Goal: Task Accomplishment & Management: Manage account settings

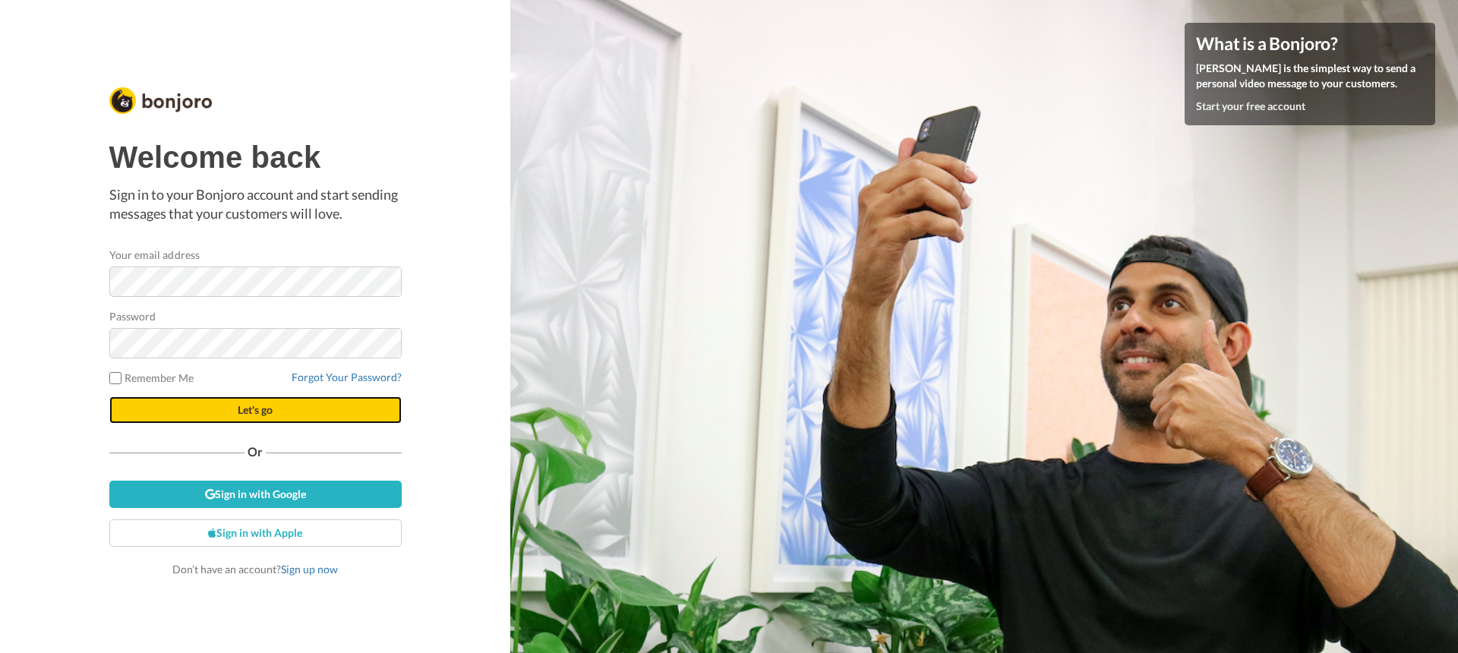
click at [263, 406] on span "Let's go" at bounding box center [255, 409] width 35 height 13
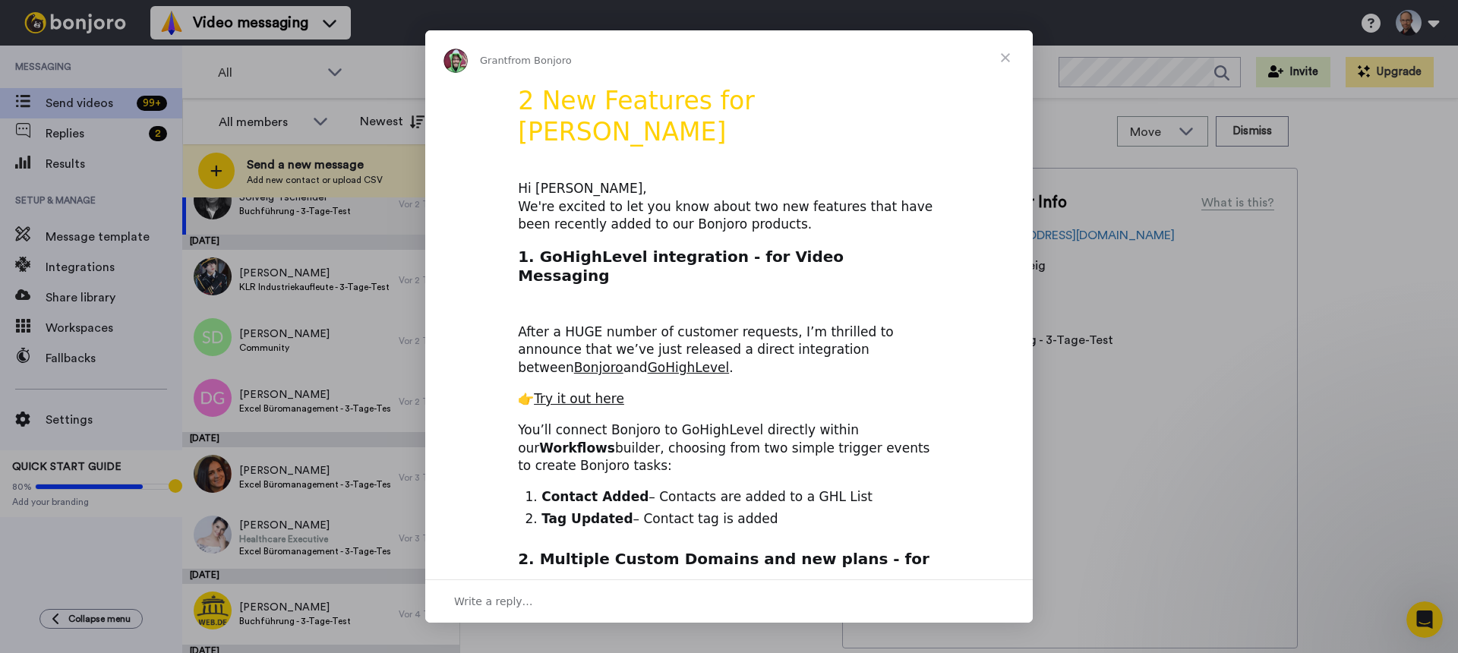
click at [1002, 52] on span "Close" at bounding box center [1005, 57] width 55 height 55
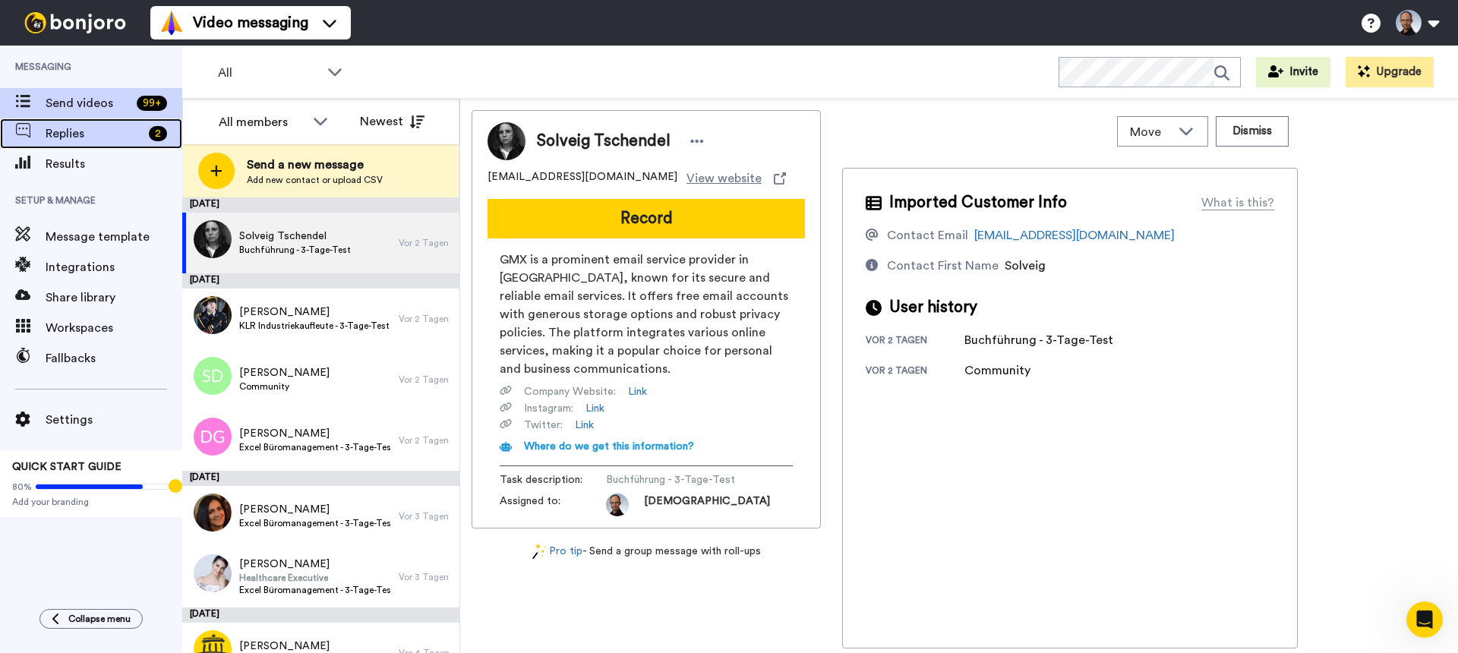
click at [87, 131] on span "Replies" at bounding box center [94, 134] width 97 height 18
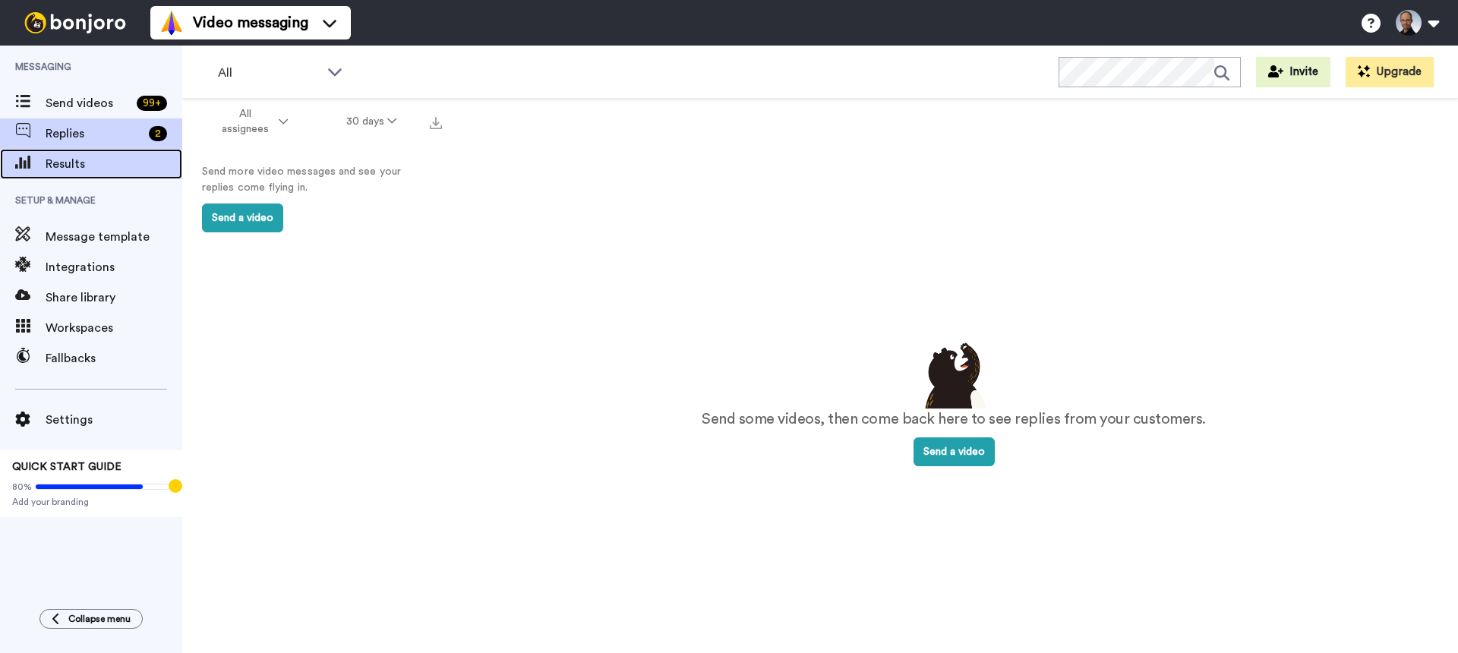
click at [87, 166] on span "Results" at bounding box center [114, 164] width 137 height 18
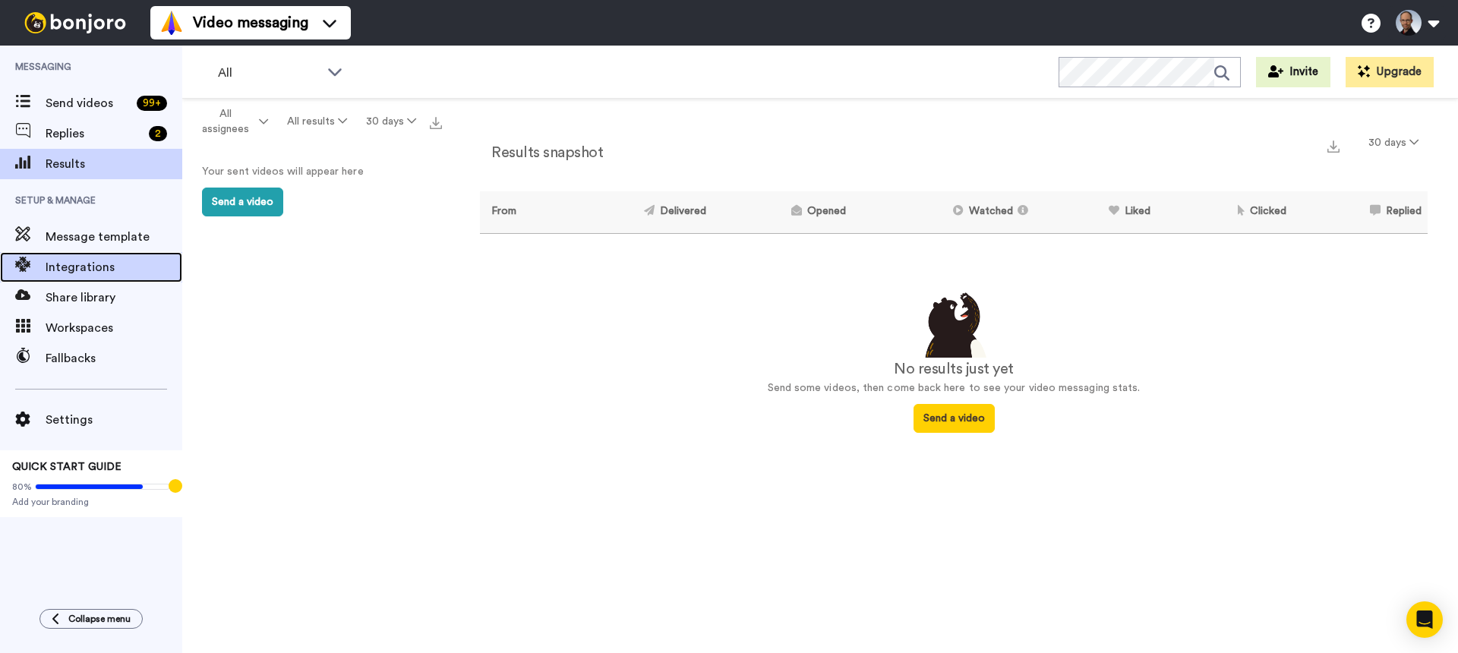
click at [79, 264] on span "Integrations" at bounding box center [114, 267] width 137 height 18
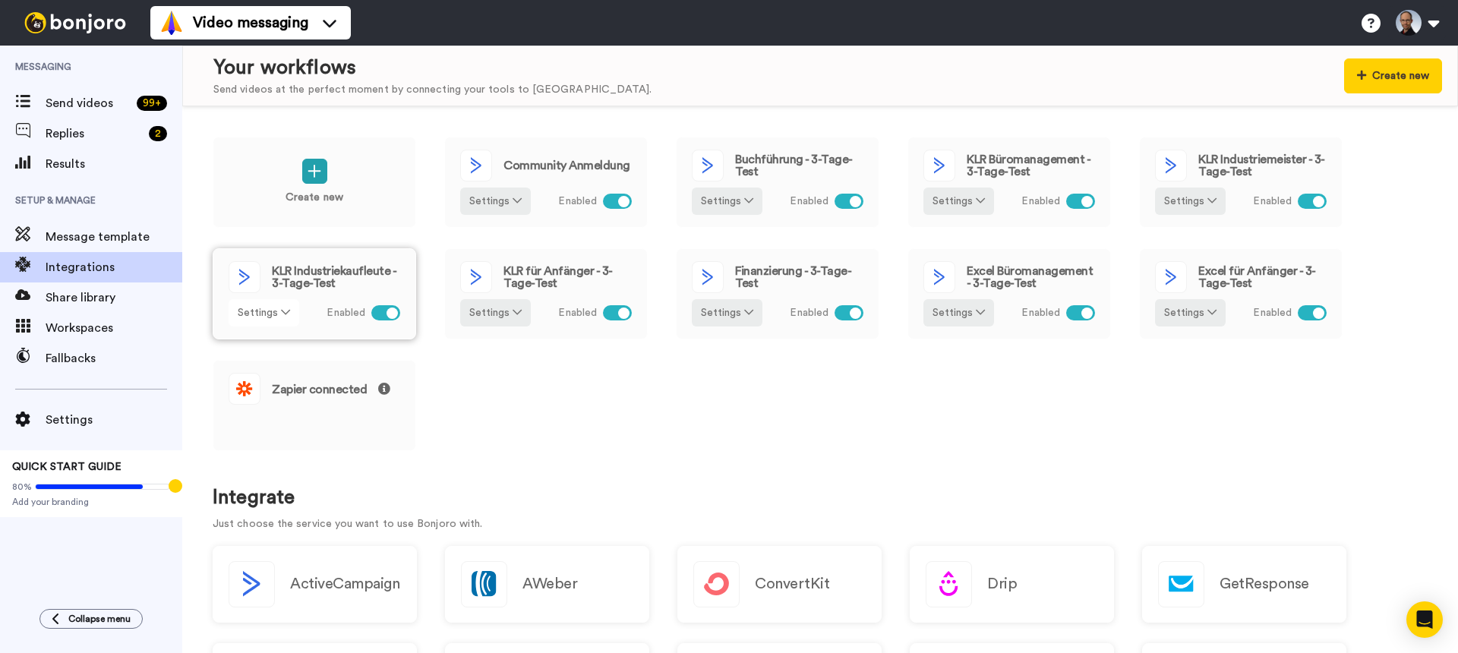
click at [289, 311] on button "Settings" at bounding box center [264, 312] width 71 height 27
click at [506, 412] on div "Create new Community Anmeldung Settings Enabled Buchführung - 3-Tage-Test Setti…" at bounding box center [820, 304] width 1215 height 335
click at [514, 200] on icon at bounding box center [517, 200] width 9 height 11
click at [515, 200] on icon at bounding box center [517, 200] width 9 height 11
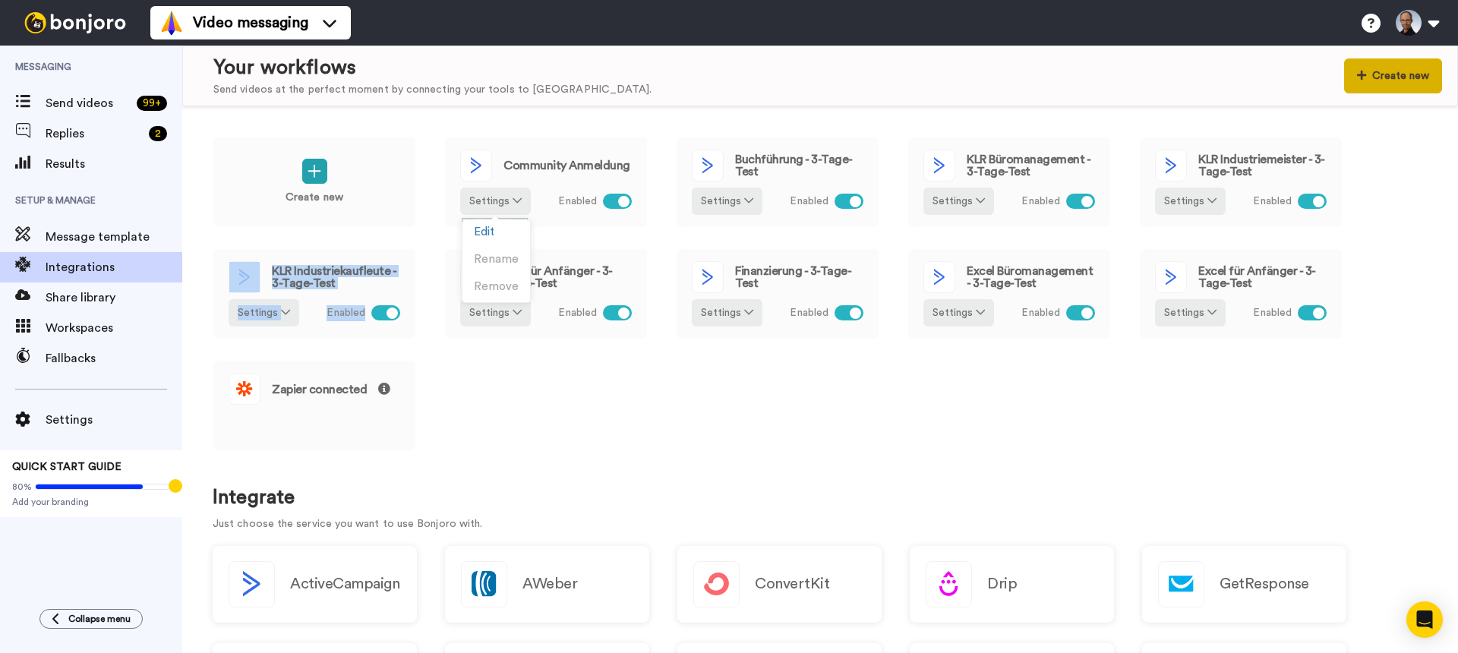
click at [1408, 75] on button "Create new" at bounding box center [1393, 75] width 98 height 35
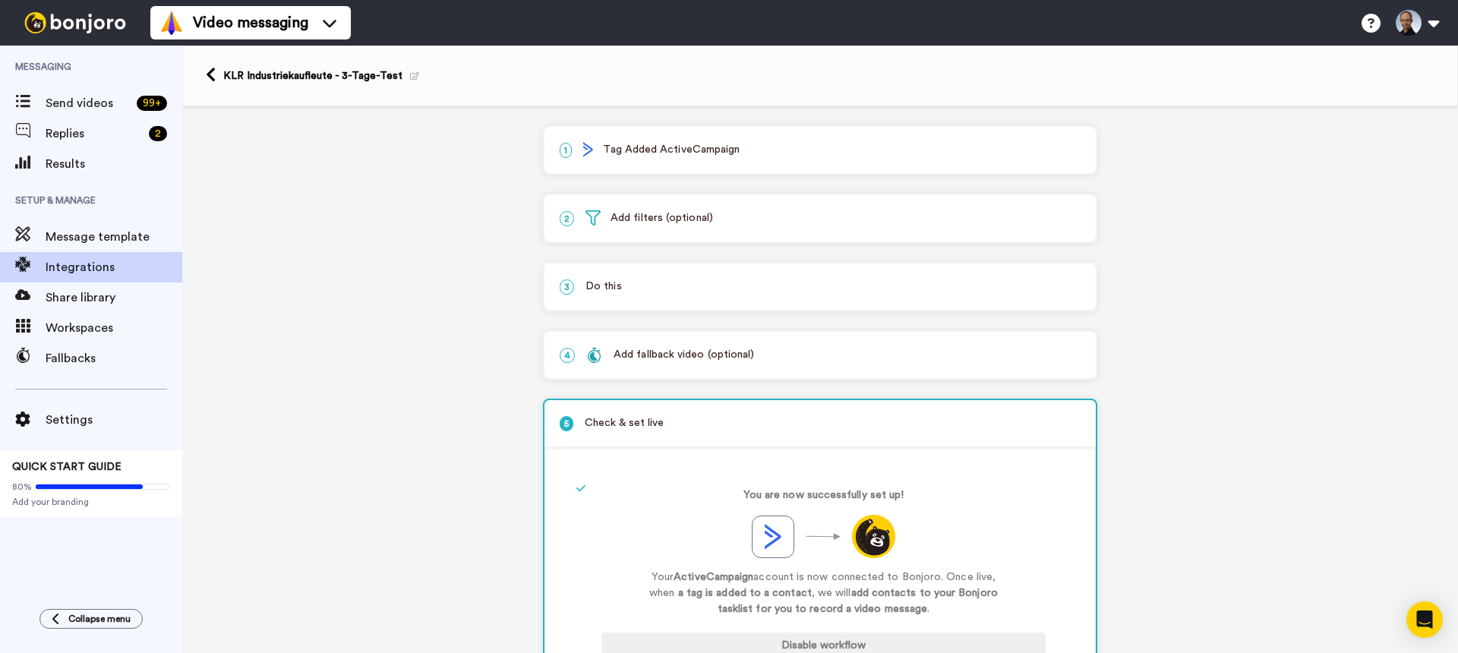
click at [825, 155] on p "1 Tag Added ActiveCampaign" at bounding box center [820, 150] width 521 height 16
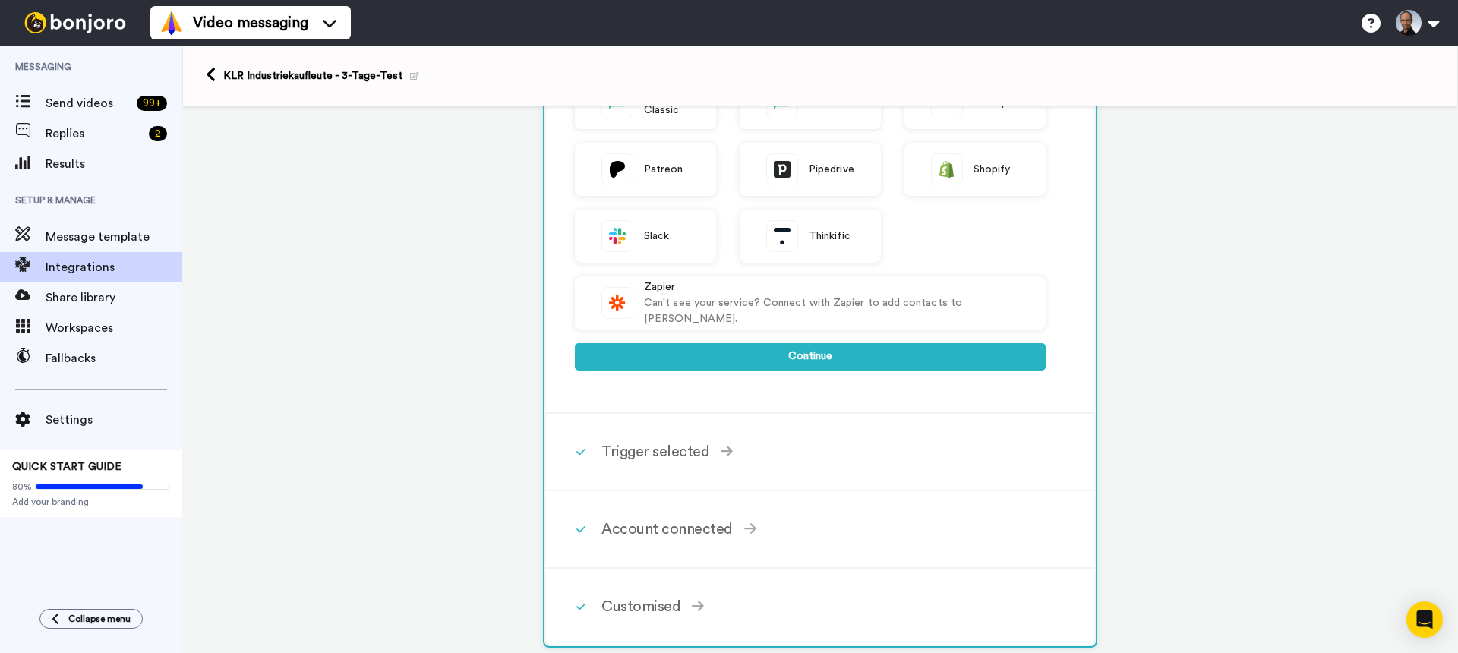
scroll to position [450, 0]
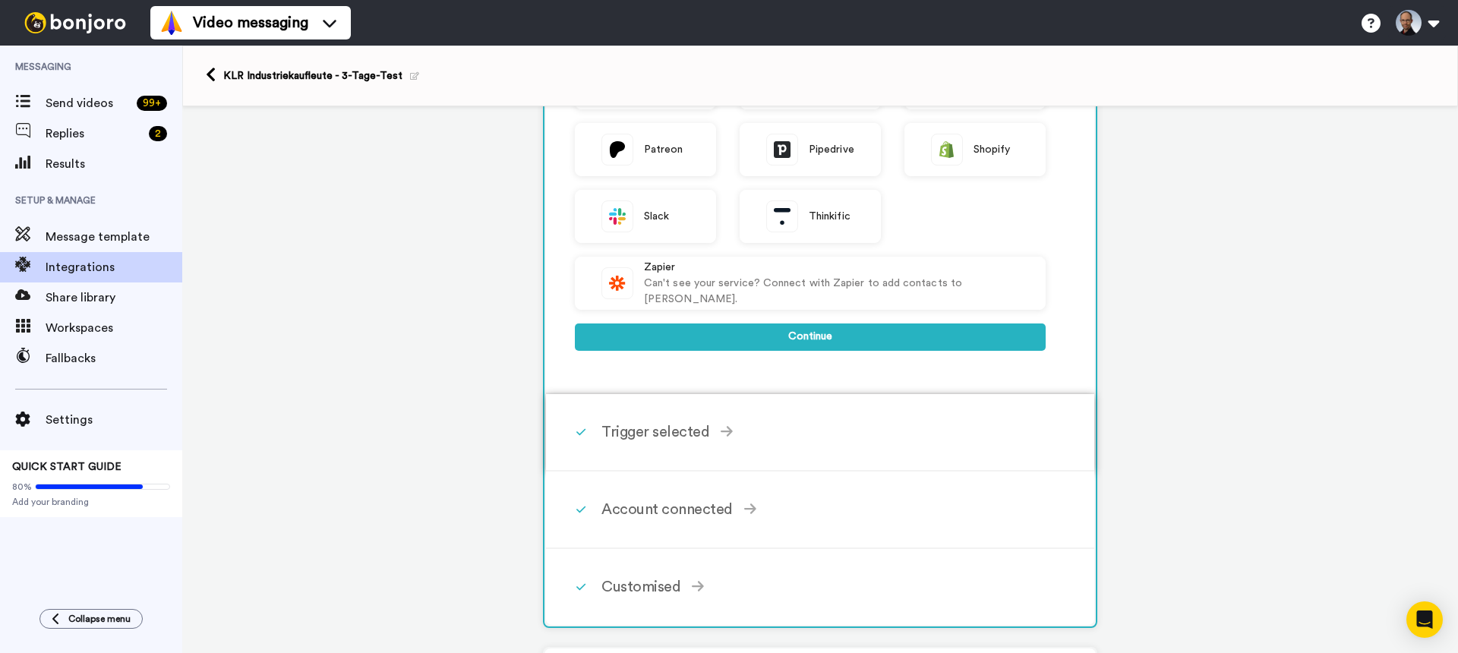
click at [741, 427] on div "Trigger selected" at bounding box center [823, 432] width 444 height 23
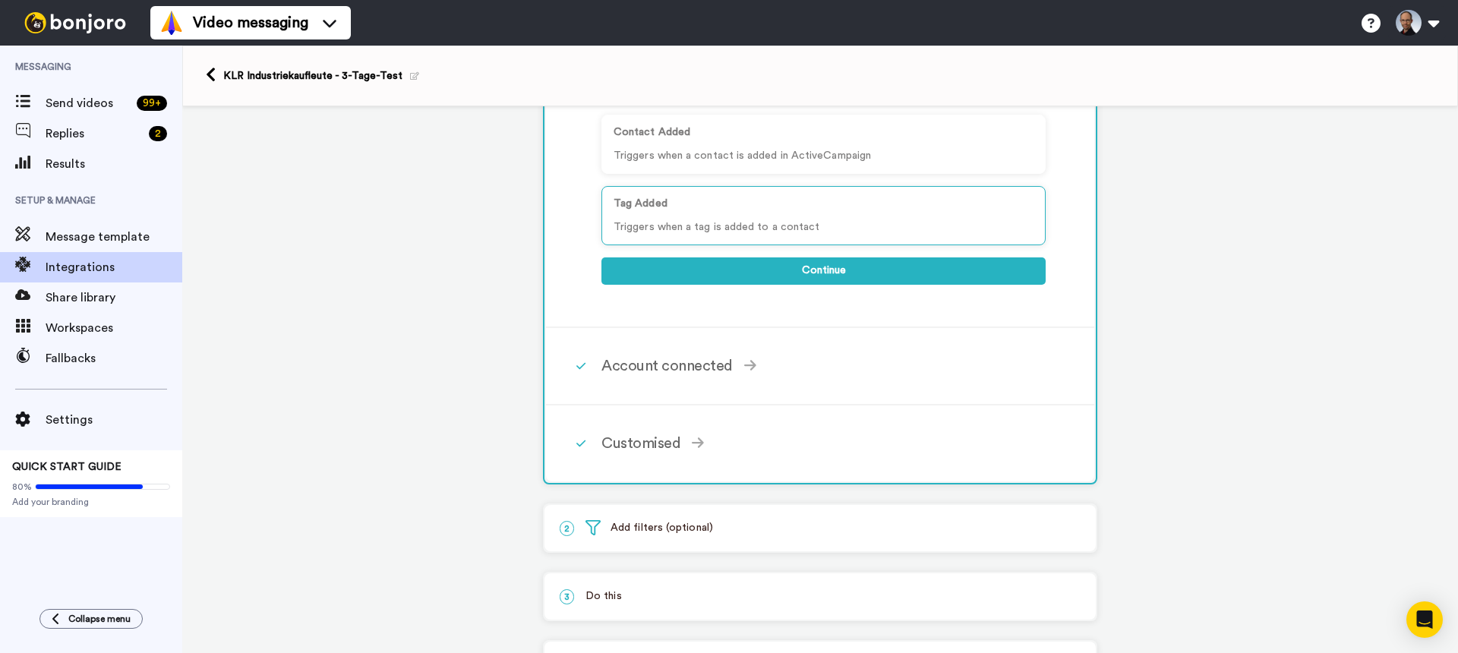
scroll to position [273, 0]
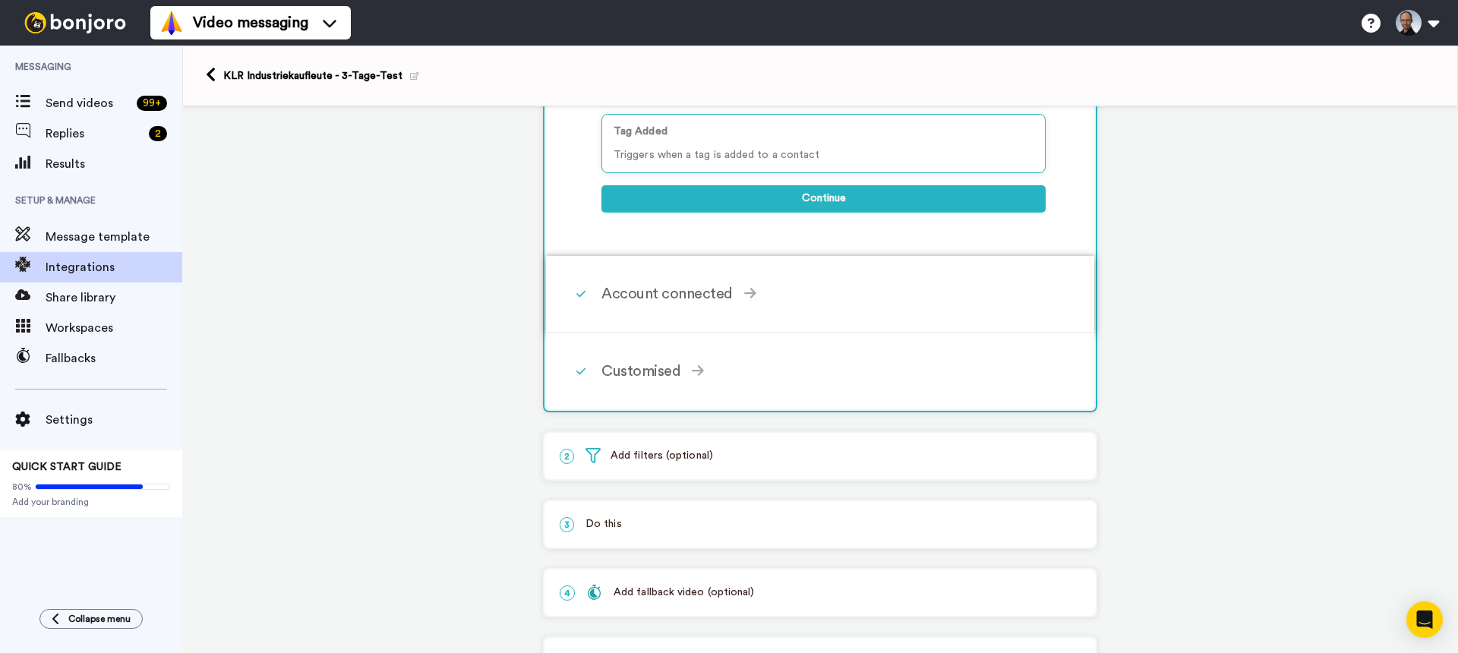
click at [731, 293] on div "Account connected" at bounding box center [823, 293] width 444 height 23
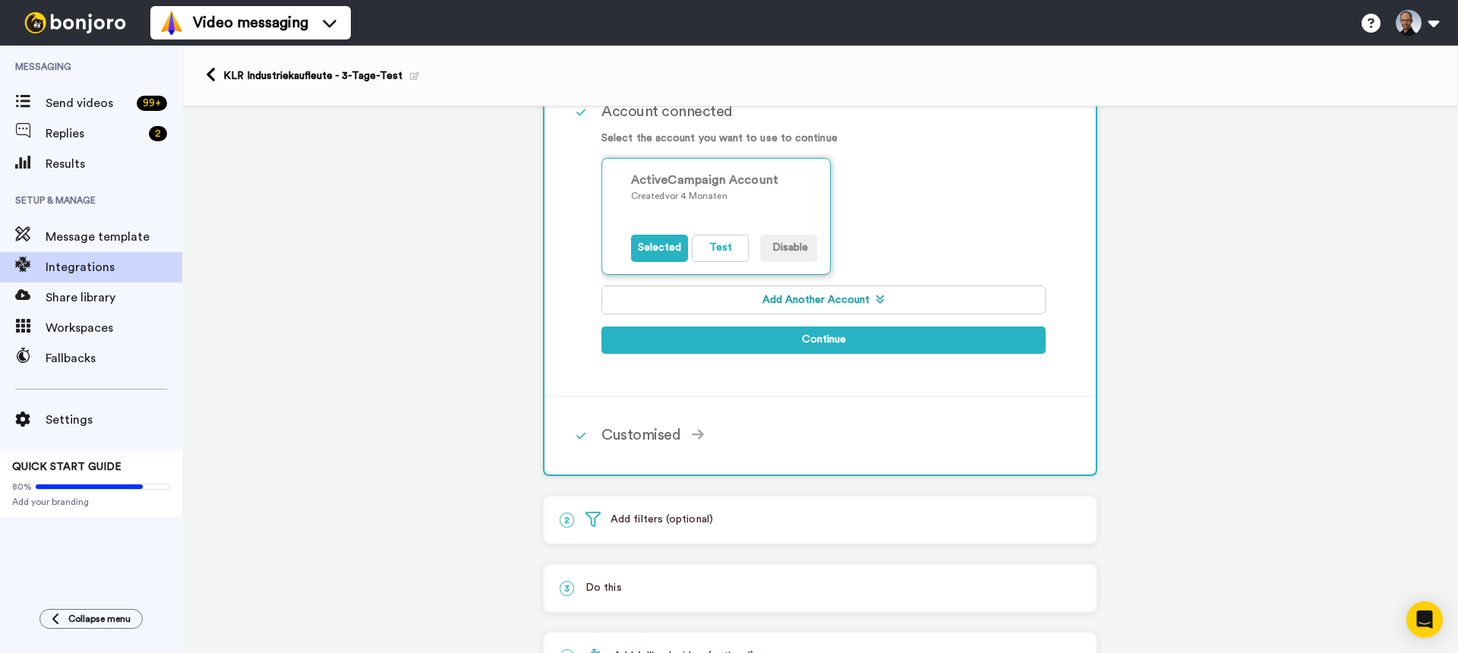
scroll to position [257, 0]
click at [735, 444] on div "Customised" at bounding box center [823, 435] width 444 height 23
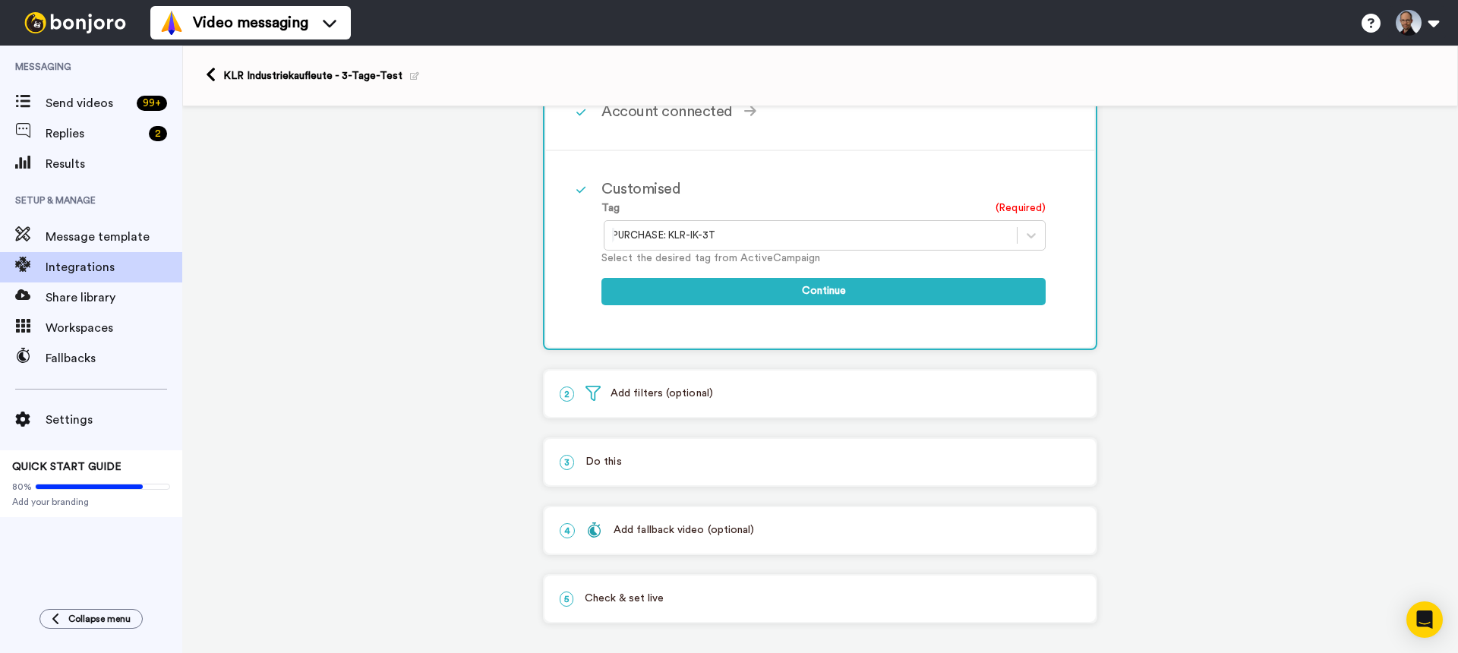
scroll to position [270, 0]
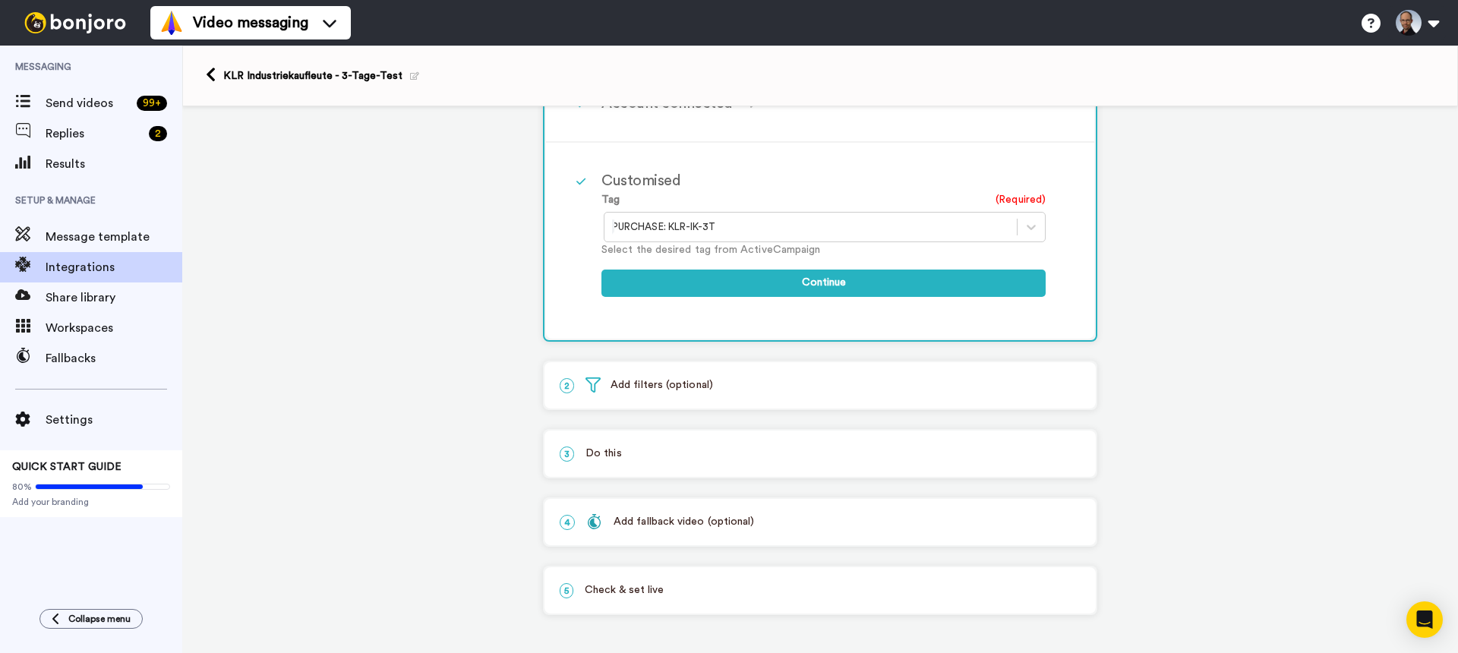
click at [810, 385] on p "2 Add filters (optional)" at bounding box center [820, 385] width 521 height 16
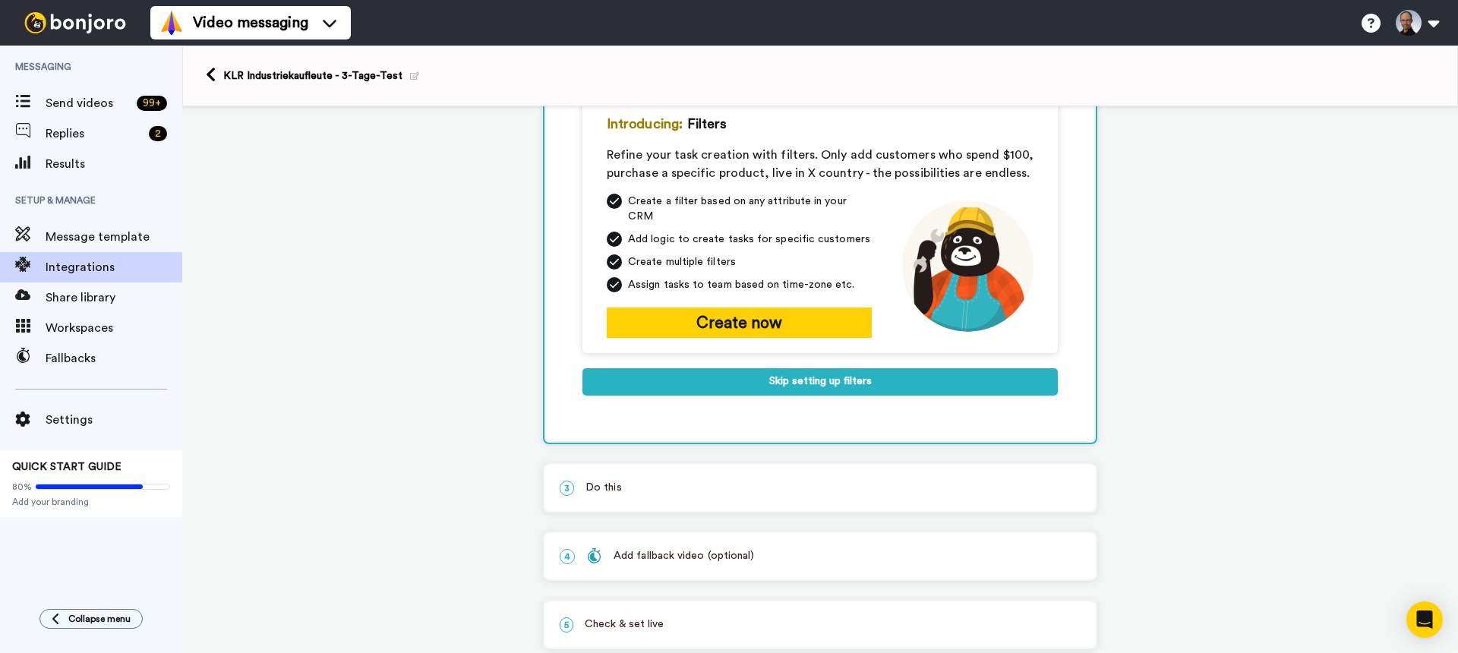
scroll to position [202, 0]
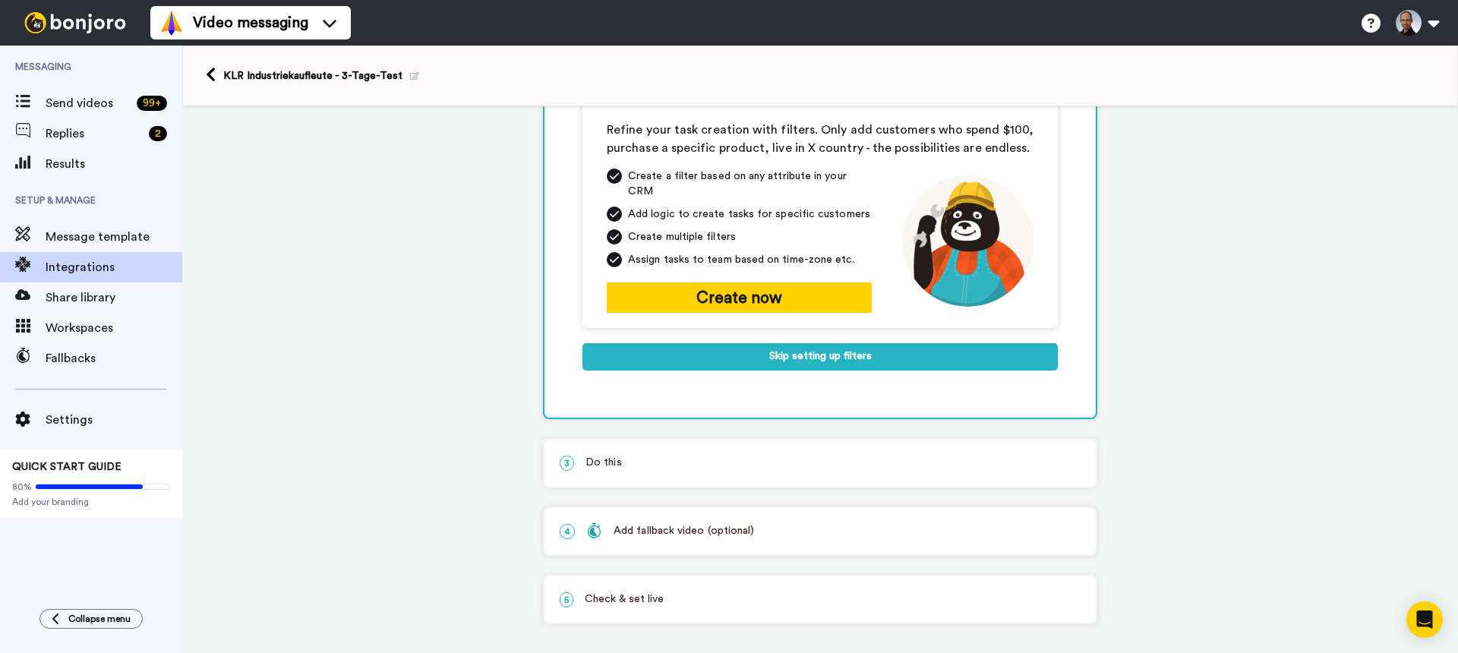
click at [772, 455] on p "3 Do this" at bounding box center [820, 463] width 521 height 16
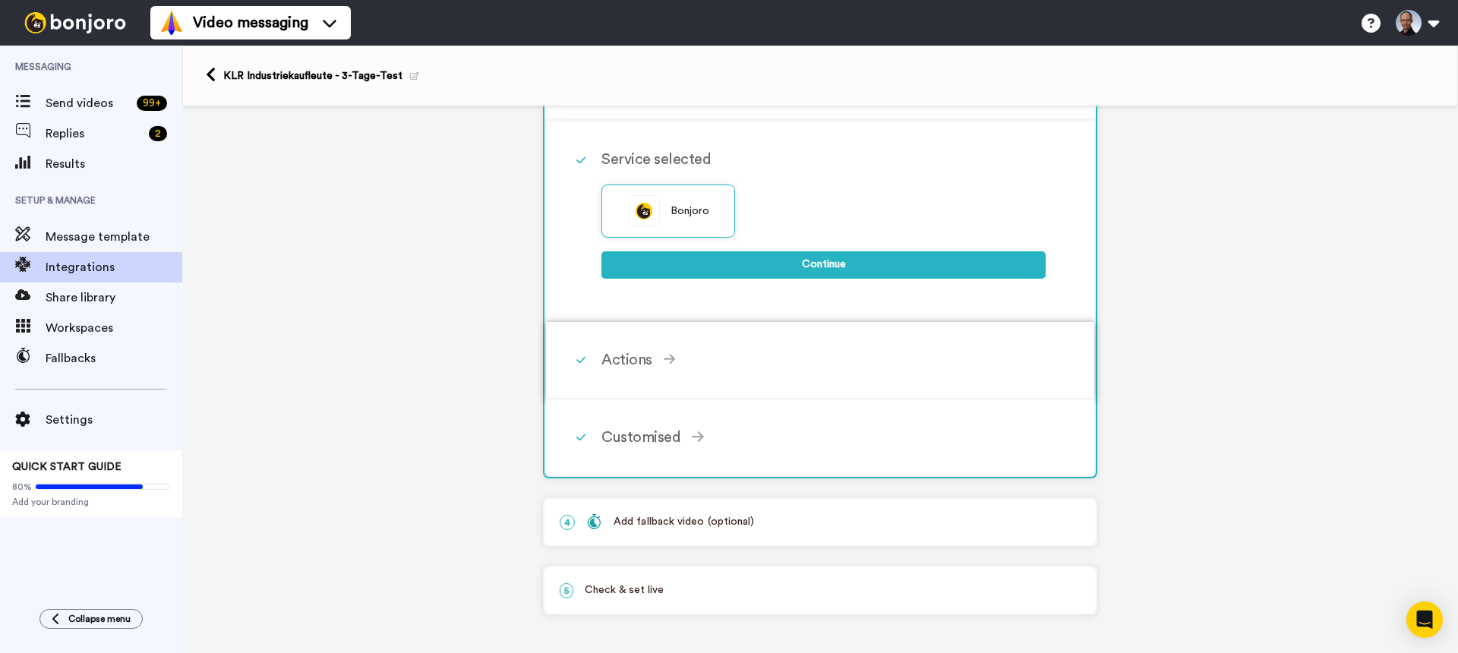
click at [730, 362] on div "Actions" at bounding box center [823, 360] width 444 height 23
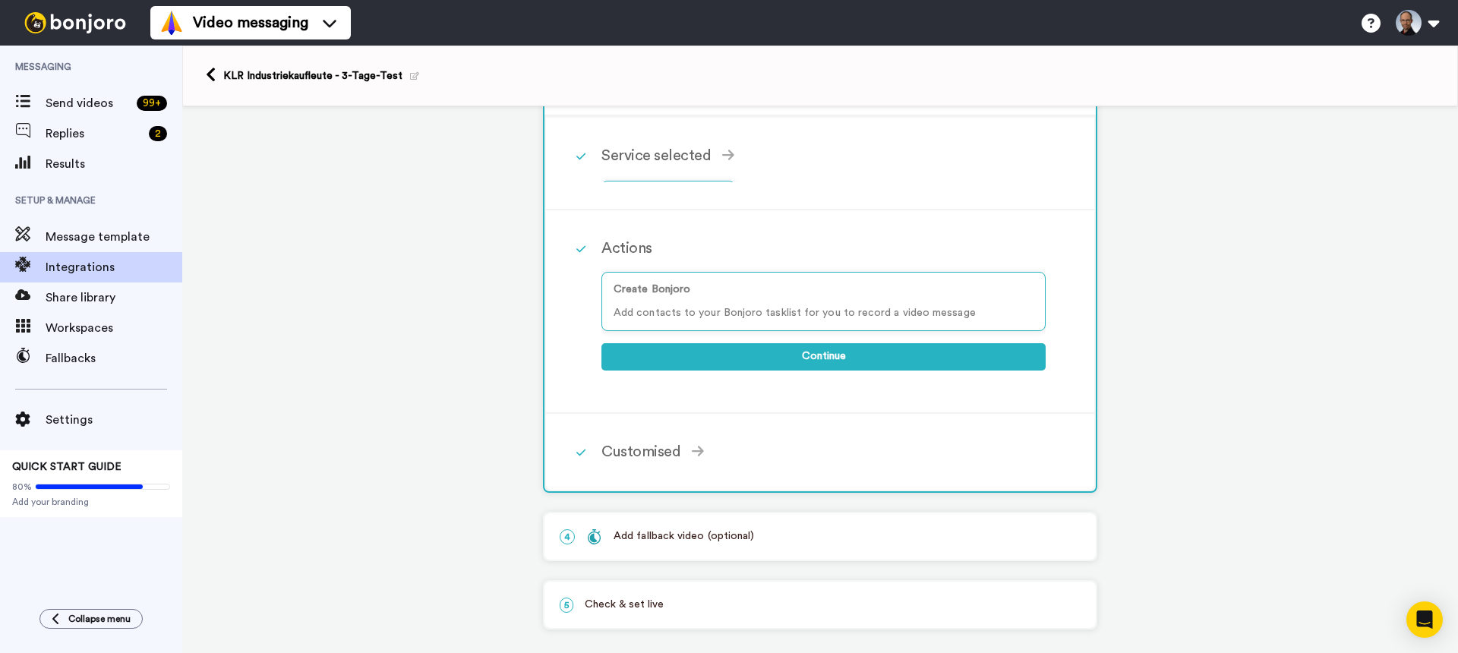
scroll to position [195, 0]
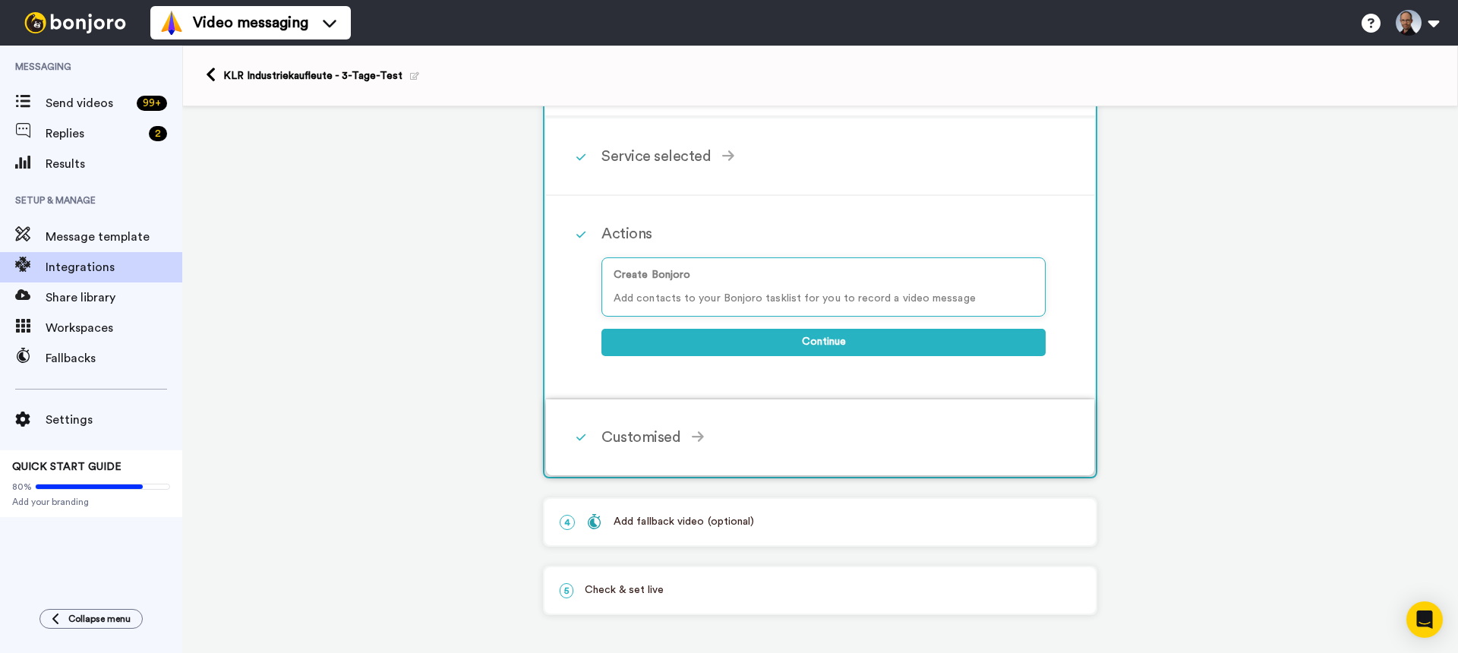
click at [812, 426] on div "Customised Add fields Add another Custom Field... What are custom fields? Refre…" at bounding box center [840, 438] width 478 height 46
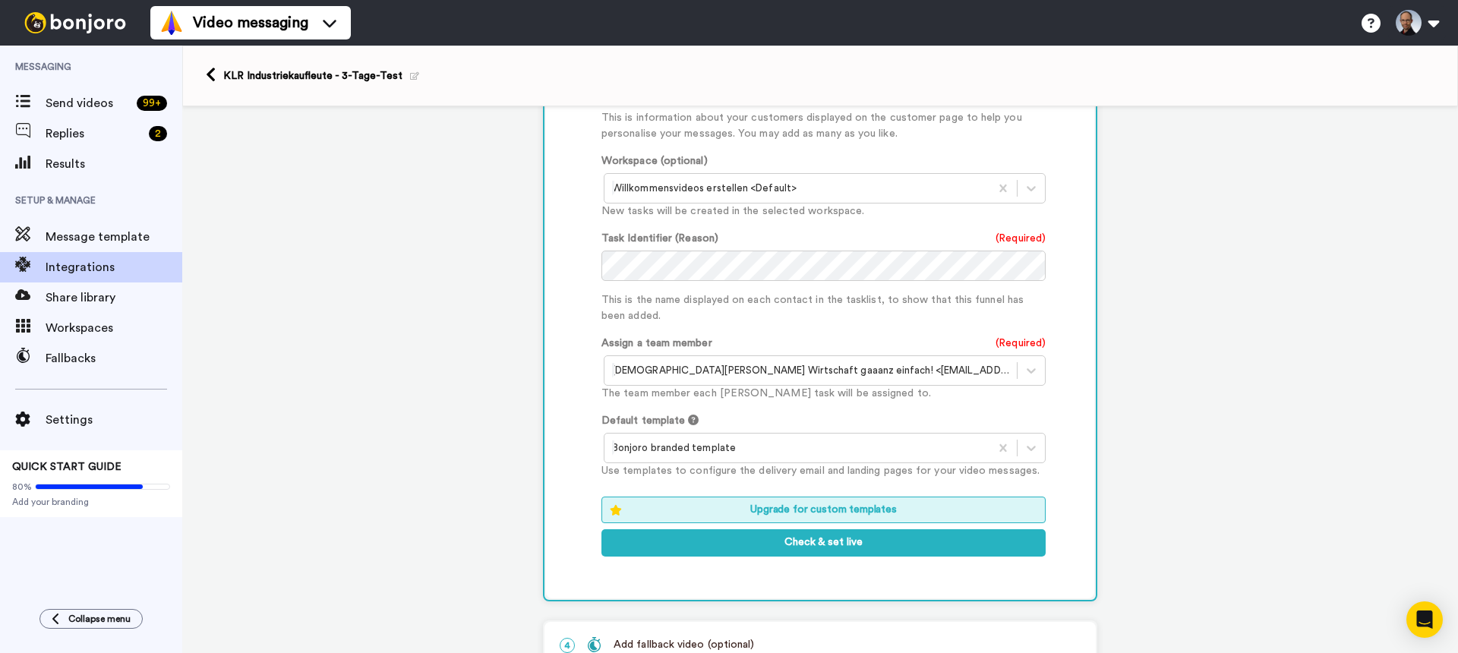
scroll to position [680, 0]
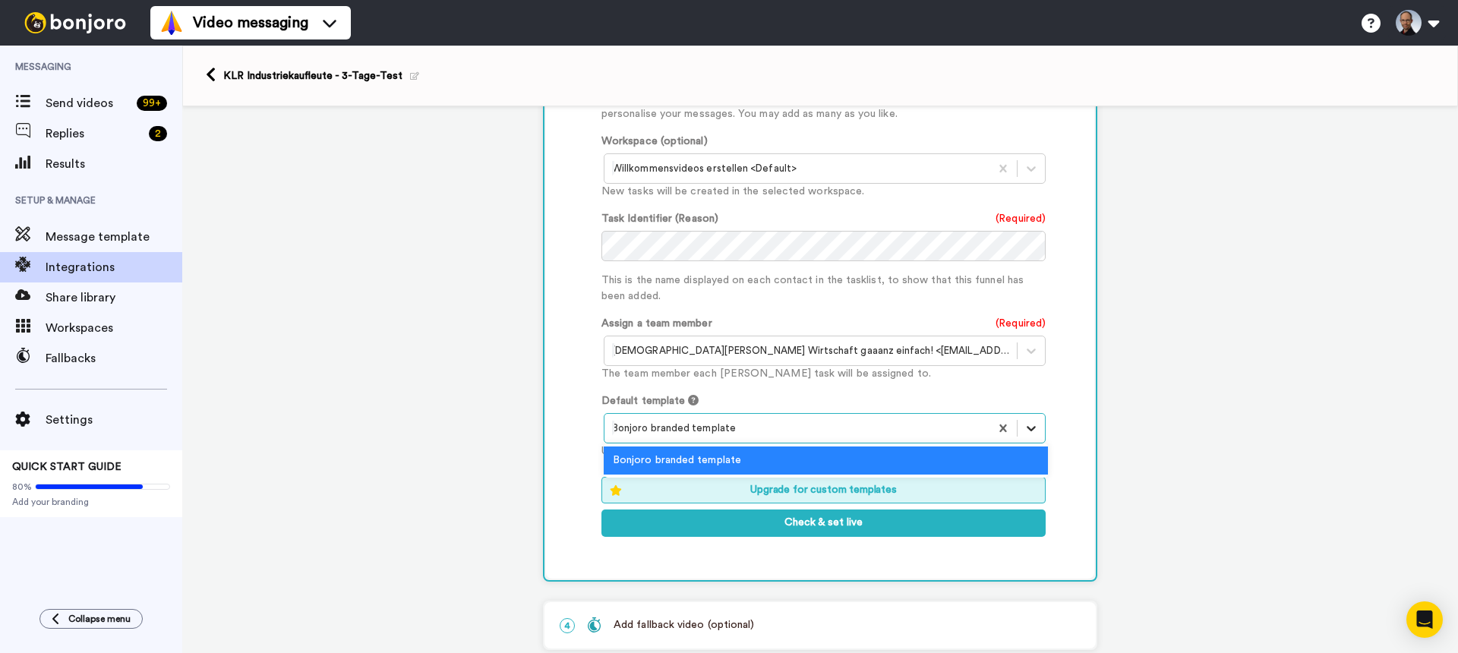
click at [1029, 421] on icon at bounding box center [1031, 428] width 15 height 15
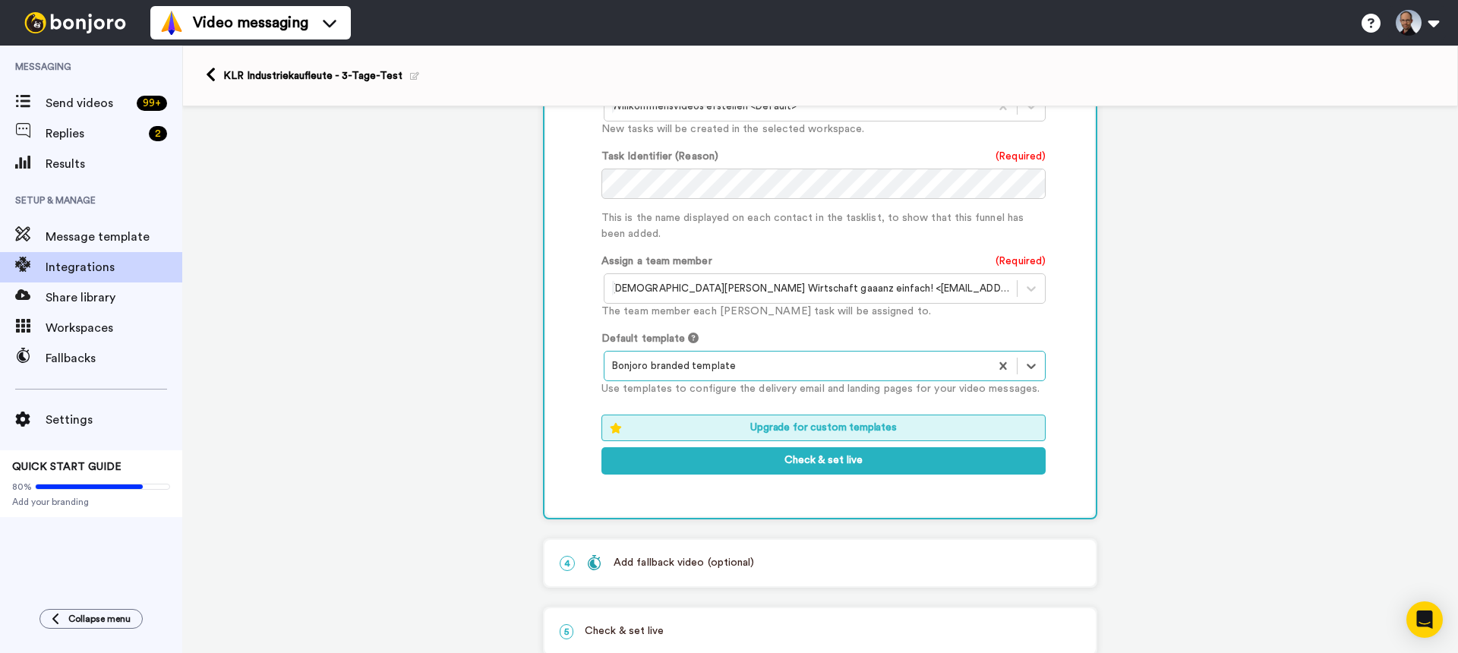
scroll to position [758, 0]
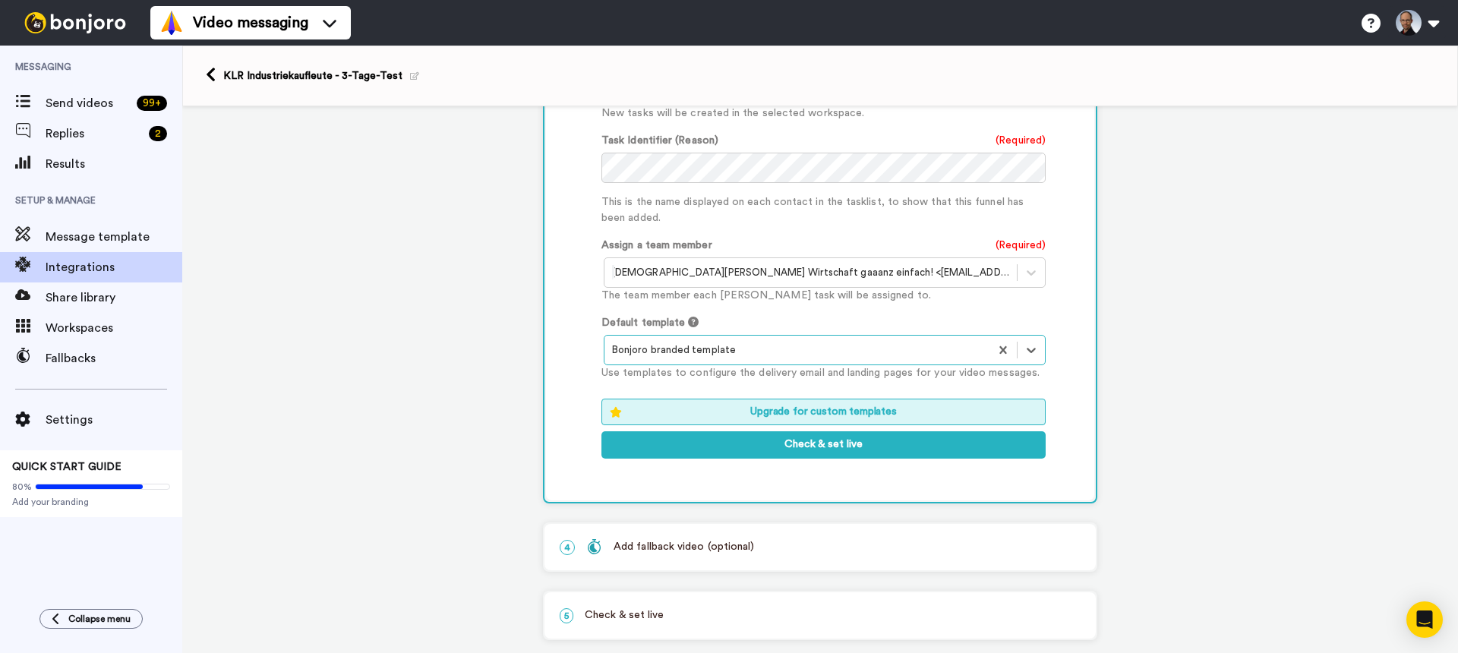
click at [761, 539] on p "4 Add fallback video (optional)" at bounding box center [820, 547] width 521 height 16
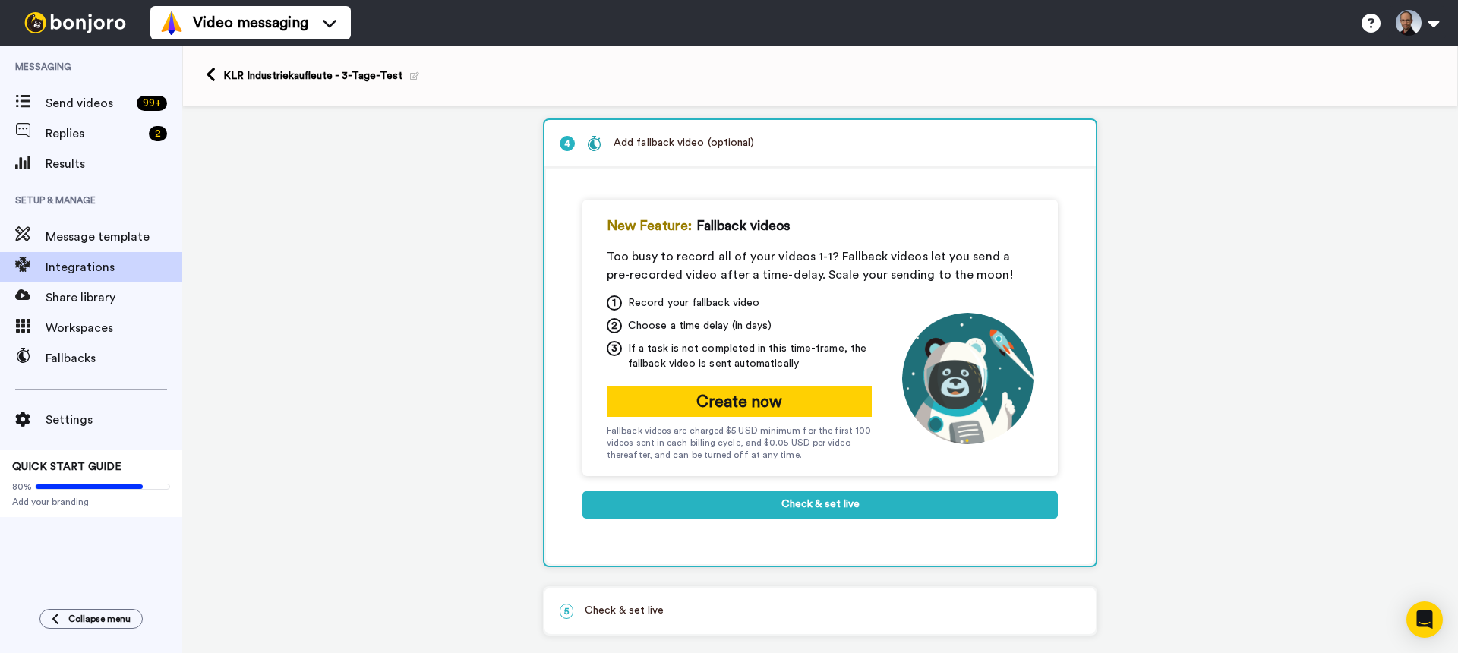
scroll to position [236, 0]
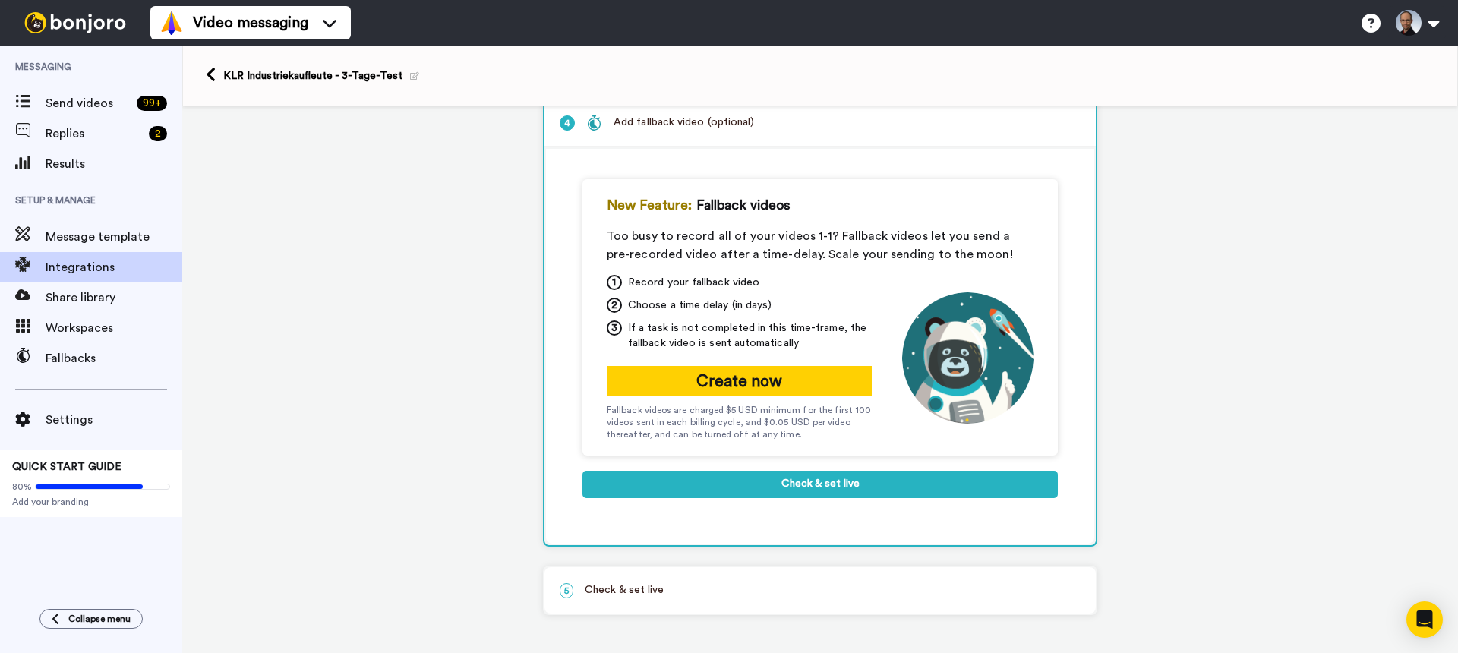
click at [702, 589] on p "5 Check & set live" at bounding box center [820, 590] width 521 height 16
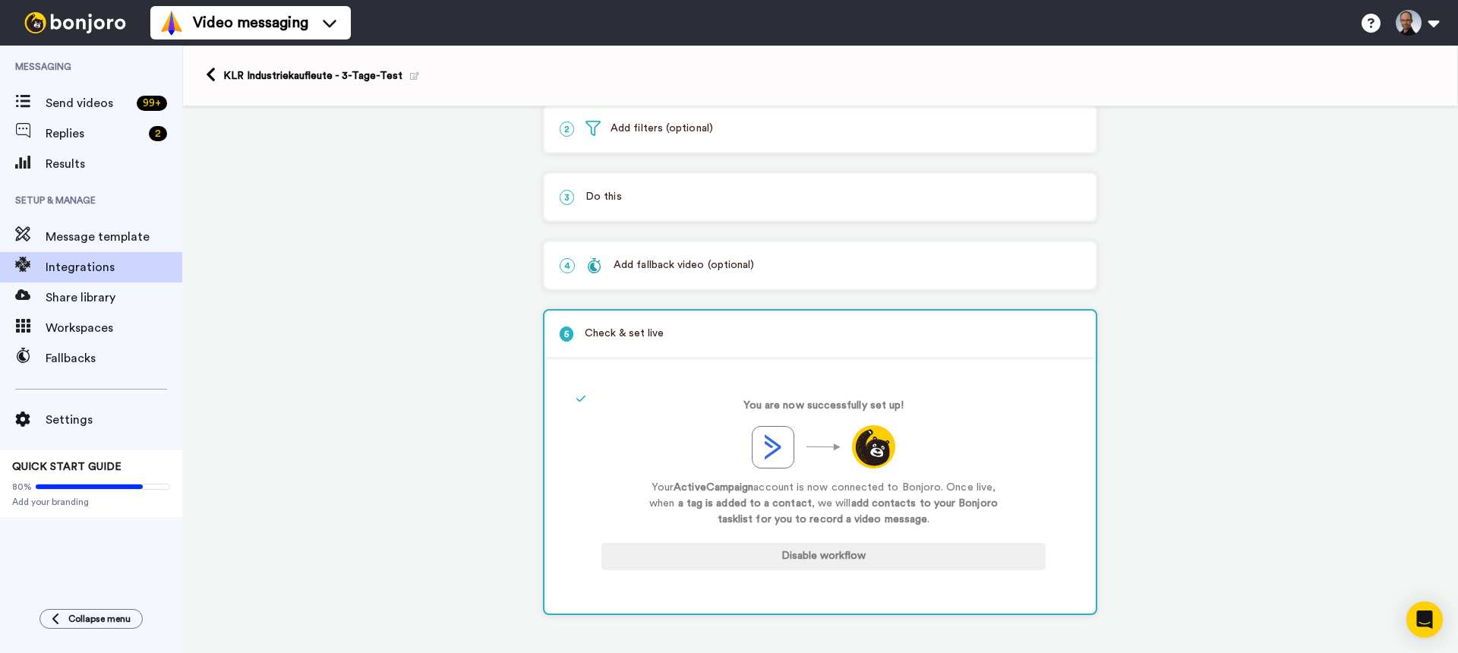
scroll to position [0, 0]
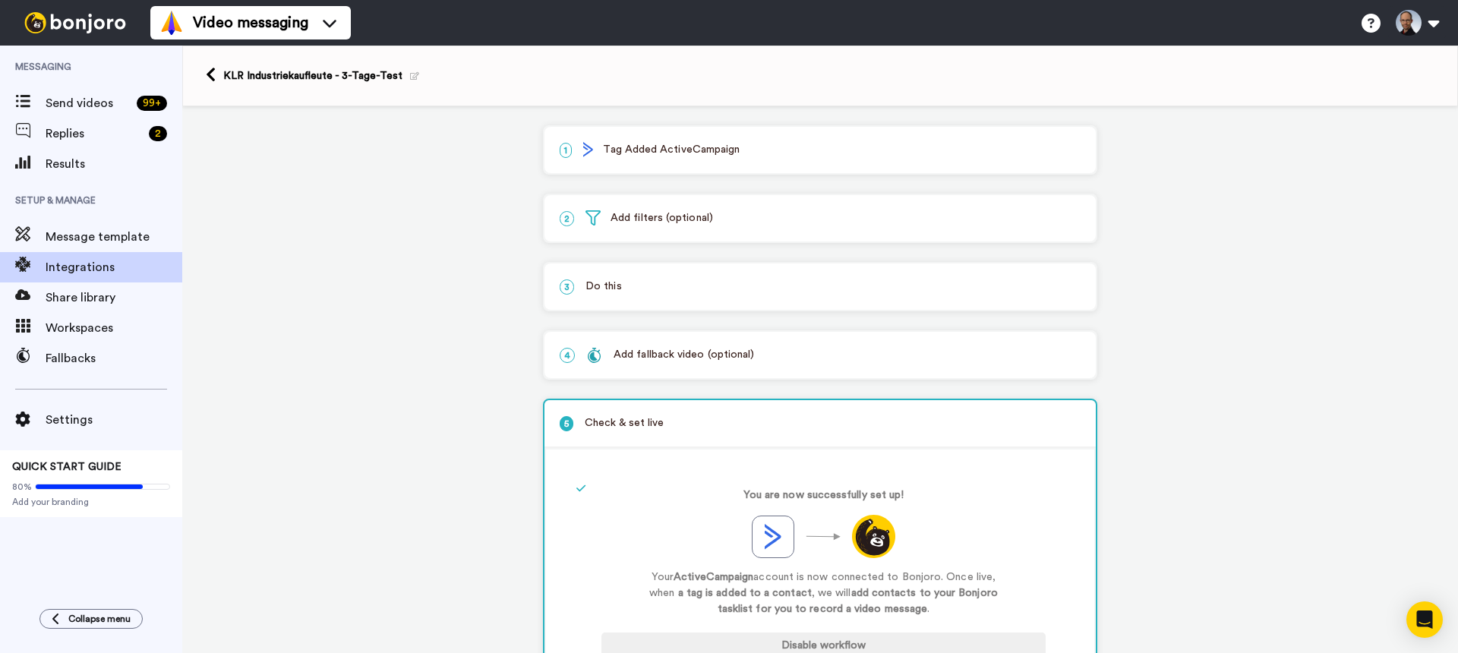
click at [869, 141] on div "1 Tag Added ActiveCampaign" at bounding box center [819, 150] width 551 height 46
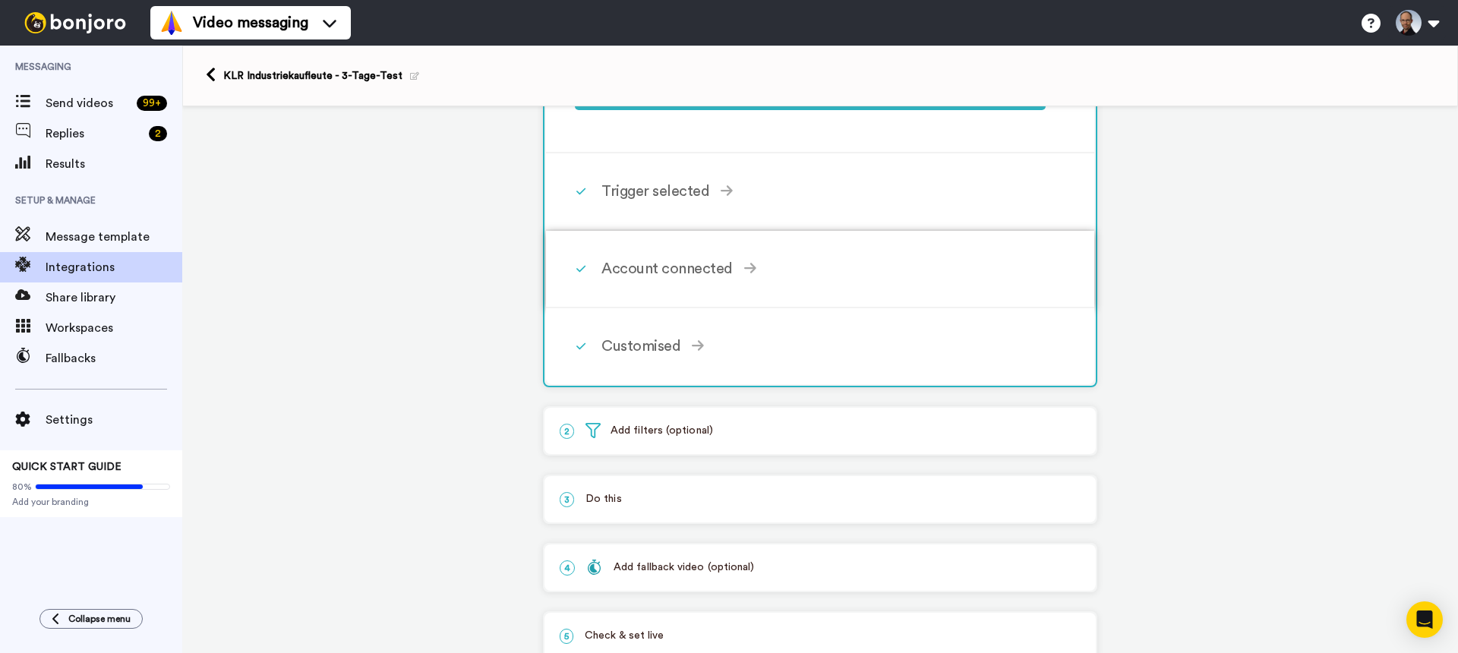
scroll to position [740, 0]
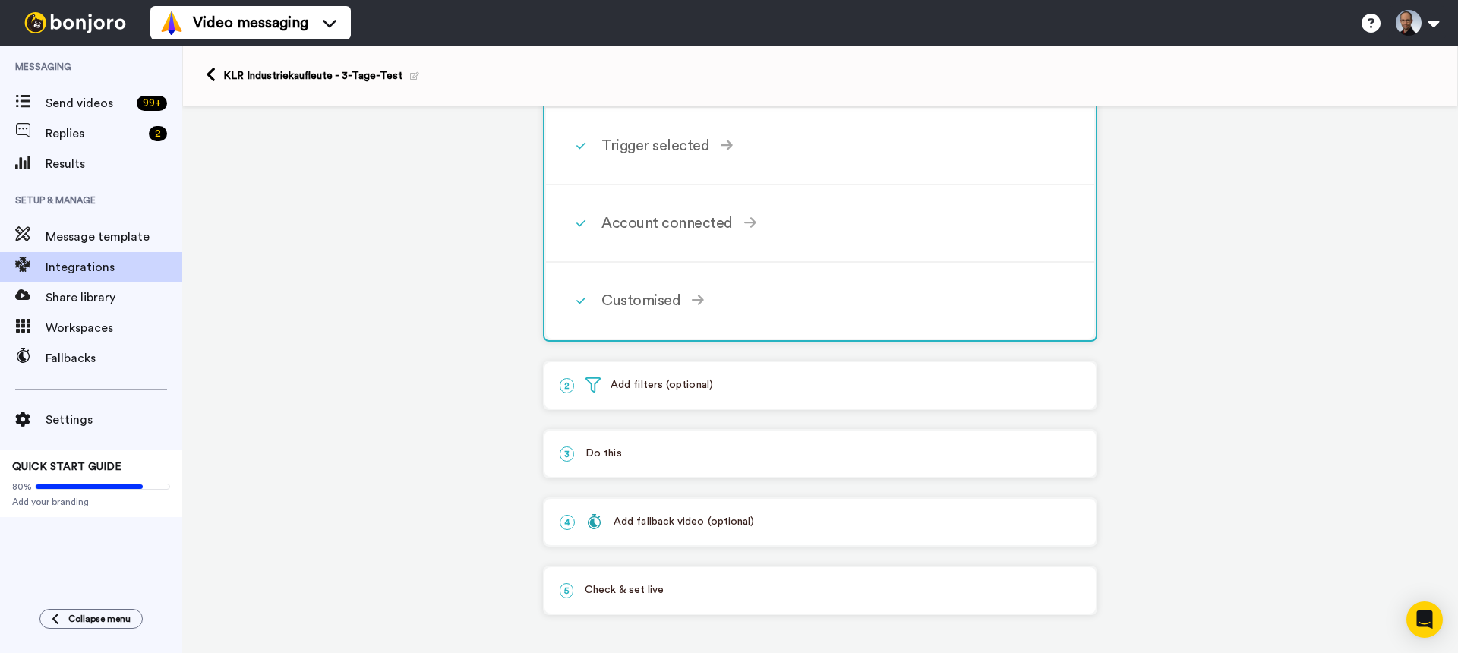
click at [689, 449] on p "3 Do this" at bounding box center [820, 454] width 521 height 16
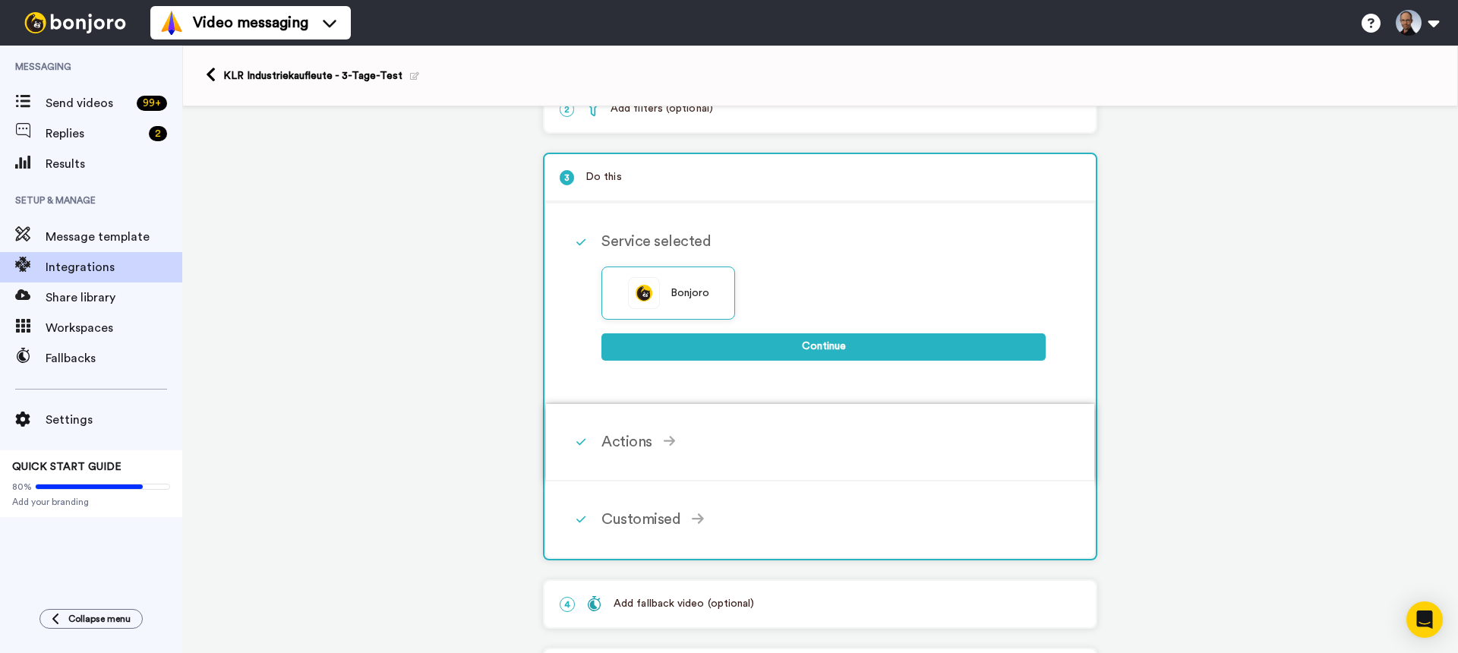
scroll to position [129, 0]
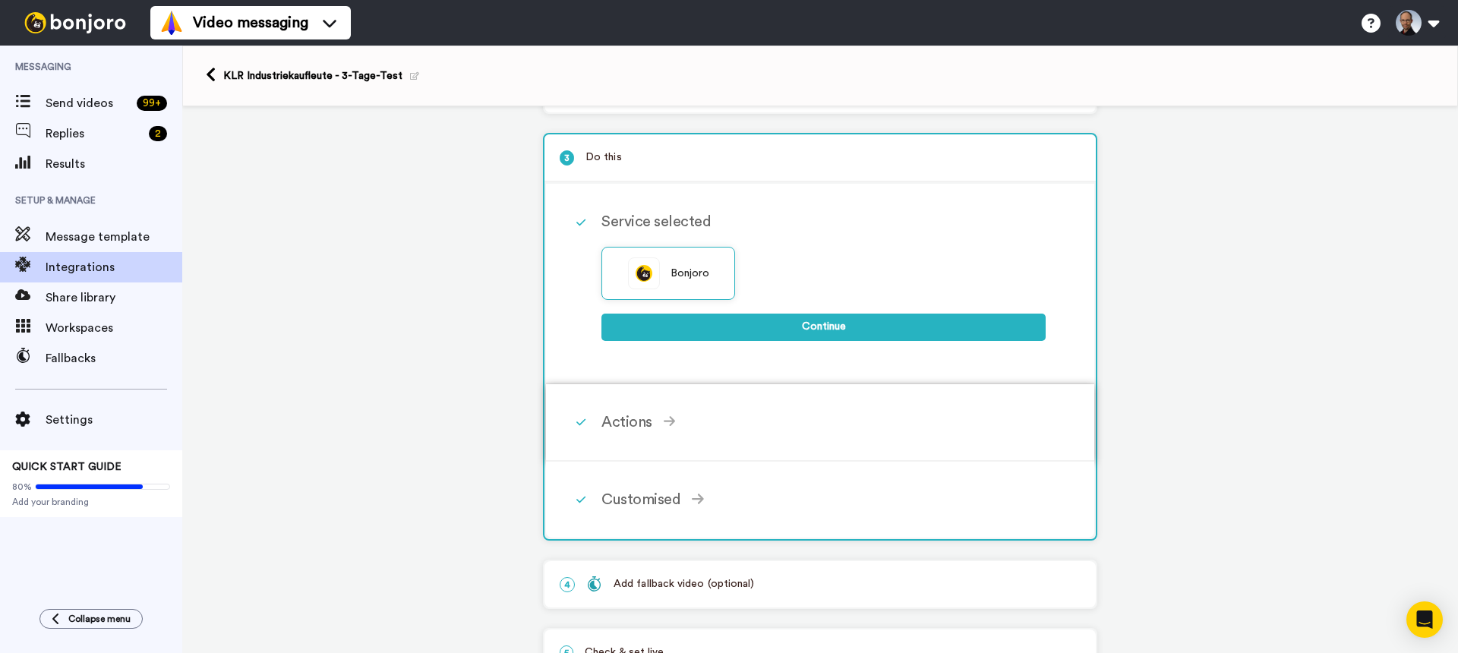
click at [735, 431] on div "Actions" at bounding box center [823, 422] width 444 height 23
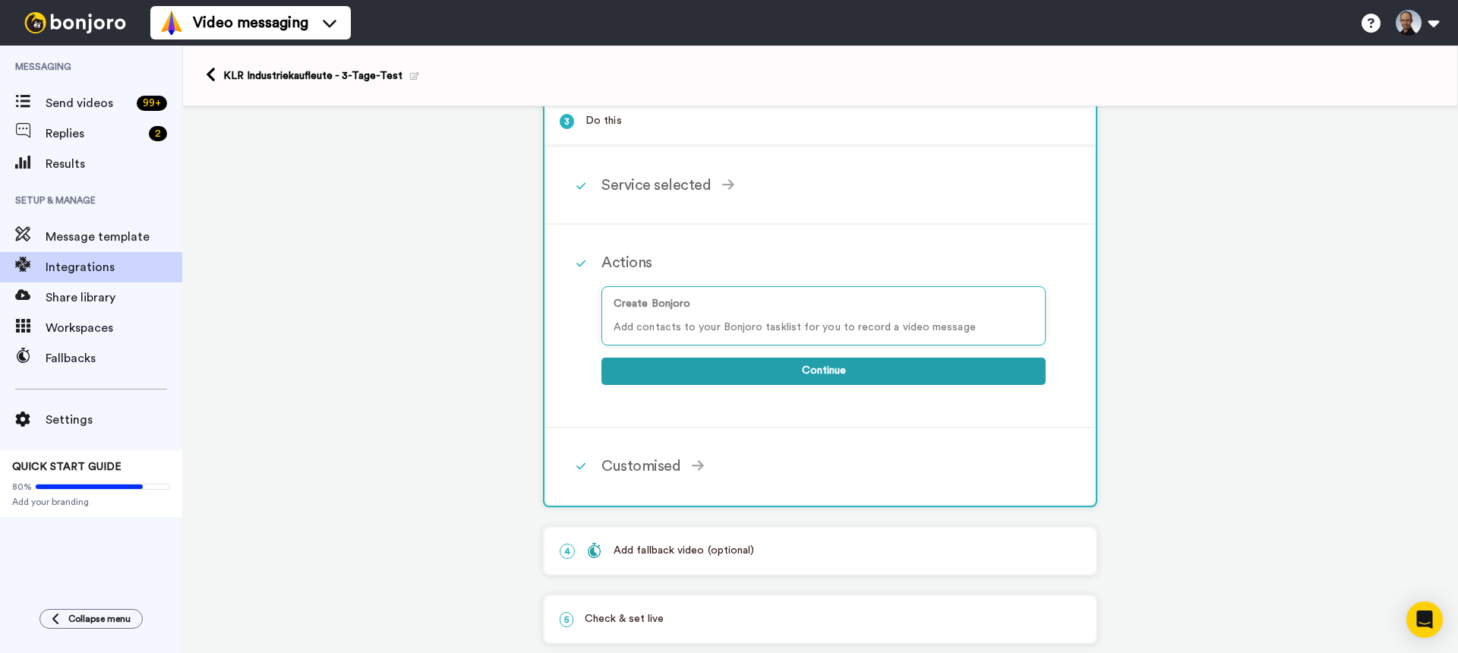
scroll to position [185, 0]
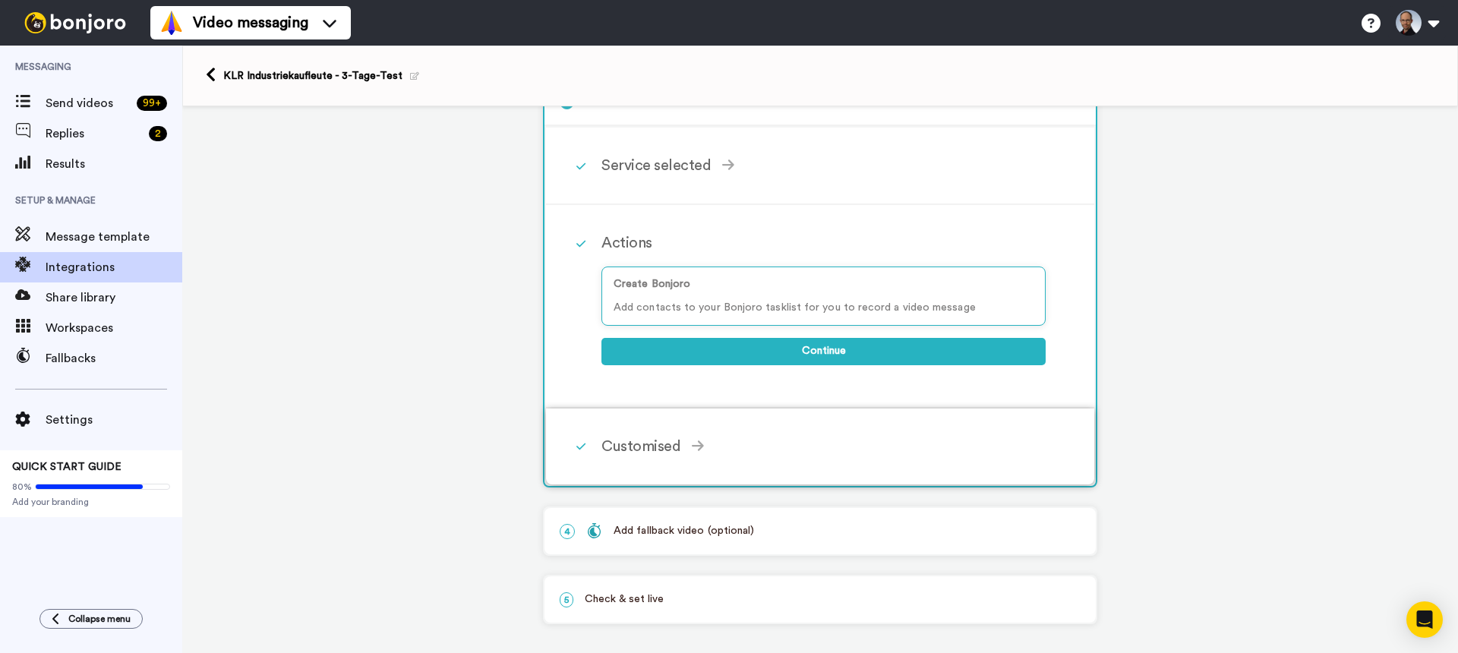
click at [721, 444] on div "Customised" at bounding box center [823, 446] width 444 height 23
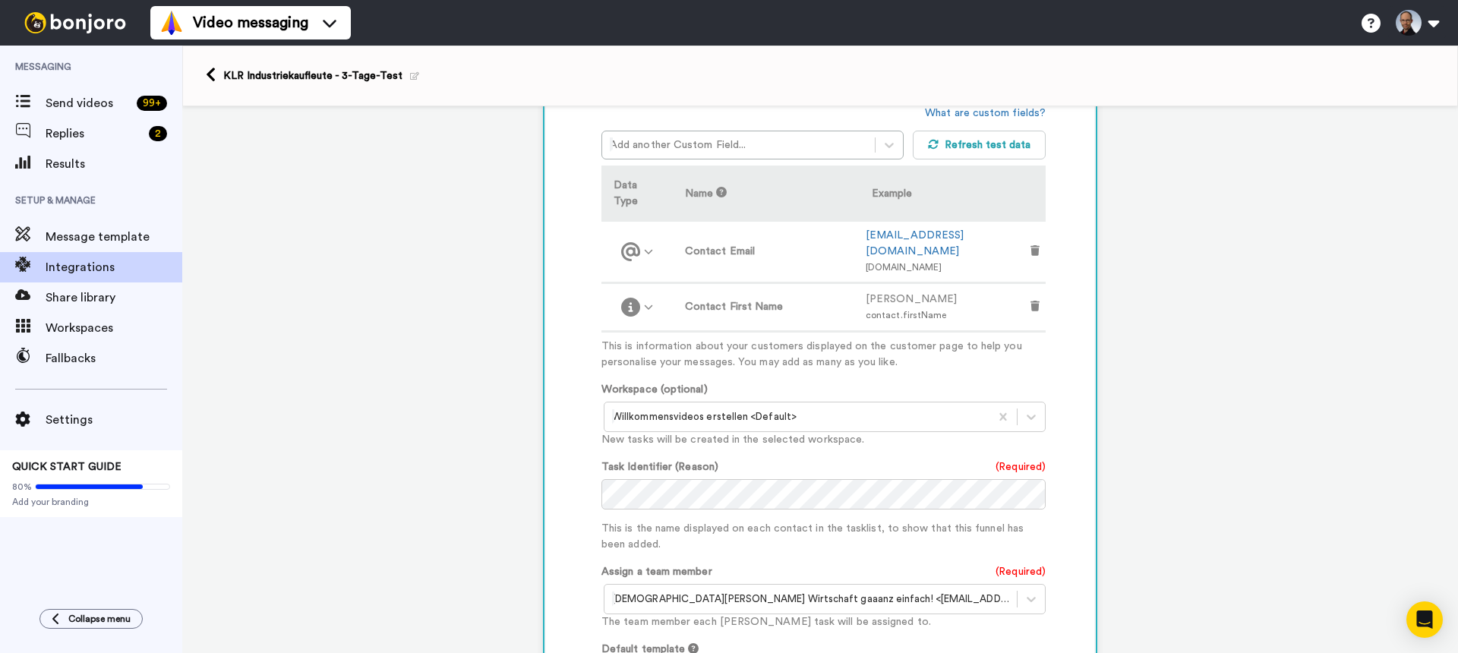
scroll to position [513, 0]
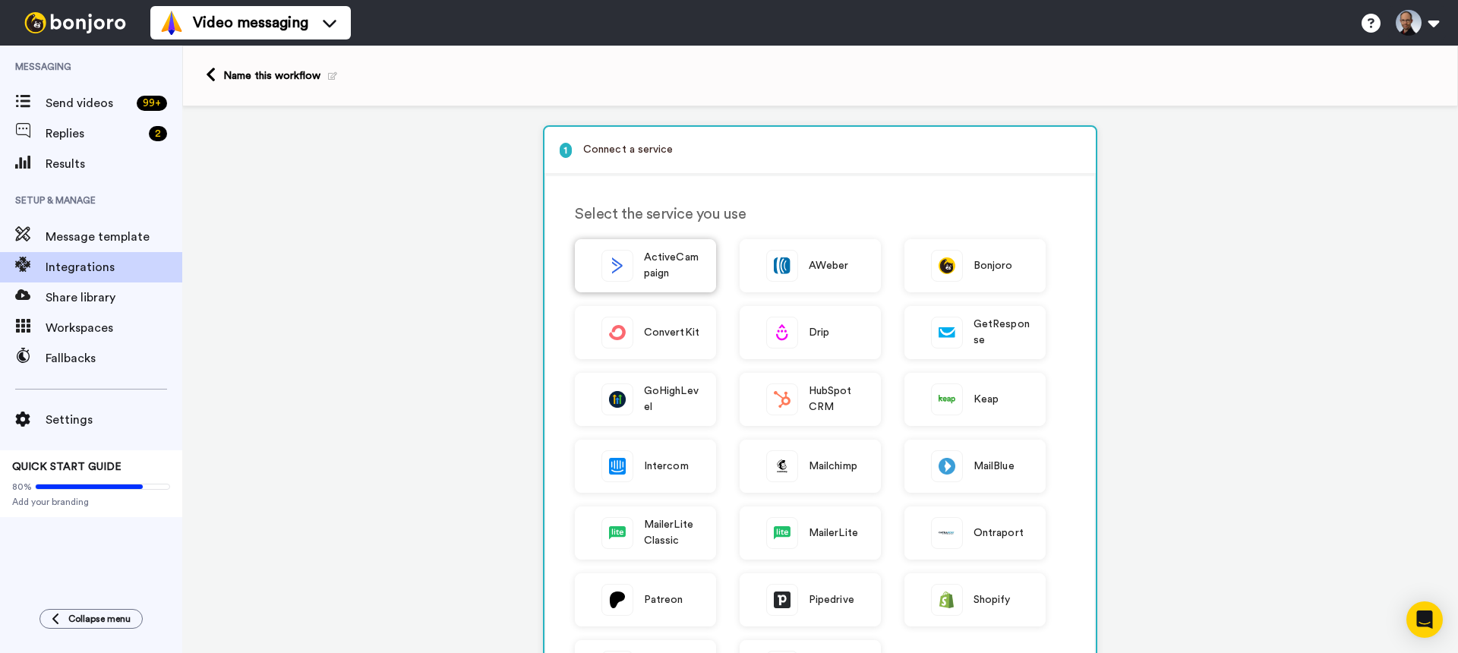
click at [651, 269] on span "ActiveCampaign" at bounding box center [672, 266] width 56 height 32
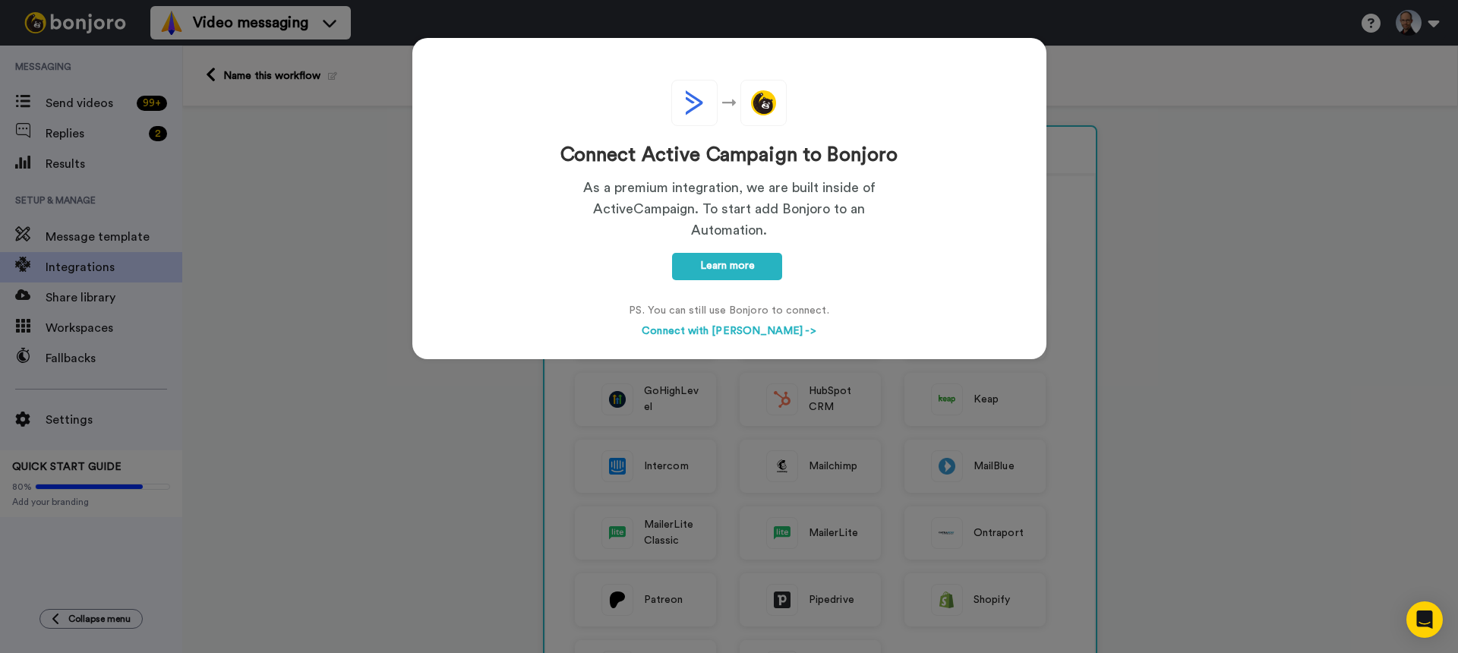
click at [740, 330] on button "Connect with [PERSON_NAME] ->" at bounding box center [728, 331] width 183 height 17
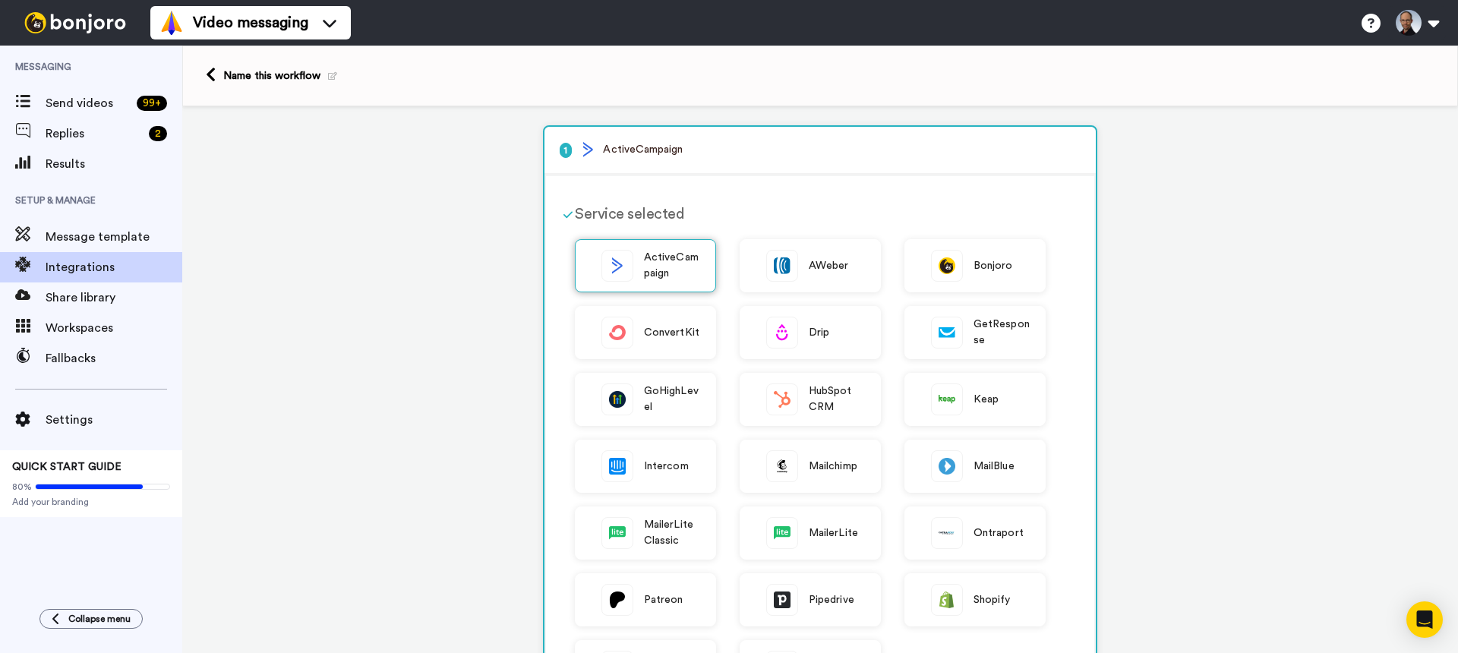
click at [644, 270] on span "ActiveCampaign" at bounding box center [672, 266] width 56 height 32
click at [626, 268] on img at bounding box center [617, 266] width 30 height 30
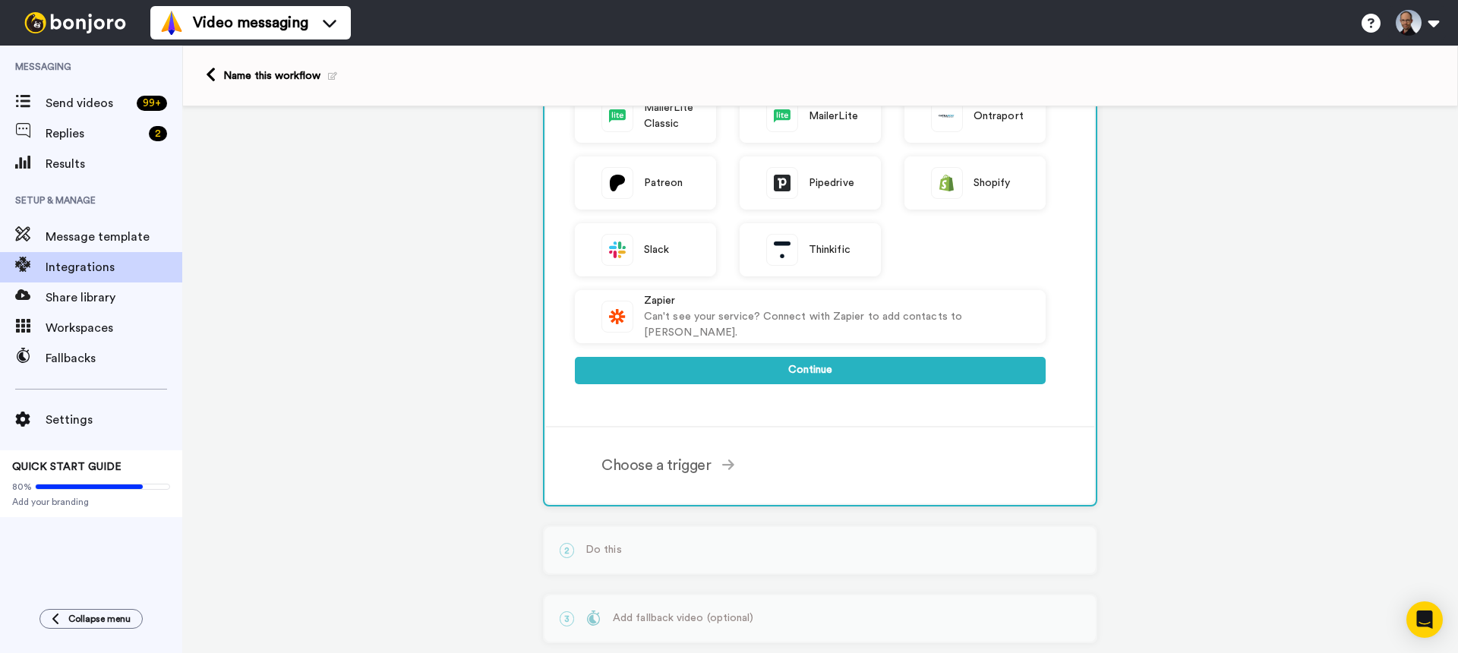
scroll to position [437, 0]
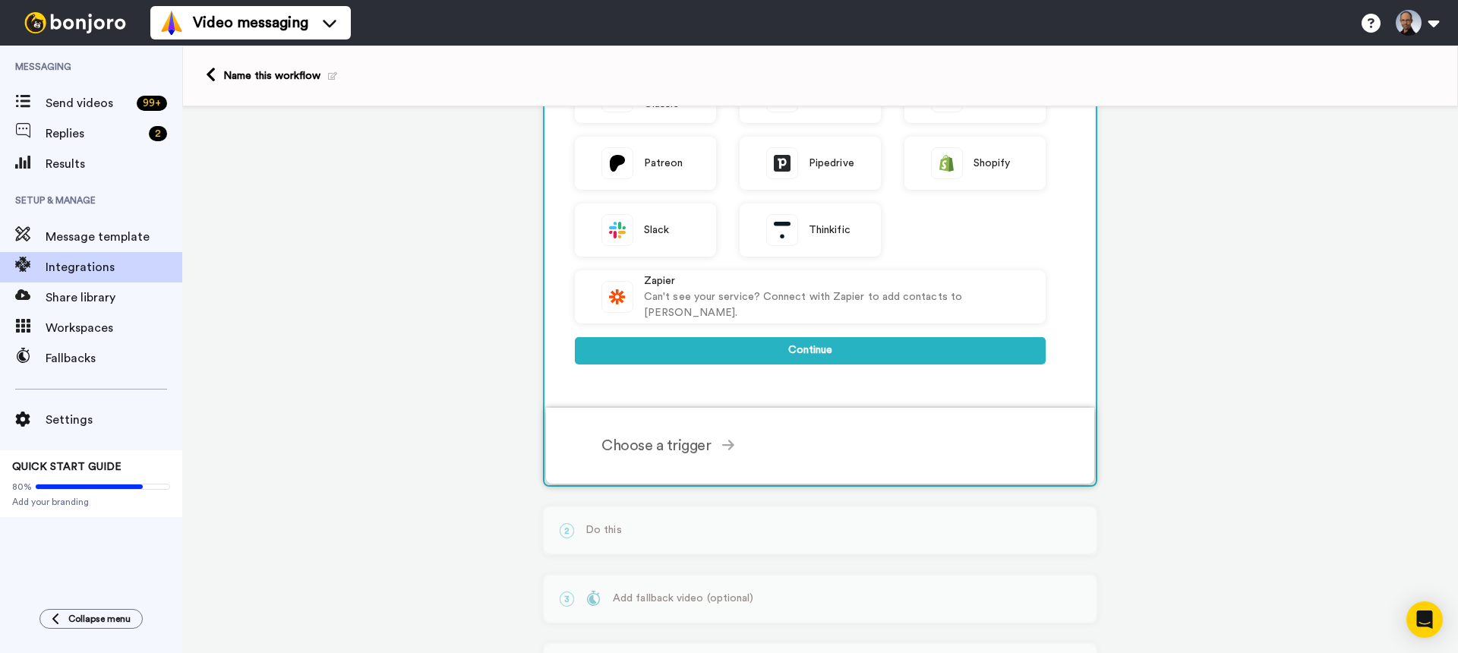
click at [705, 450] on div "Choose a trigger" at bounding box center [823, 445] width 444 height 23
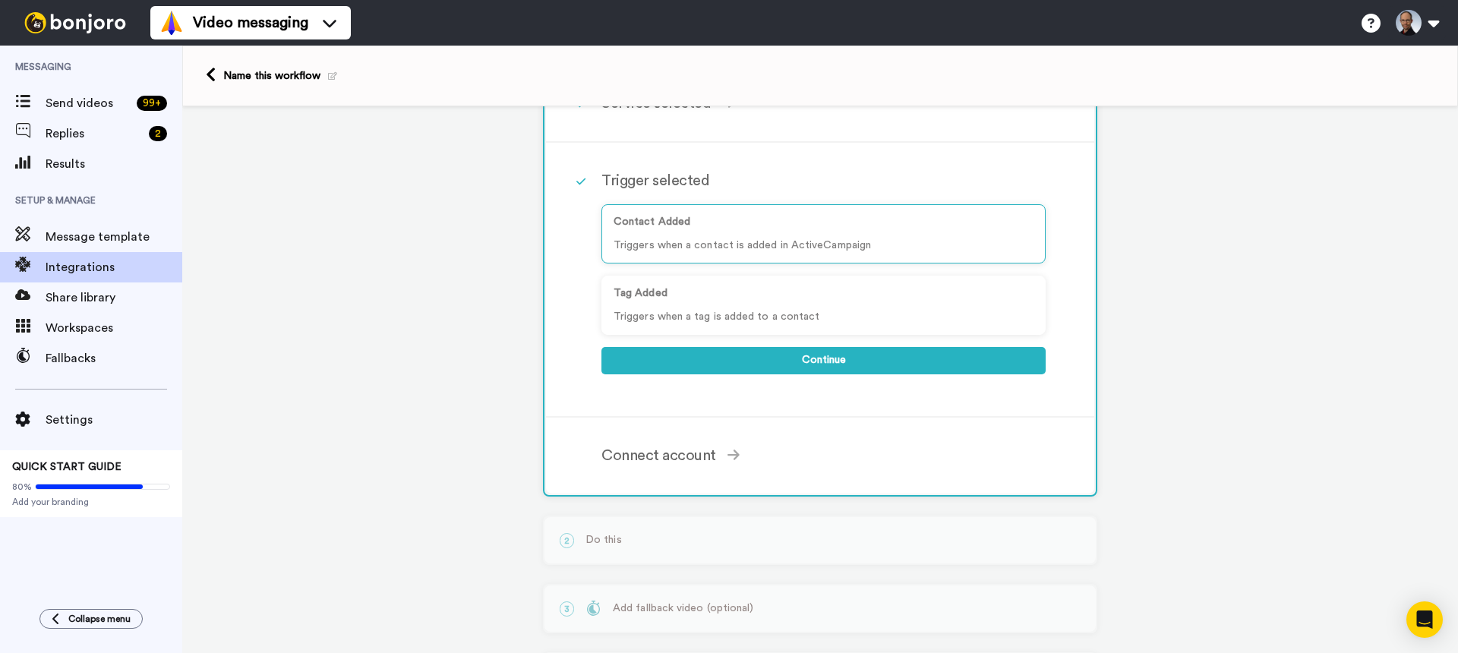
scroll to position [81, 0]
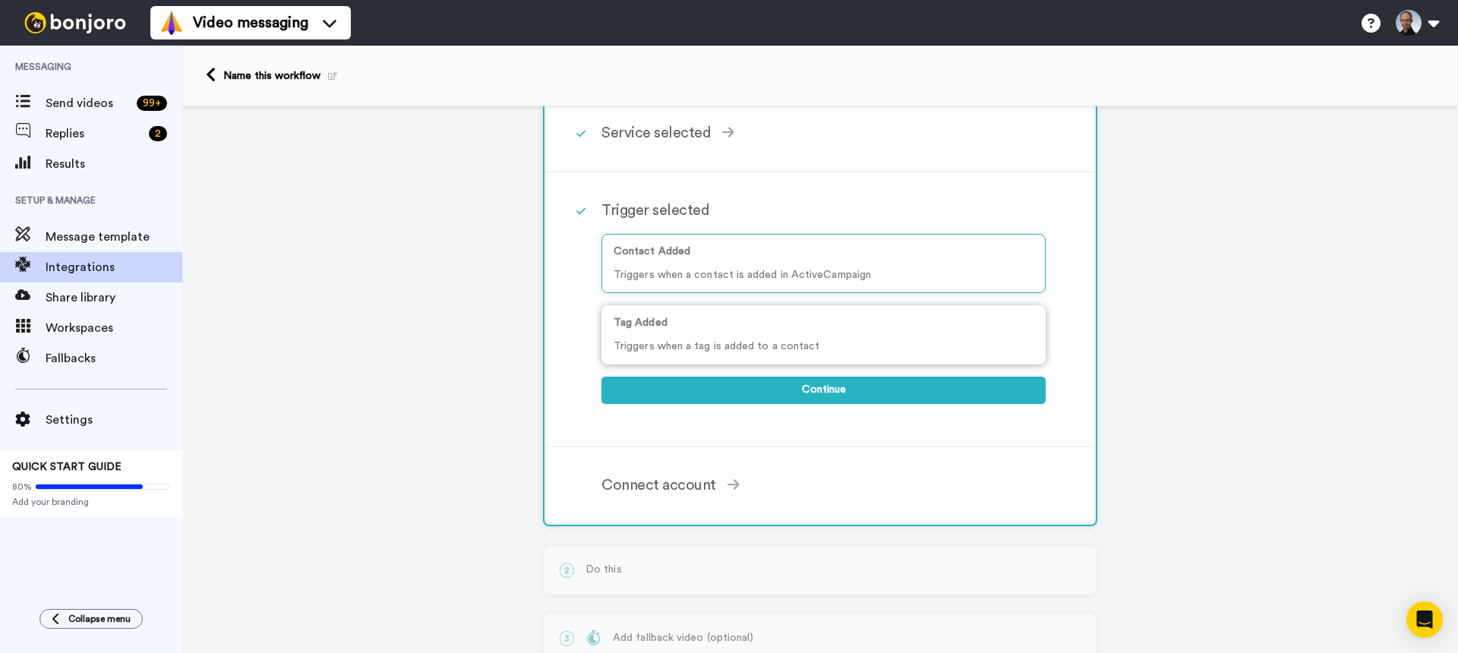
click at [680, 328] on p "Tag Added" at bounding box center [824, 323] width 420 height 16
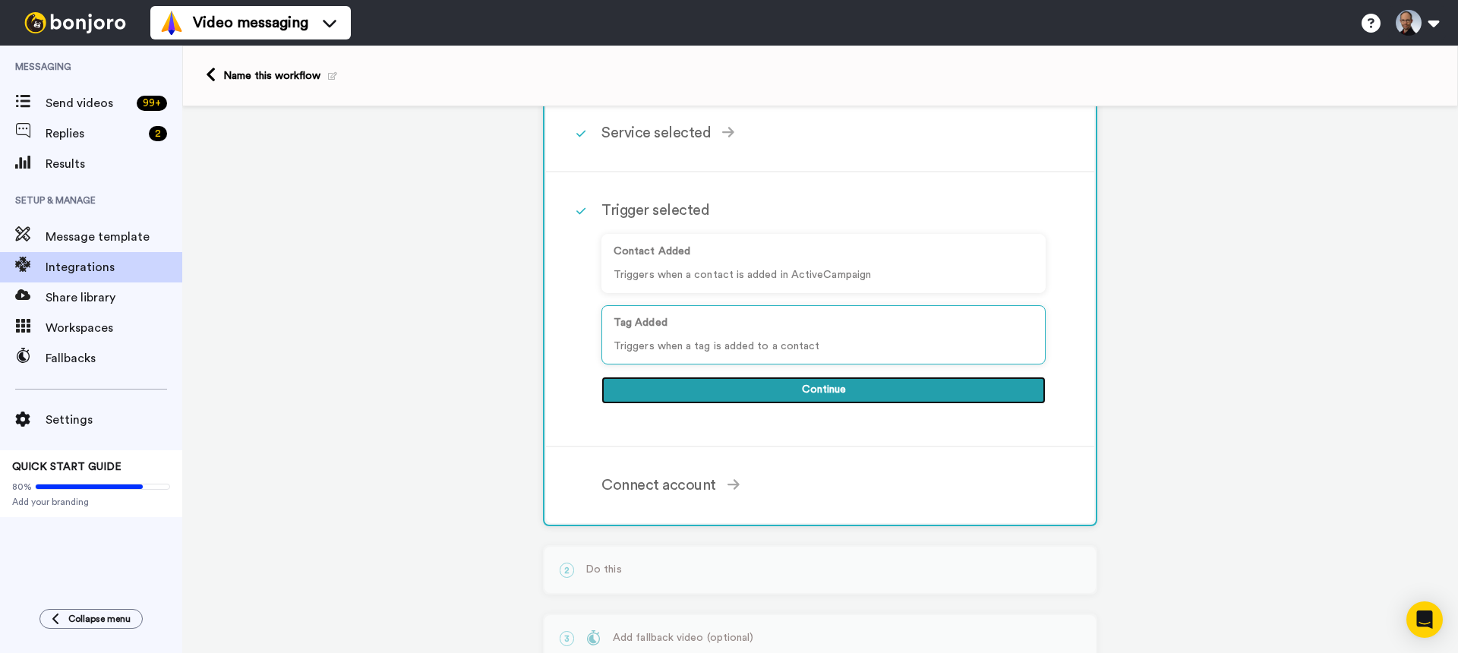
click at [830, 395] on button "Continue" at bounding box center [823, 390] width 444 height 27
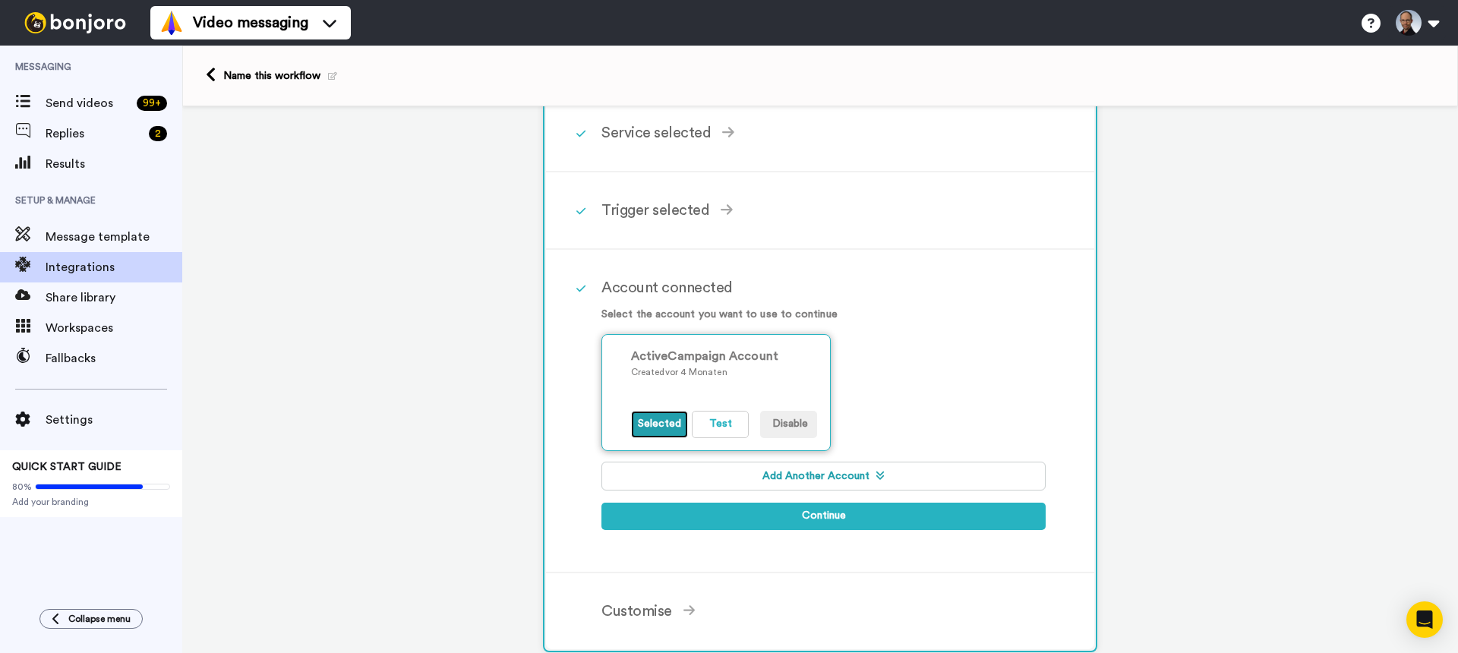
click at [658, 428] on button "Selected" at bounding box center [659, 424] width 57 height 27
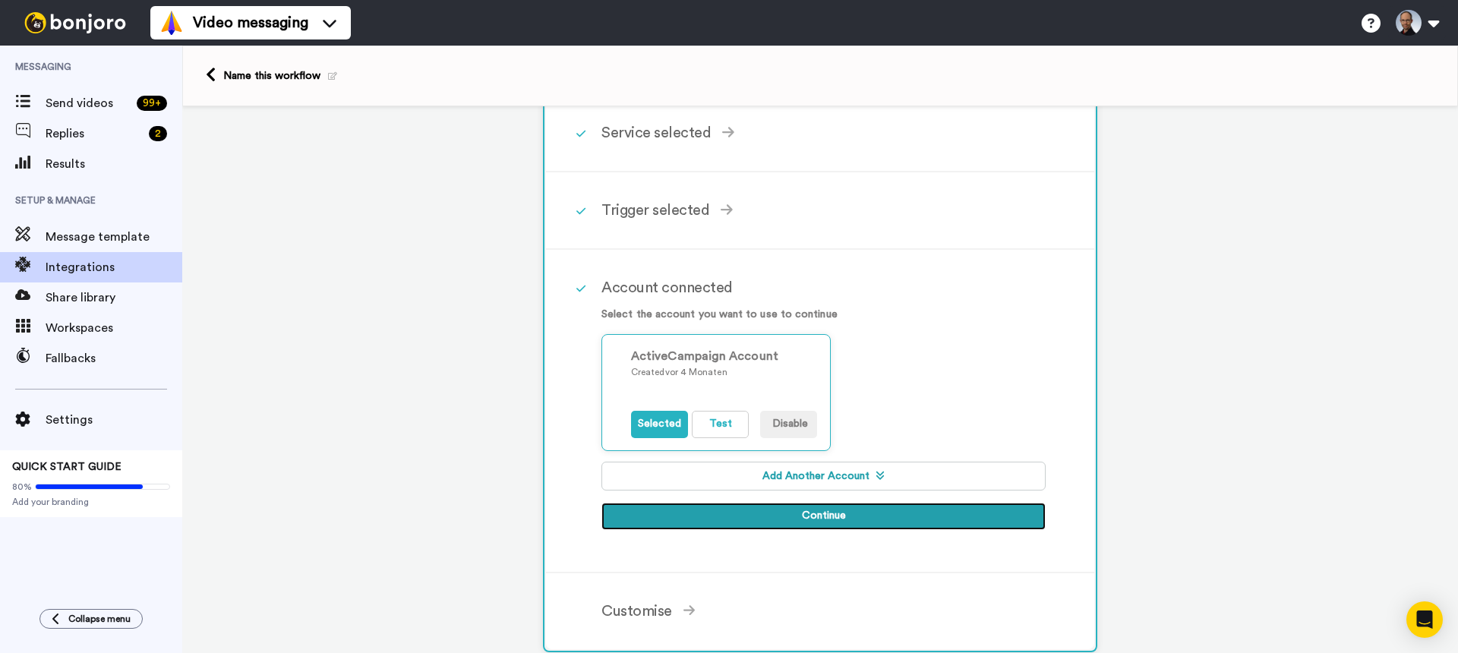
click at [832, 517] on button "Continue" at bounding box center [823, 516] width 444 height 27
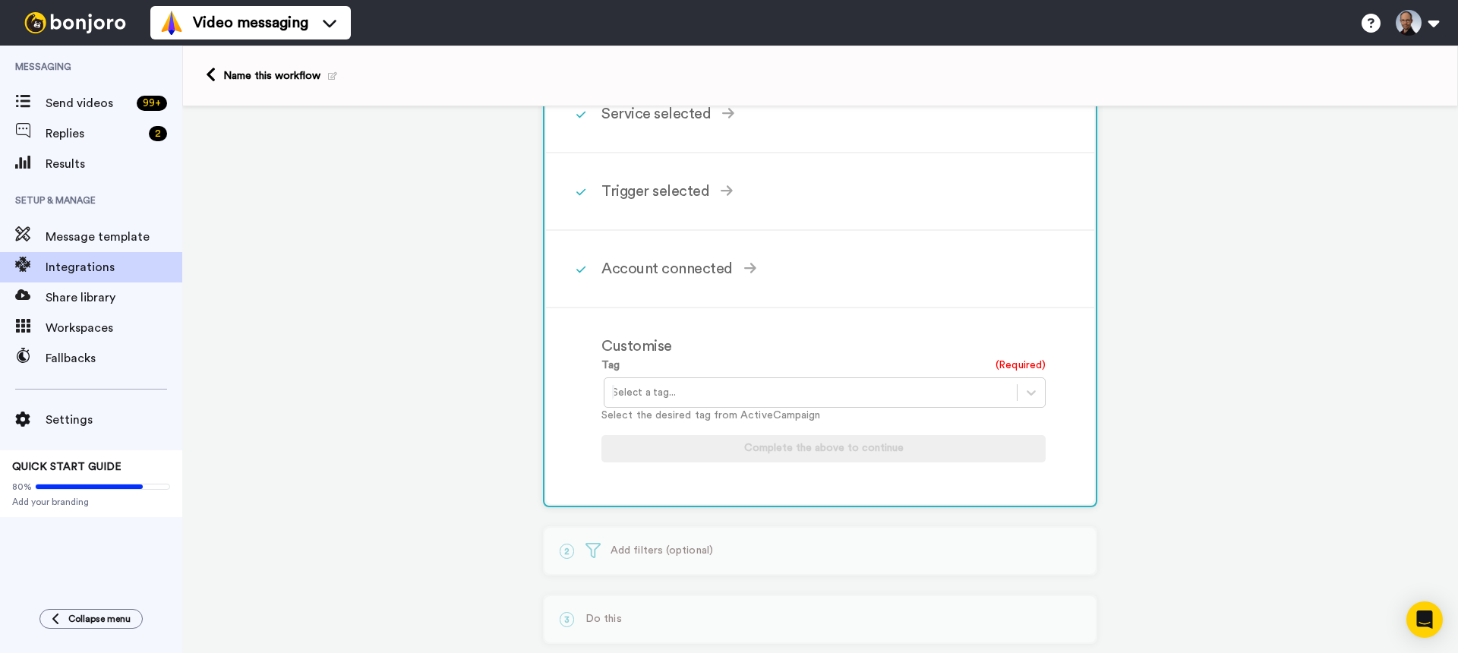
scroll to position [120, 0]
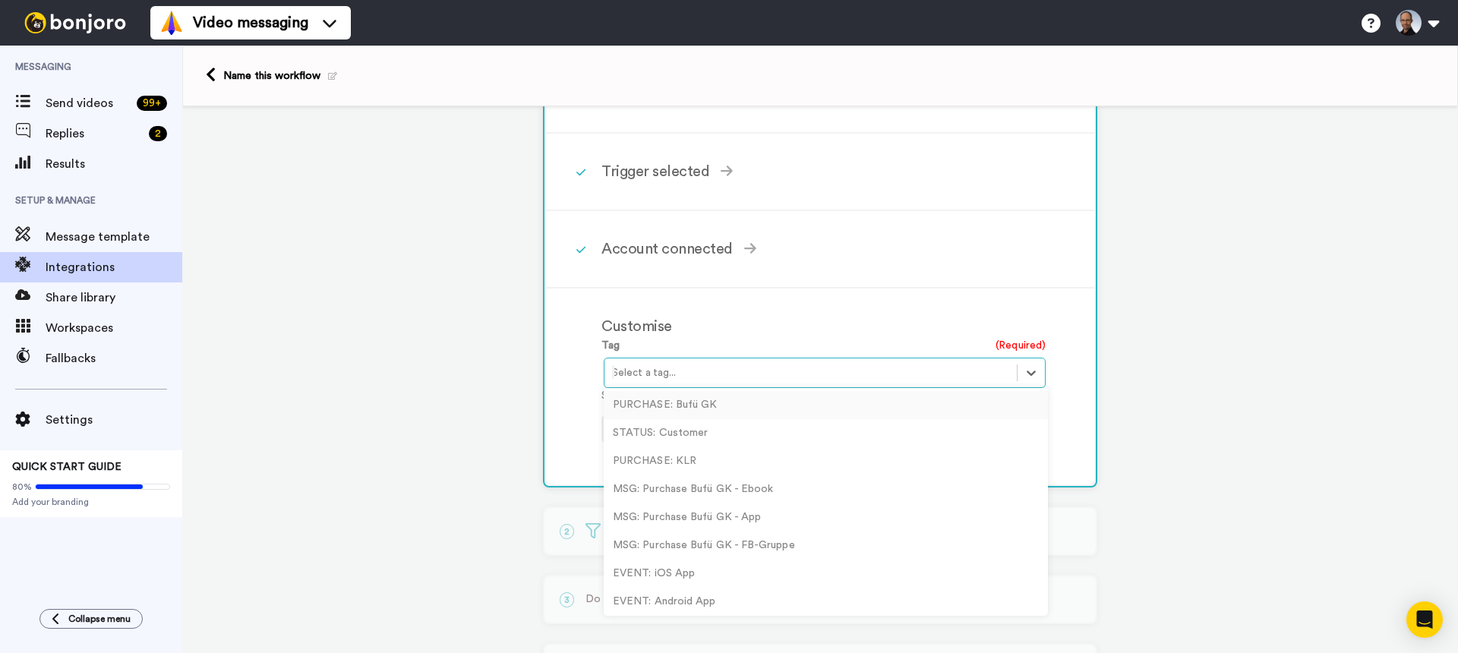
click at [702, 373] on div at bounding box center [810, 373] width 397 height 18
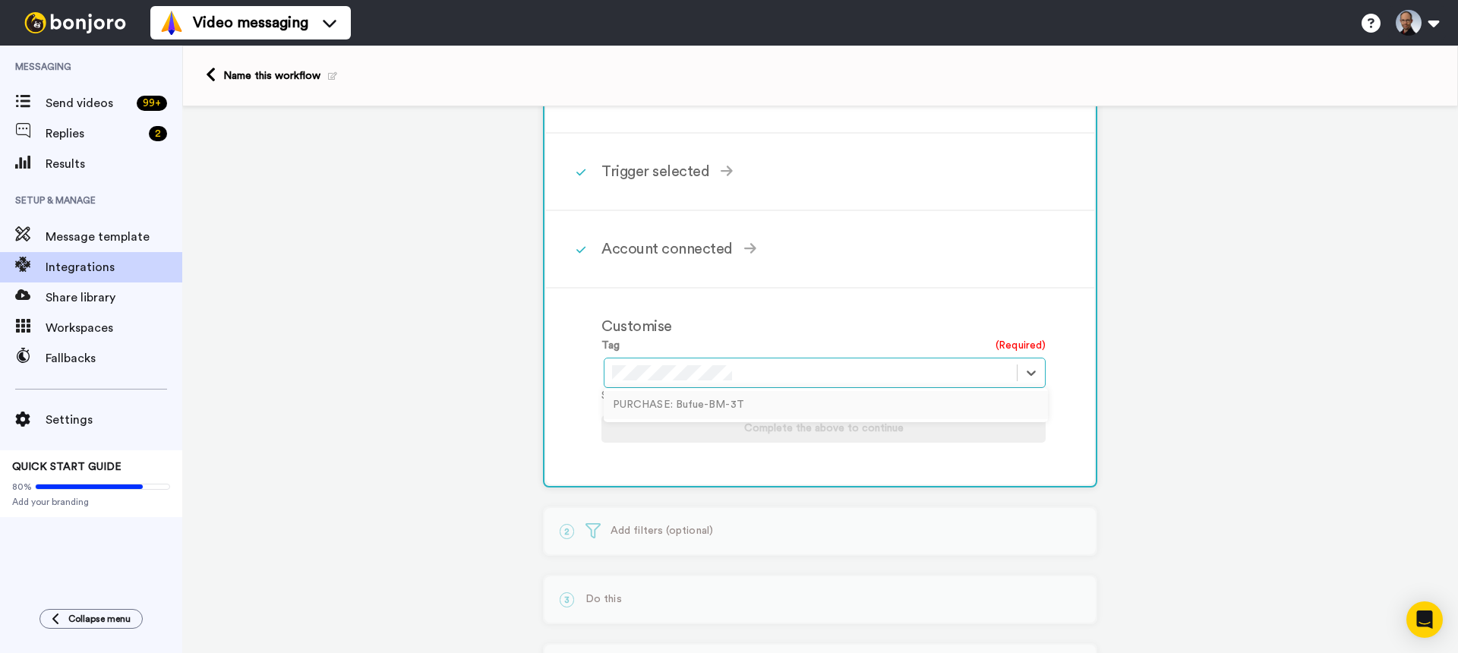
click at [705, 409] on div "PURCHASE: Bufue-BM-3T" at bounding box center [826, 405] width 444 height 28
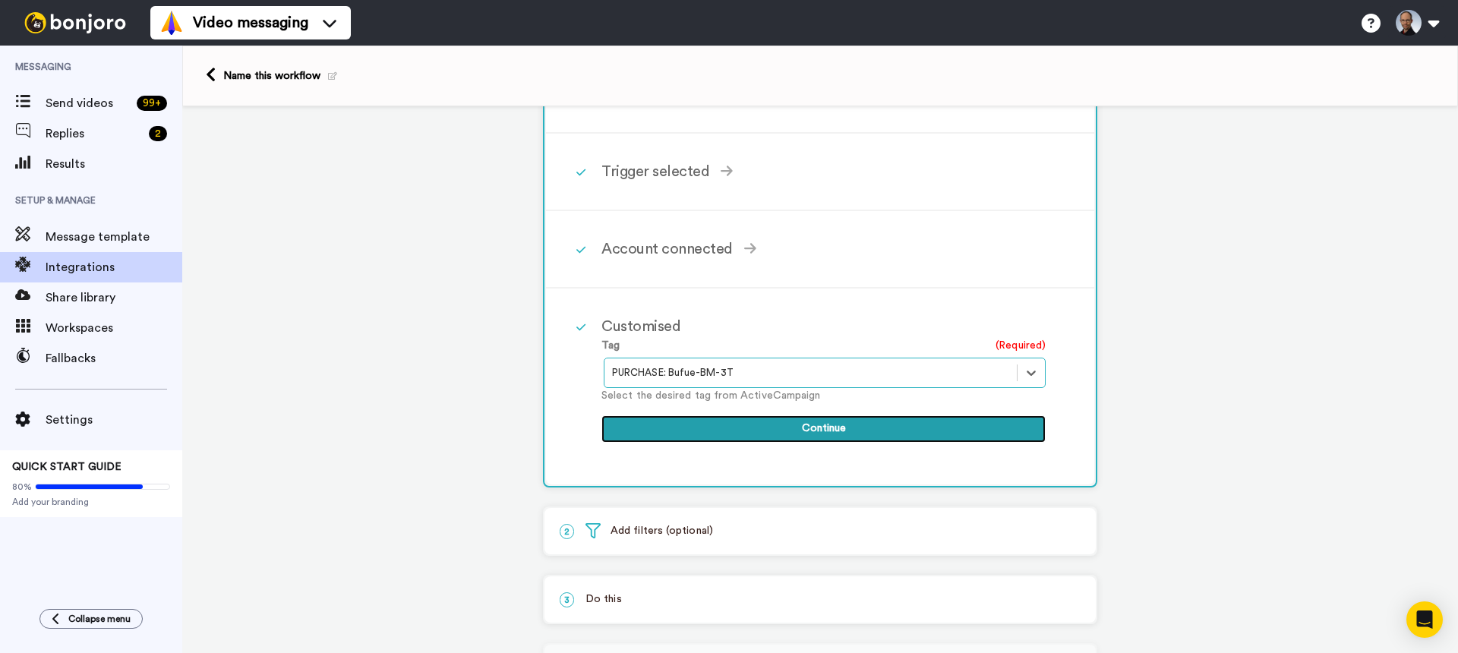
click at [805, 427] on button "Continue" at bounding box center [823, 428] width 444 height 27
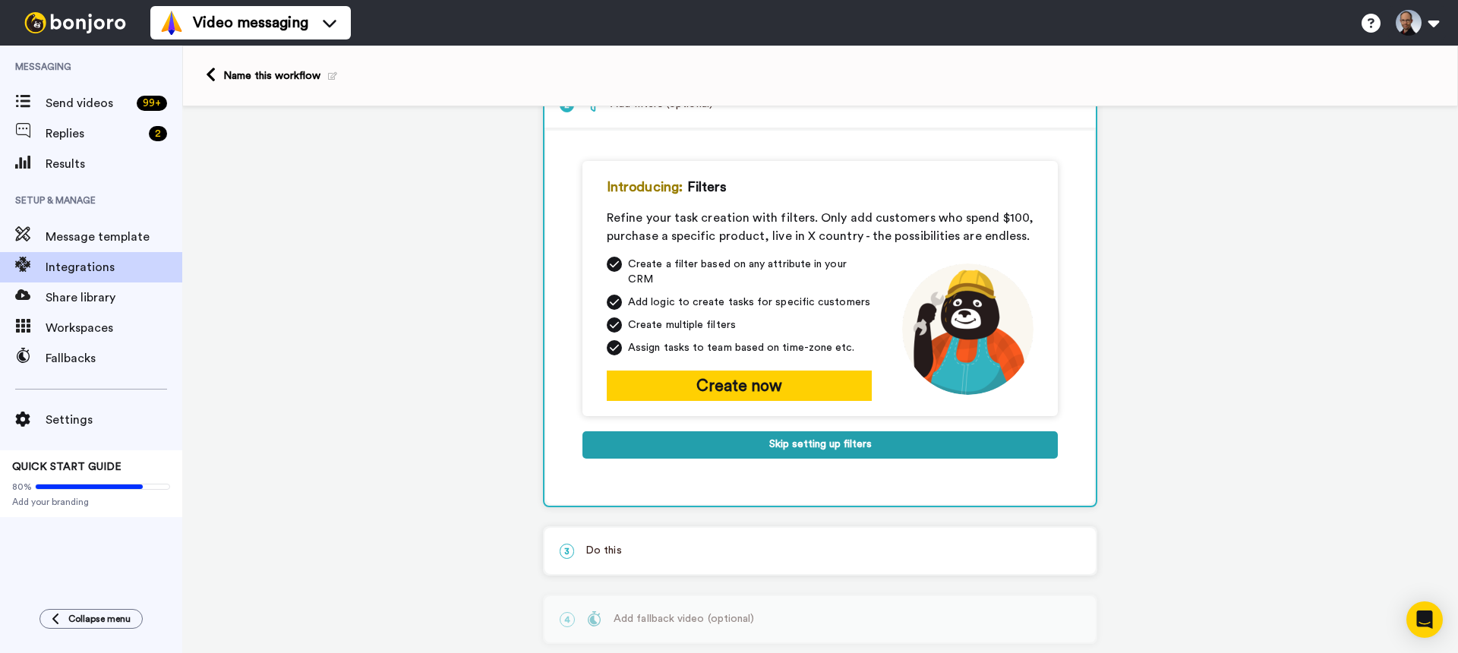
scroll to position [202, 0]
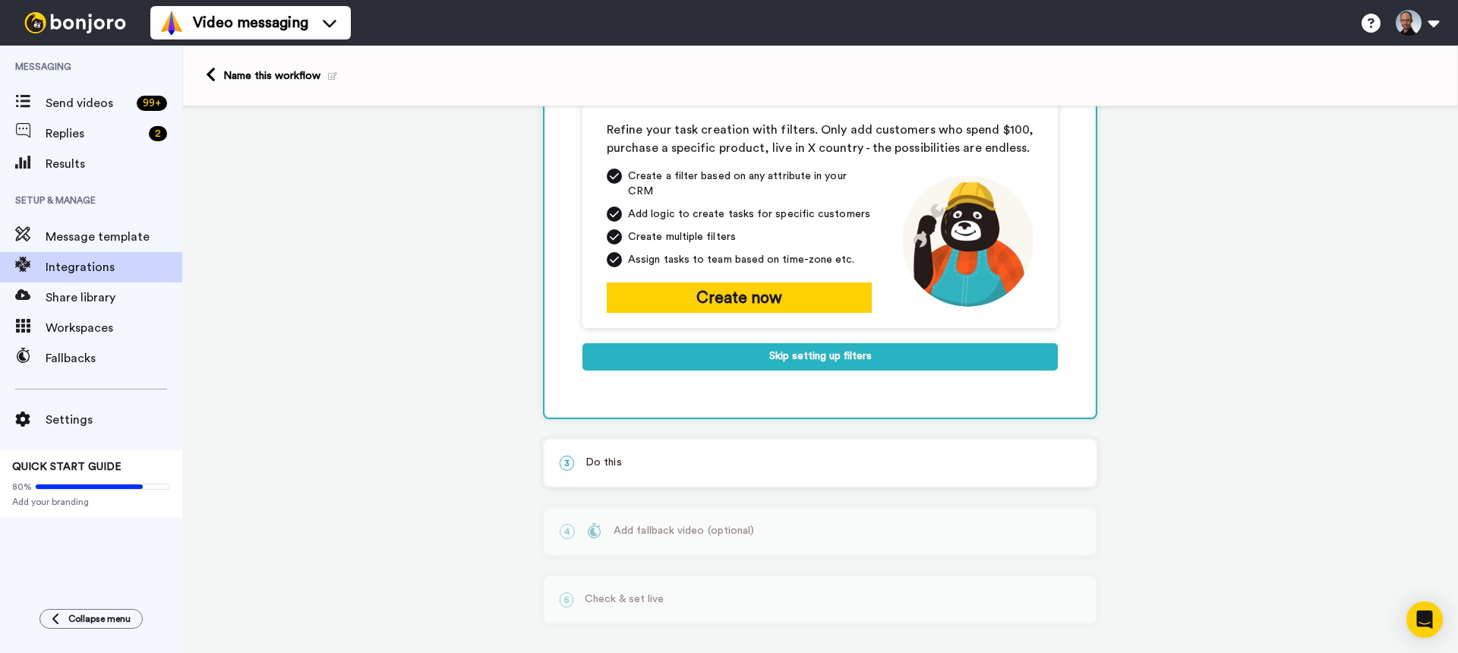
click at [673, 455] on p "3 Do this" at bounding box center [820, 463] width 521 height 16
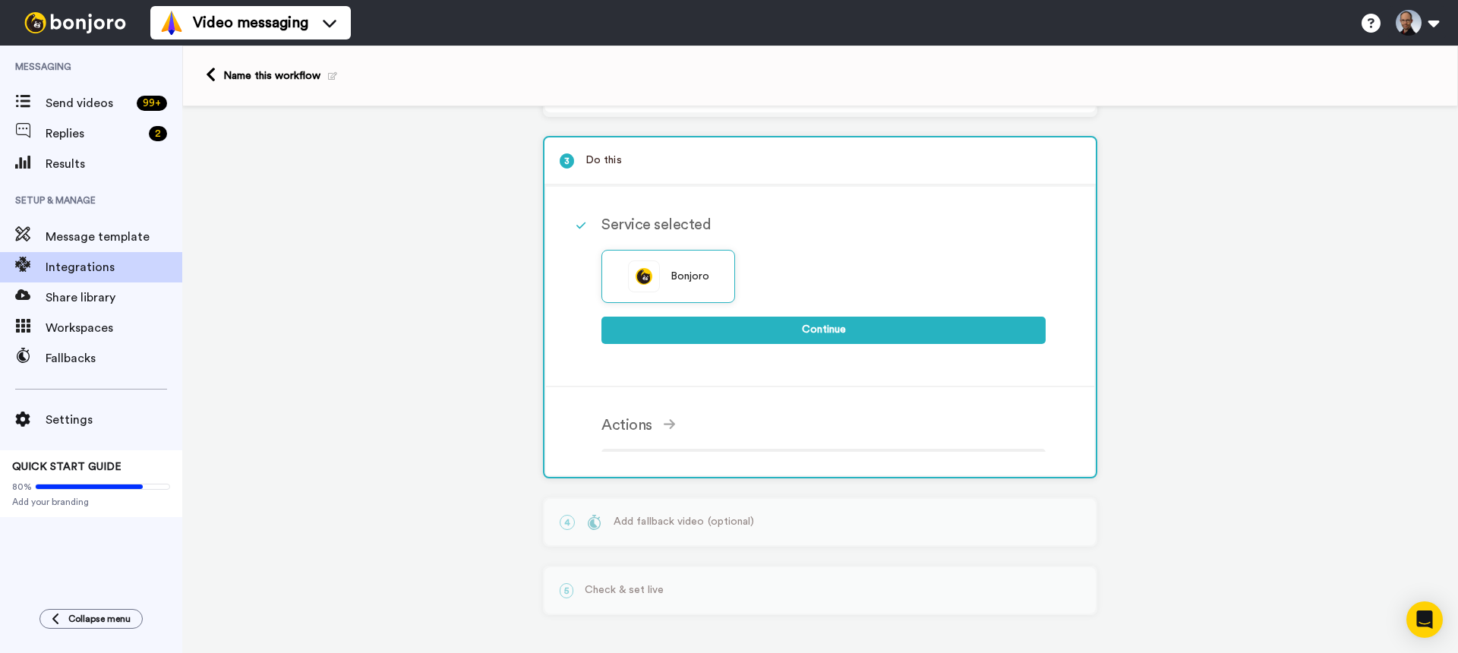
scroll to position [118, 0]
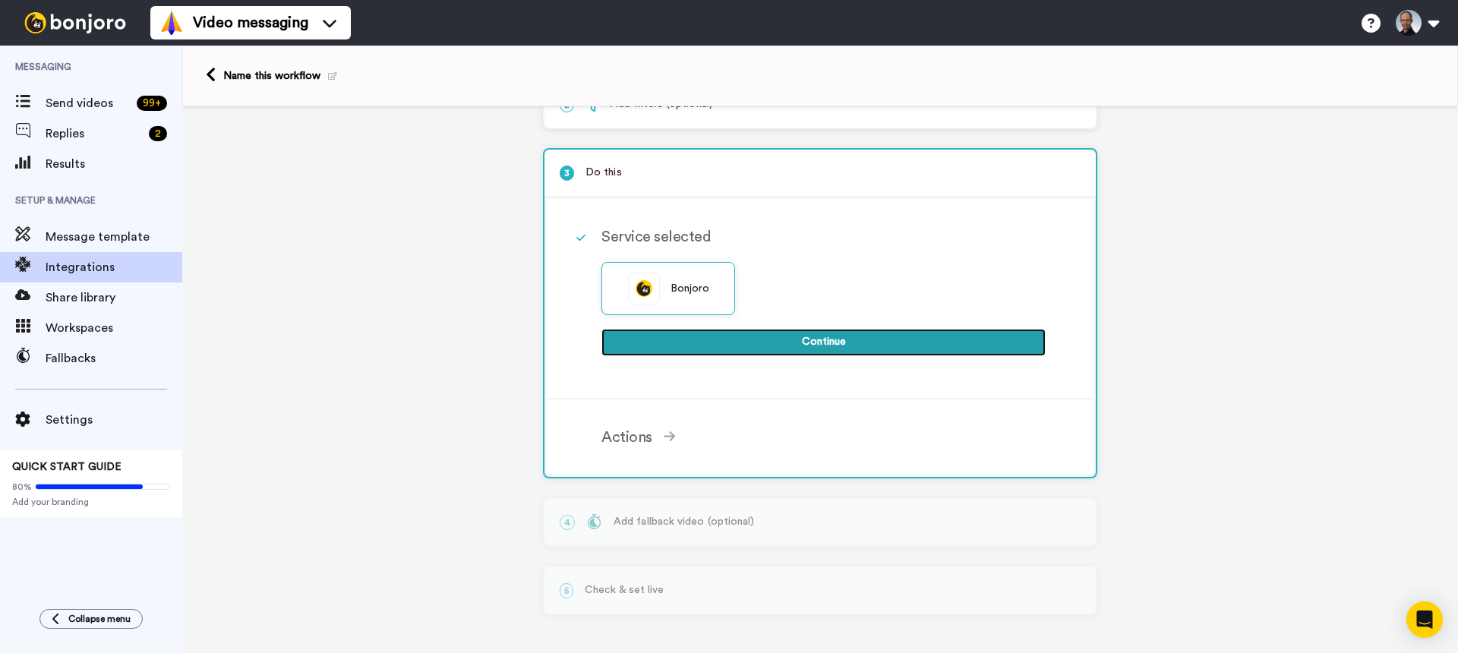
click at [785, 342] on button "Continue" at bounding box center [823, 342] width 444 height 27
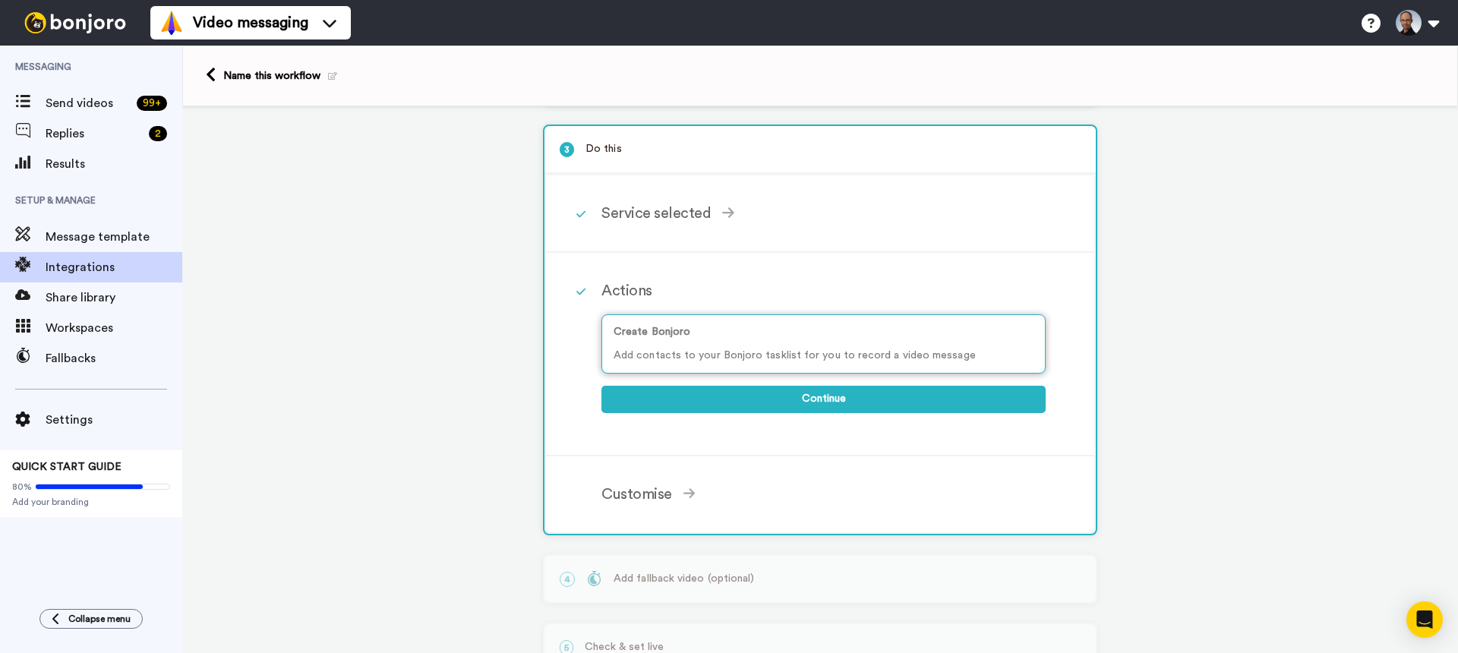
scroll to position [147, 0]
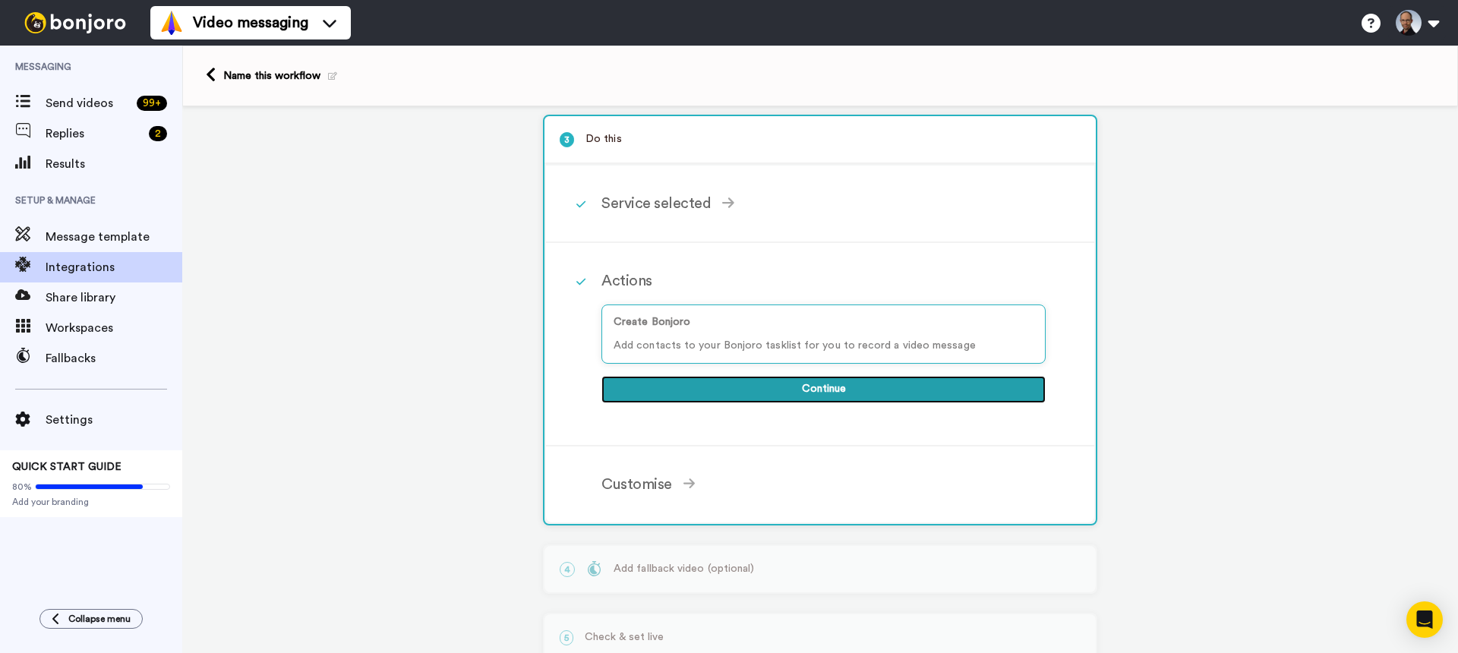
click at [784, 392] on button "Continue" at bounding box center [823, 389] width 444 height 27
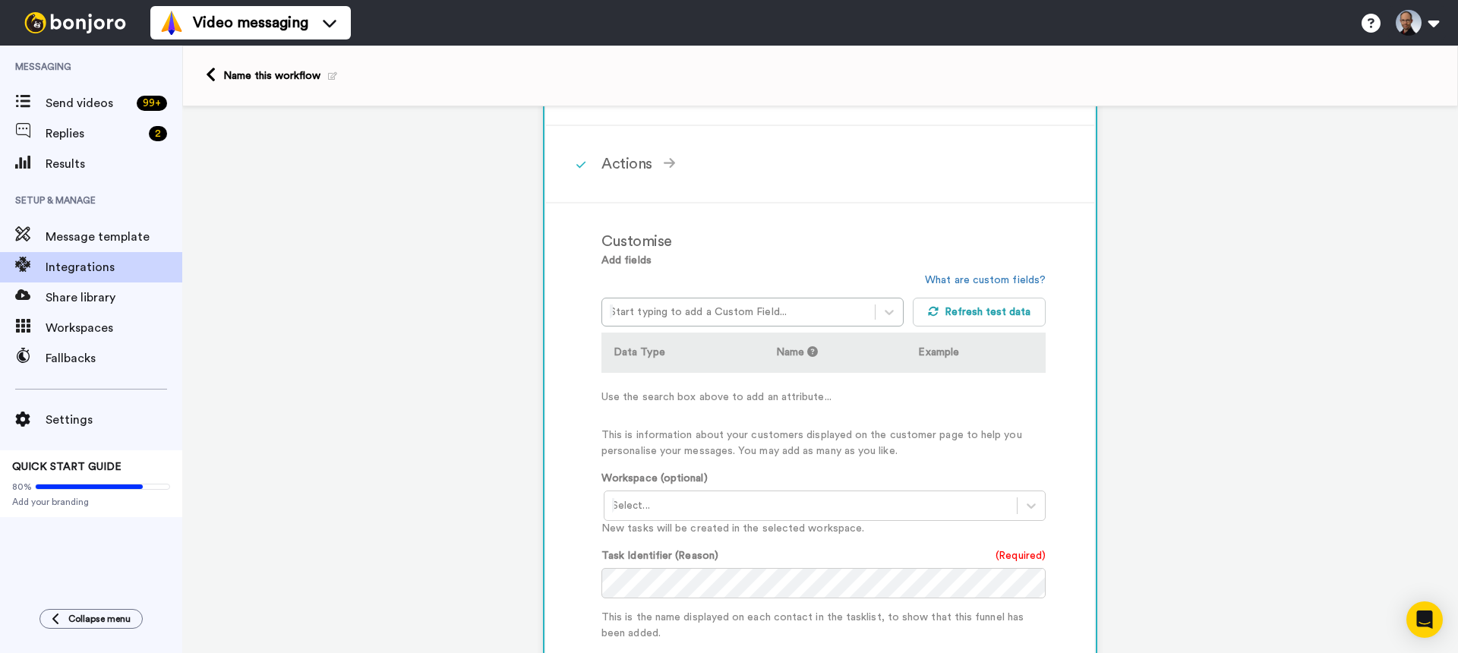
scroll to position [273, 0]
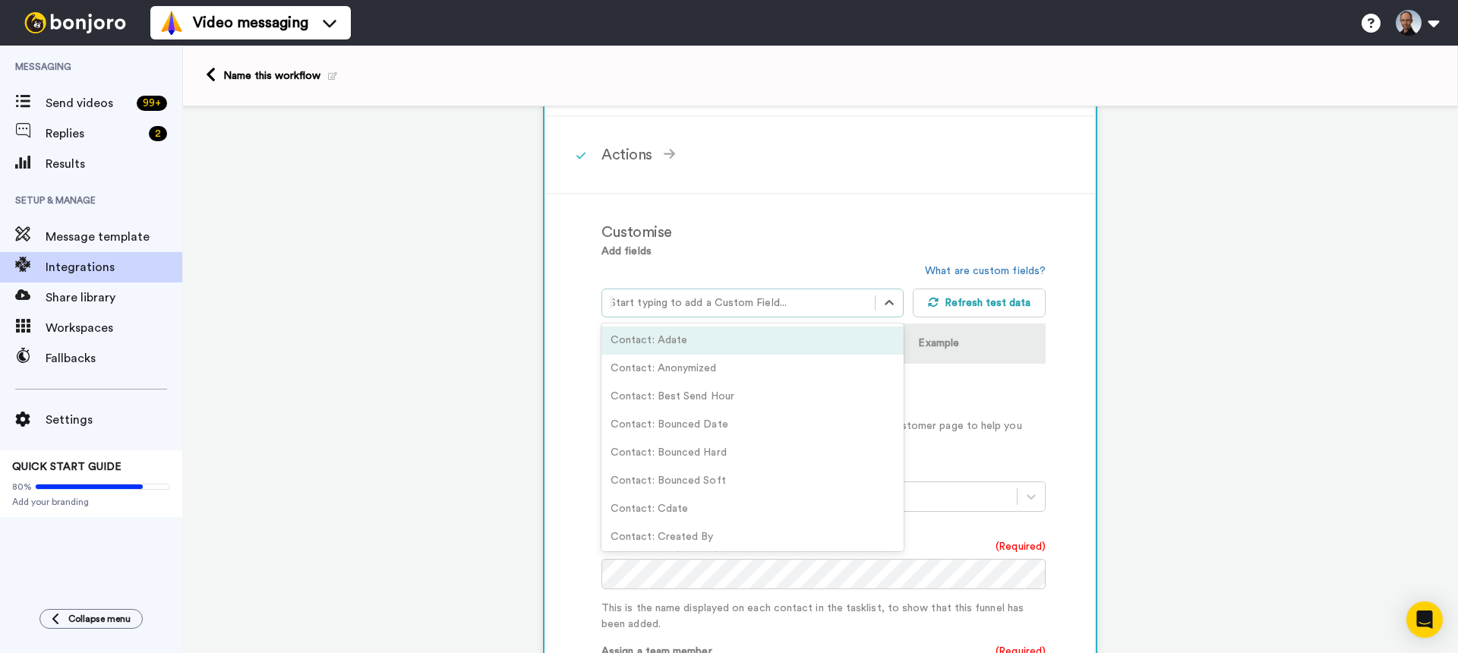
click at [733, 304] on div at bounding box center [738, 303] width 257 height 18
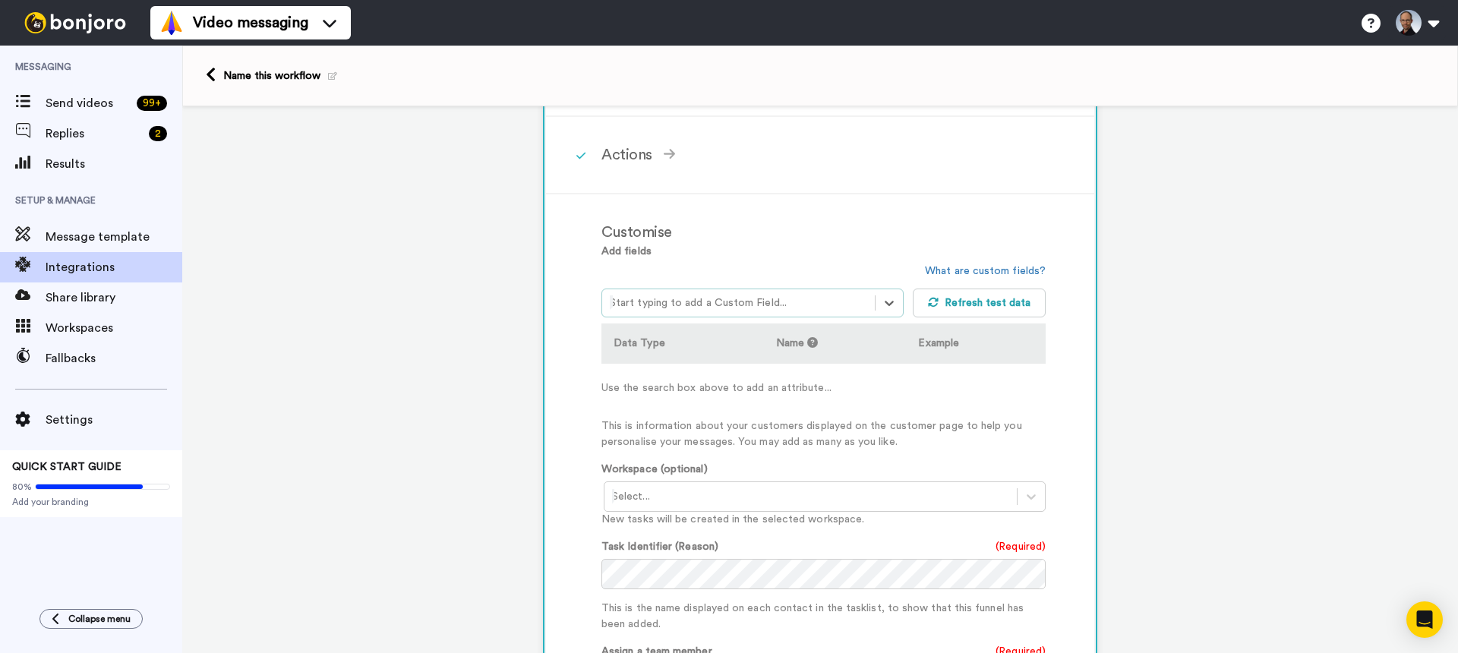
click at [768, 307] on div at bounding box center [738, 303] width 257 height 18
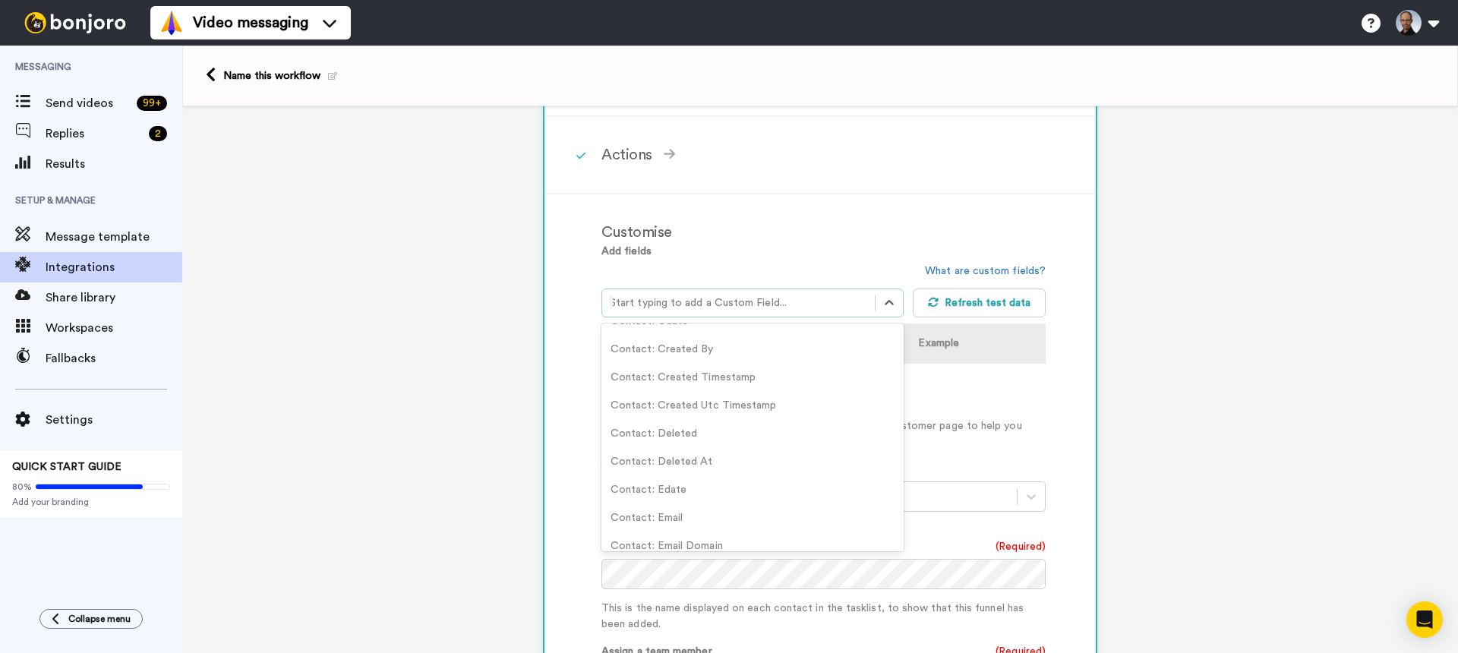
scroll to position [207, 0]
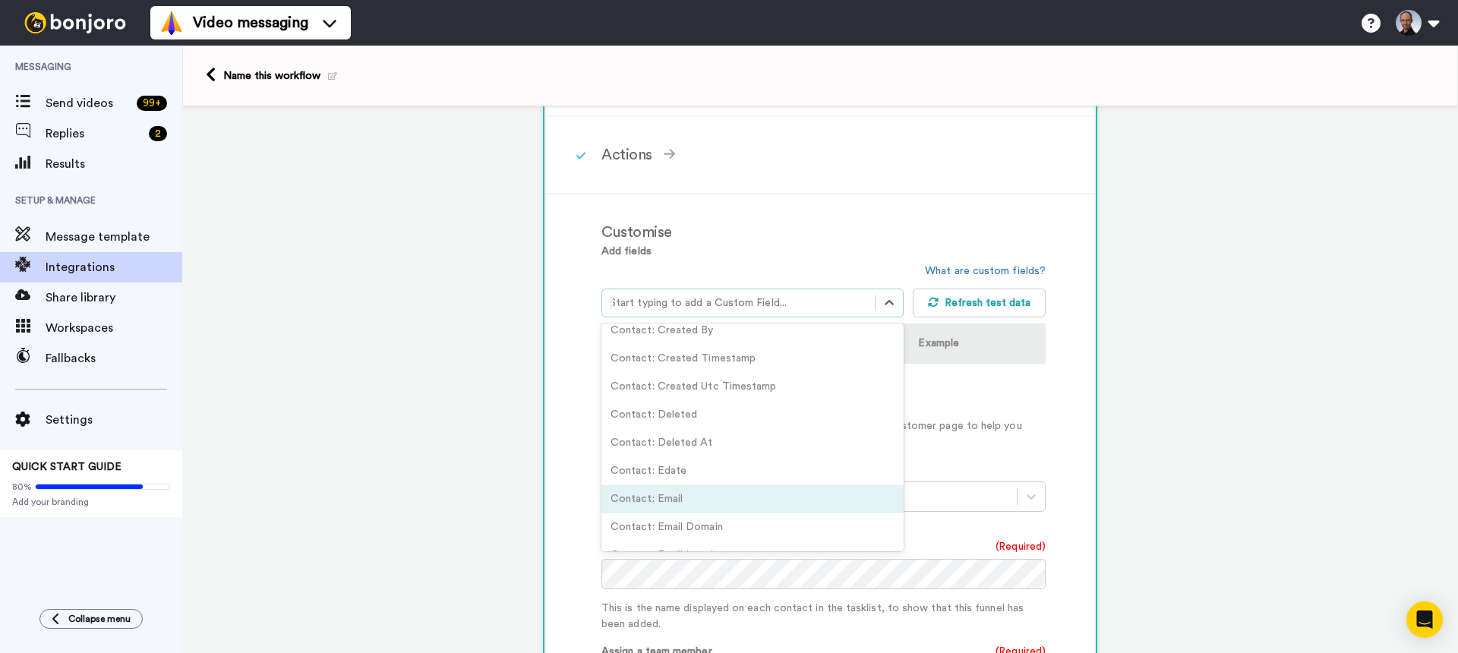
click at [722, 498] on div "Contact: Email" at bounding box center [752, 499] width 302 height 28
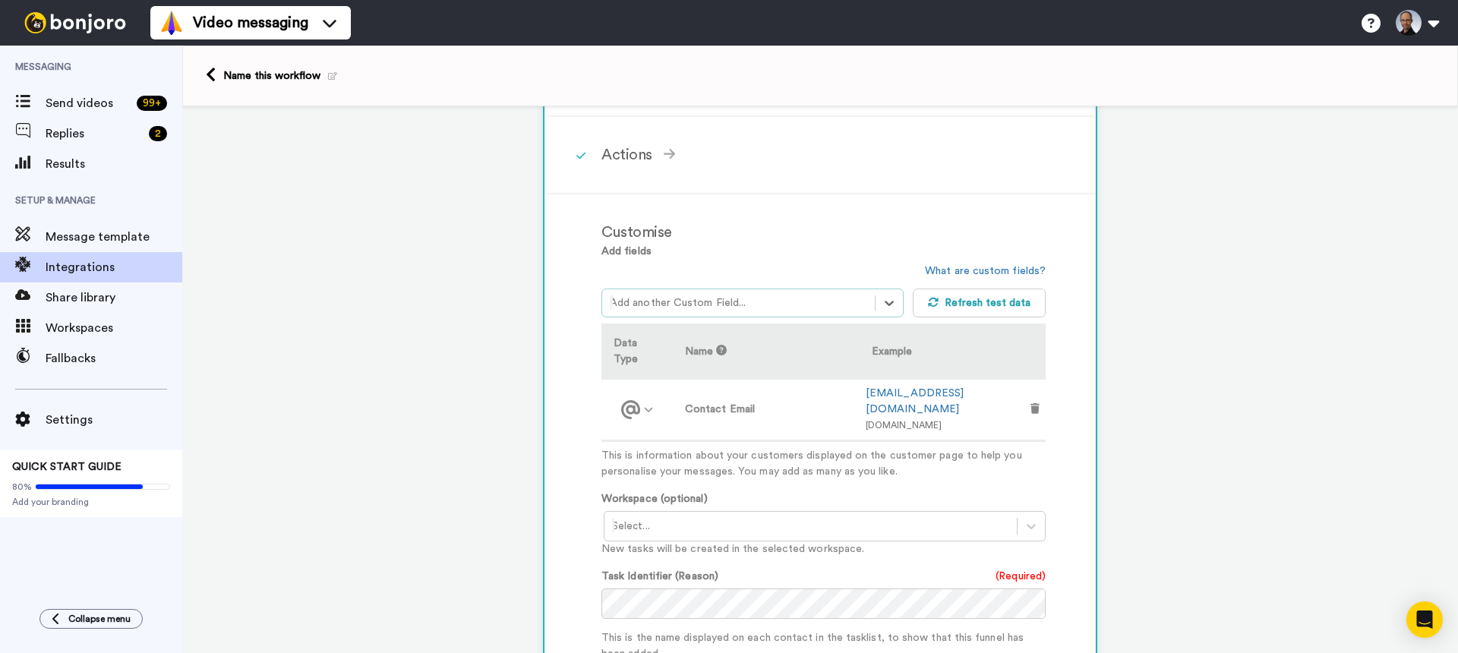
click at [767, 304] on div at bounding box center [738, 303] width 257 height 18
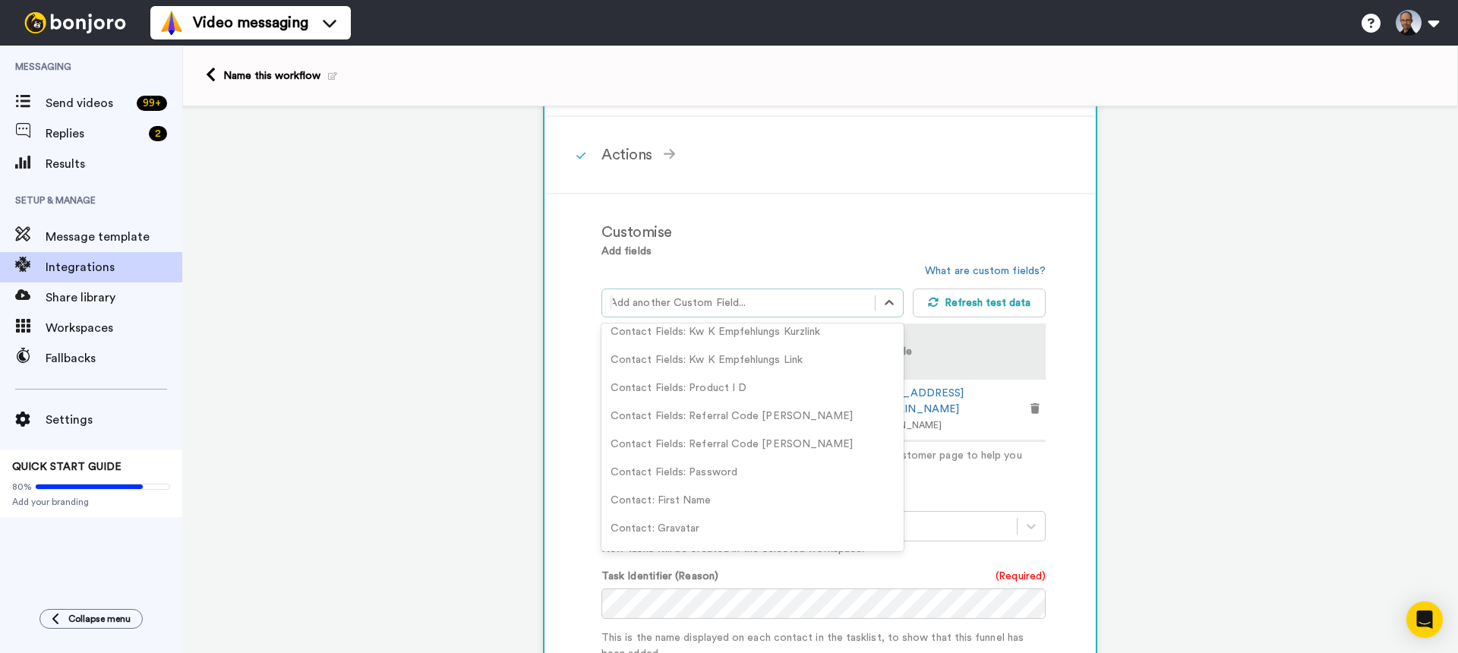
scroll to position [570, 0]
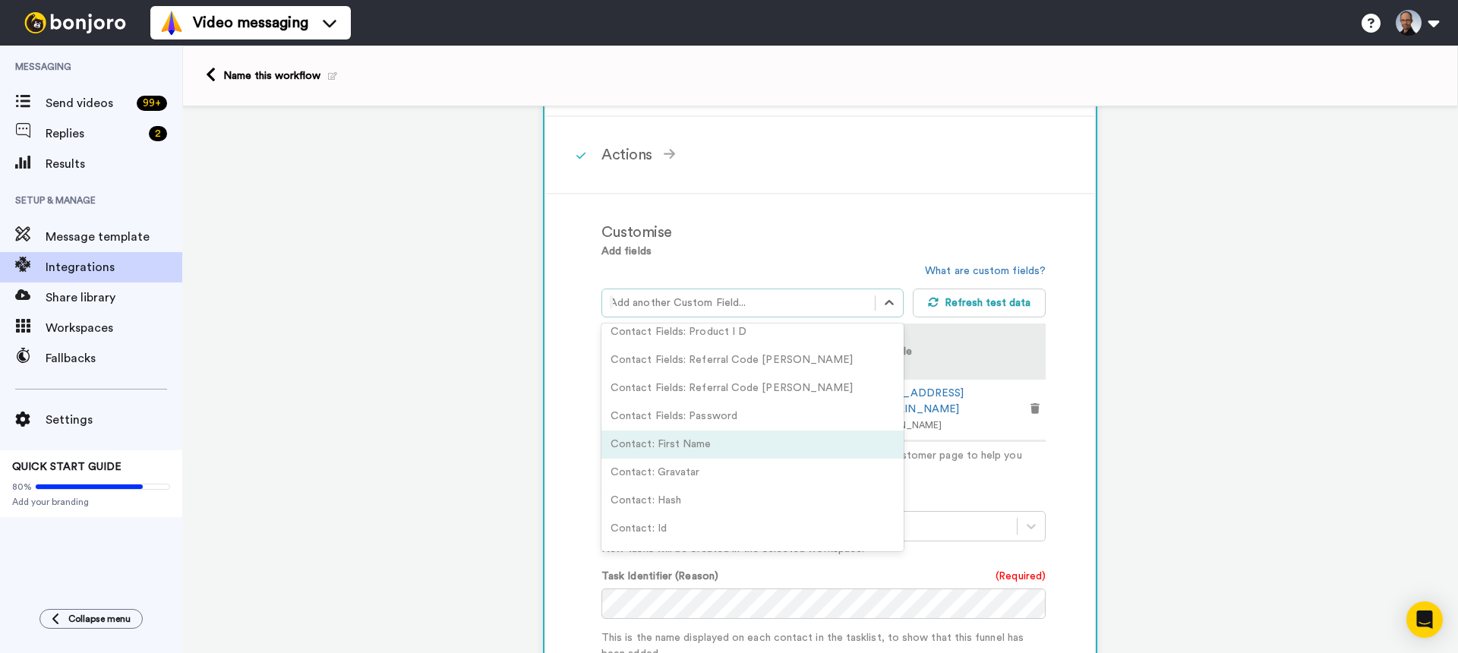
click at [706, 446] on div "Contact: First Name" at bounding box center [752, 445] width 302 height 28
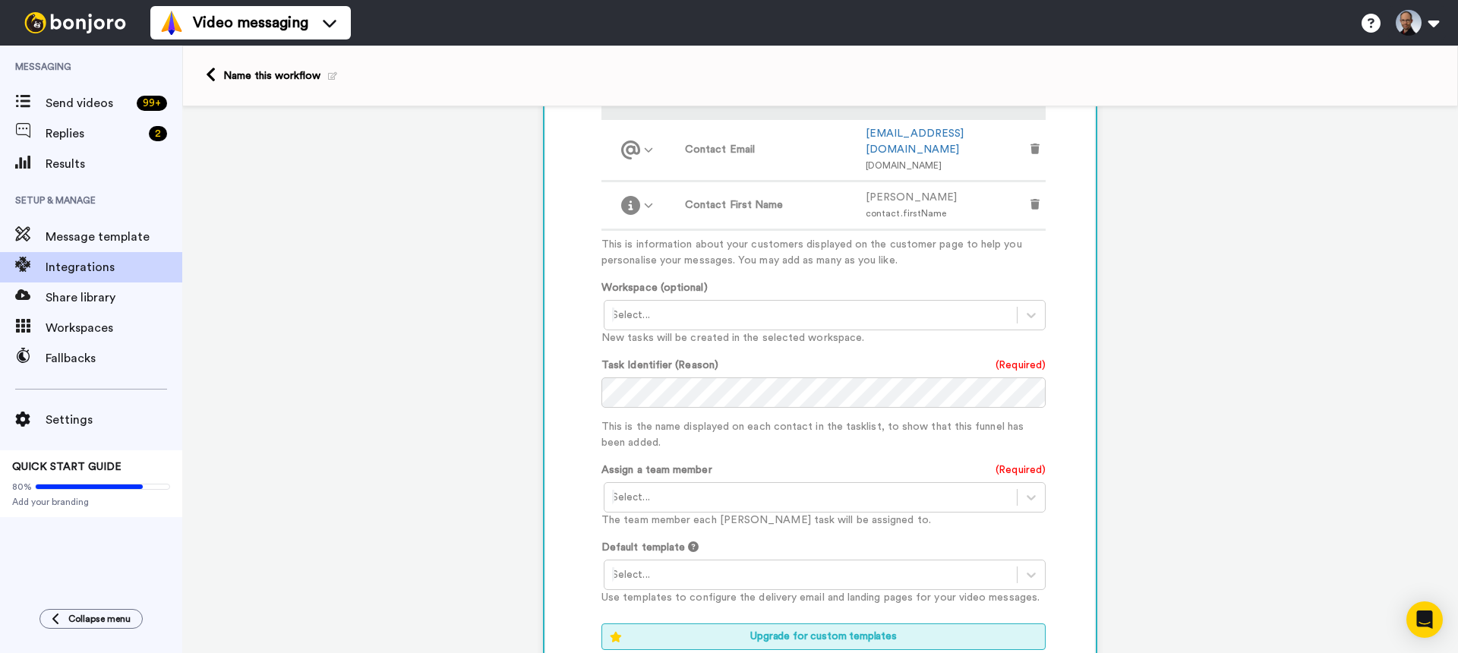
scroll to position [553, 0]
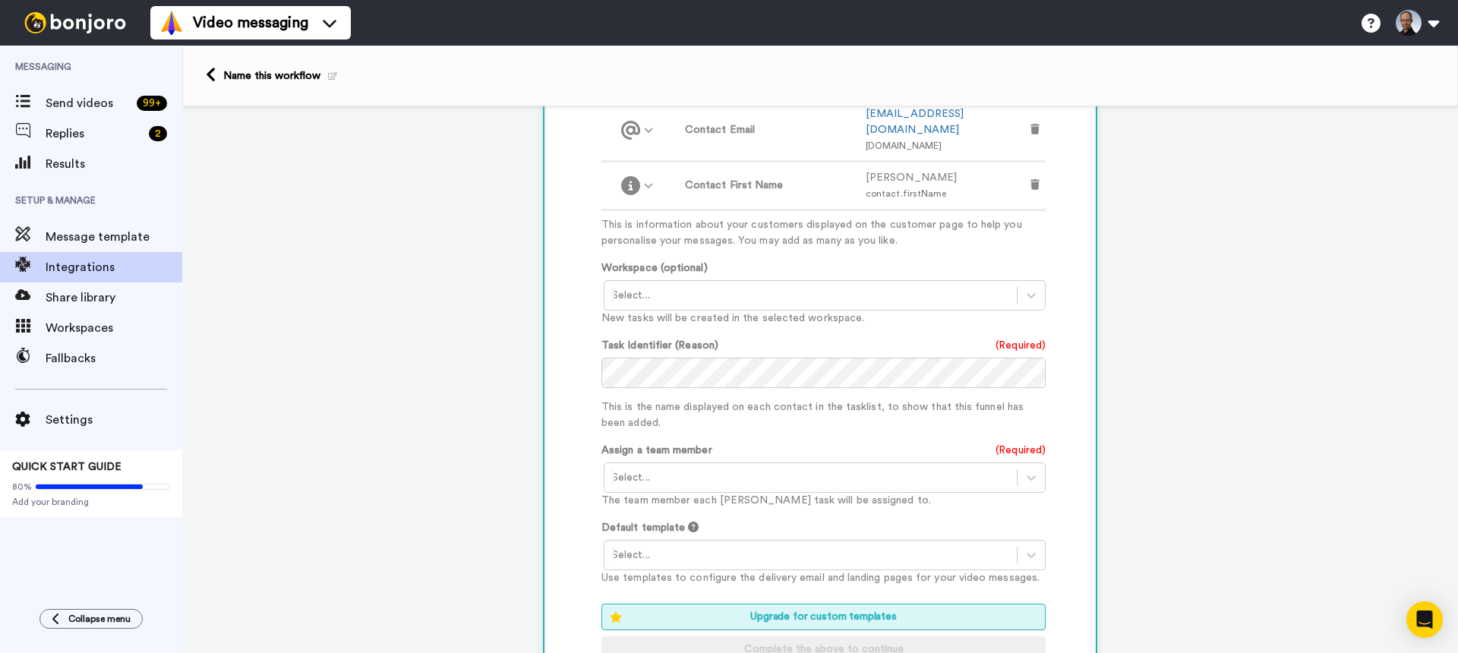
click at [819, 286] on div at bounding box center [810, 295] width 397 height 18
click at [764, 314] on div "Willkommensvideos erstellen <Default>" at bounding box center [826, 328] width 444 height 28
click at [715, 468] on div at bounding box center [810, 477] width 397 height 18
click at [725, 496] on div "Christian Von Wirtschaft gaaanz einfach! <onlinemarketing.borcherding@gmail.com>" at bounding box center [826, 518] width 444 height 44
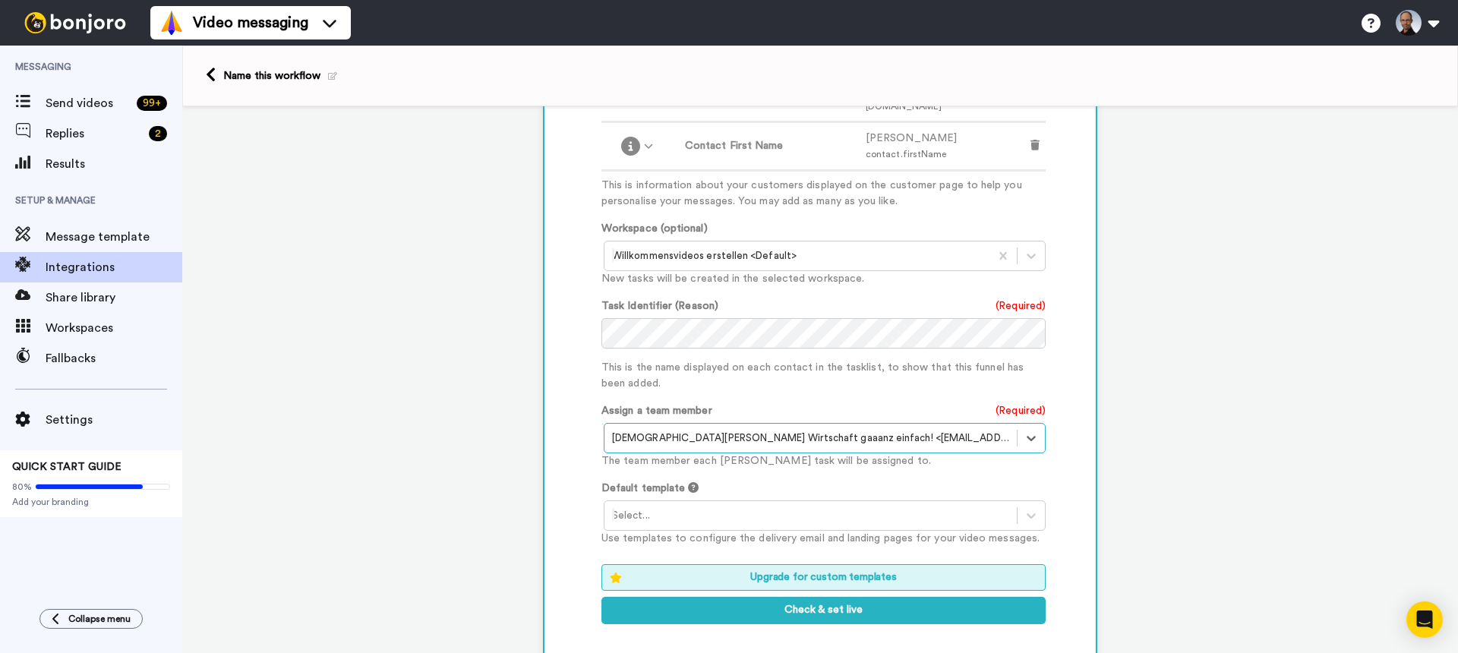
scroll to position [612, 0]
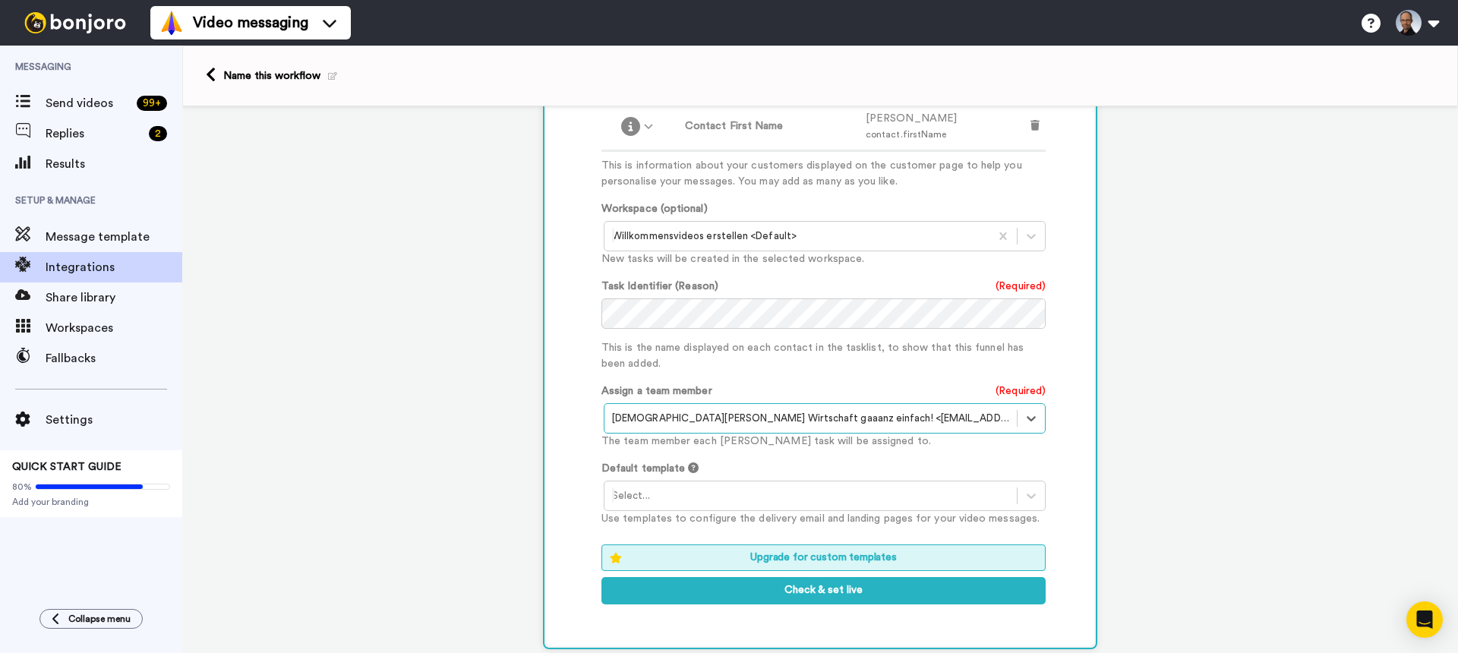
click at [796, 487] on div at bounding box center [810, 496] width 397 height 18
click at [714, 514] on div "Bonjoro branded template" at bounding box center [826, 528] width 444 height 28
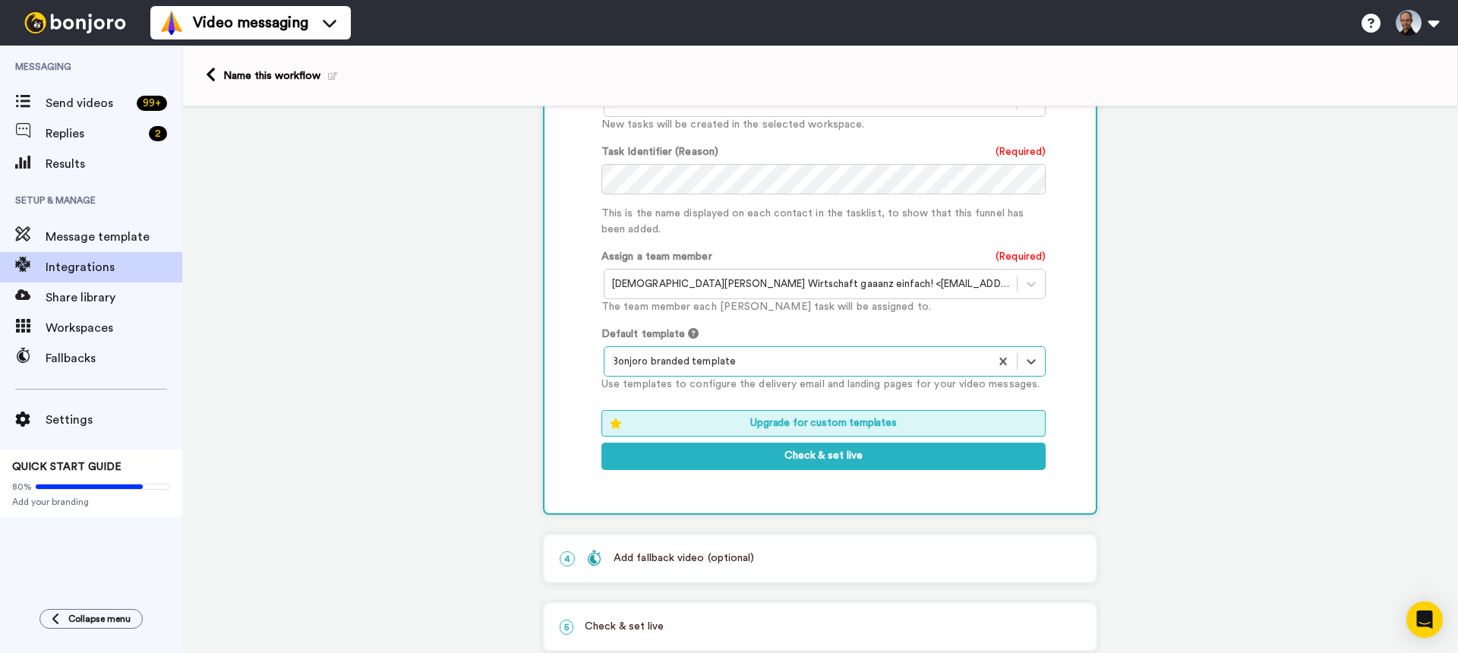
scroll to position [758, 0]
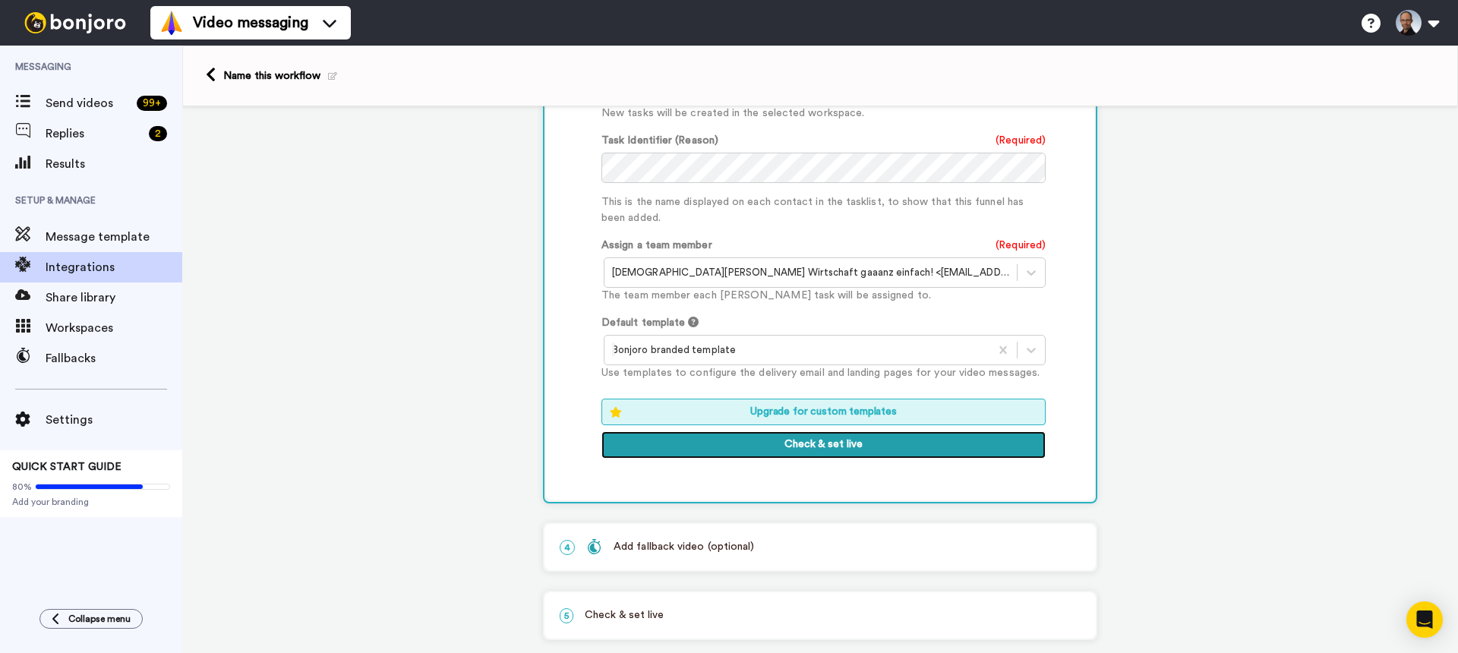
click at [836, 431] on button "Check & set live" at bounding box center [823, 444] width 444 height 27
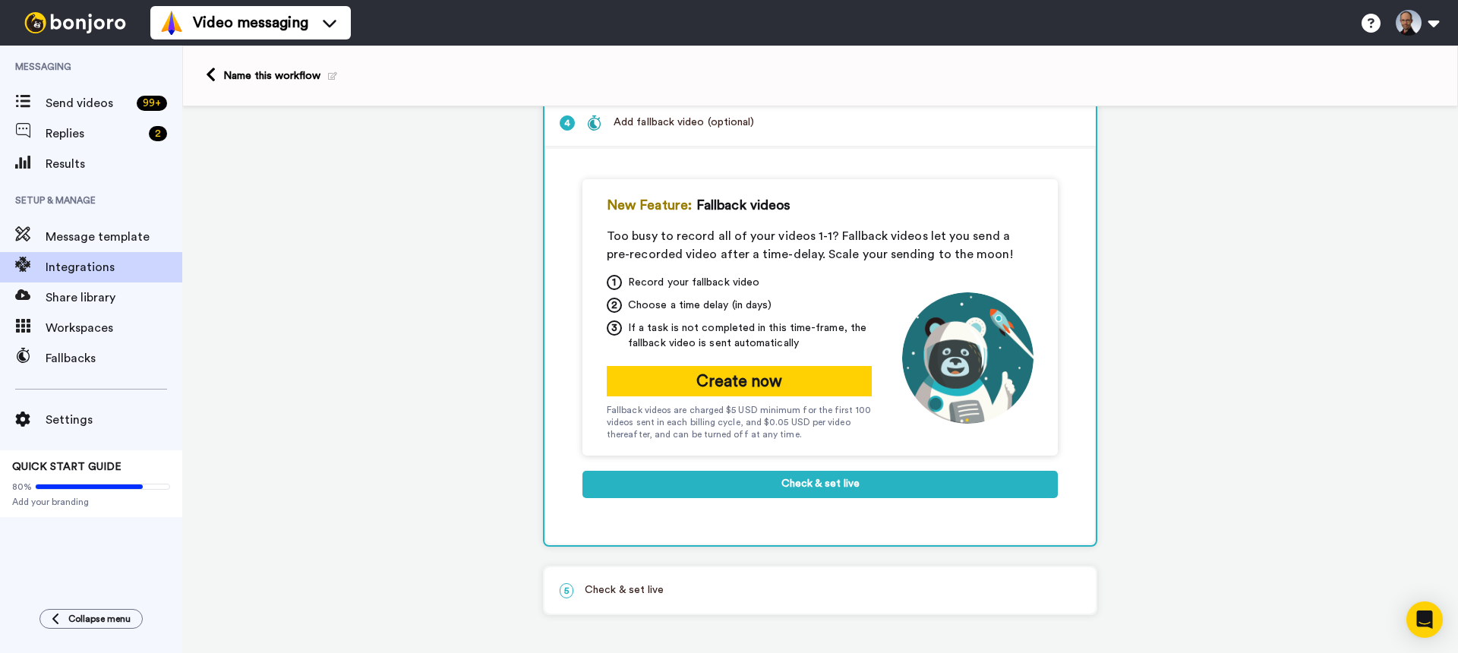
scroll to position [236, 0]
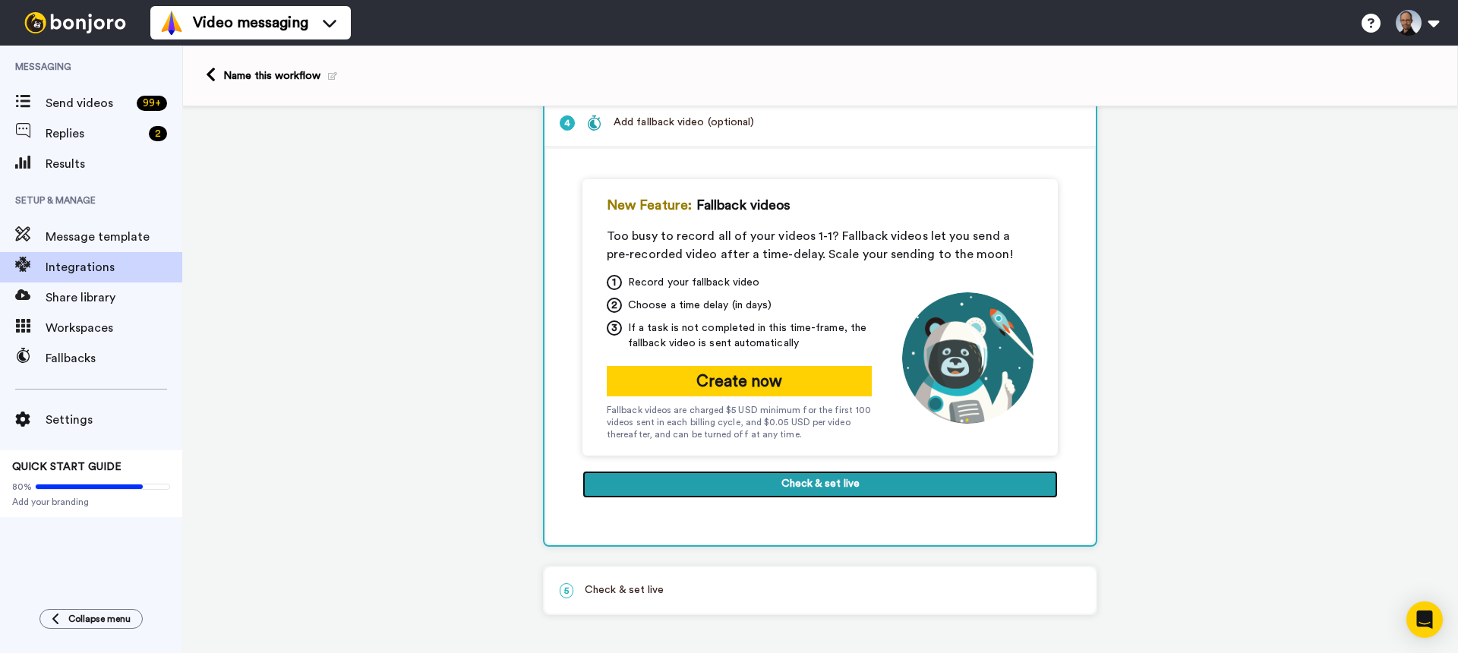
click at [821, 486] on button "Check & set live" at bounding box center [819, 484] width 475 height 27
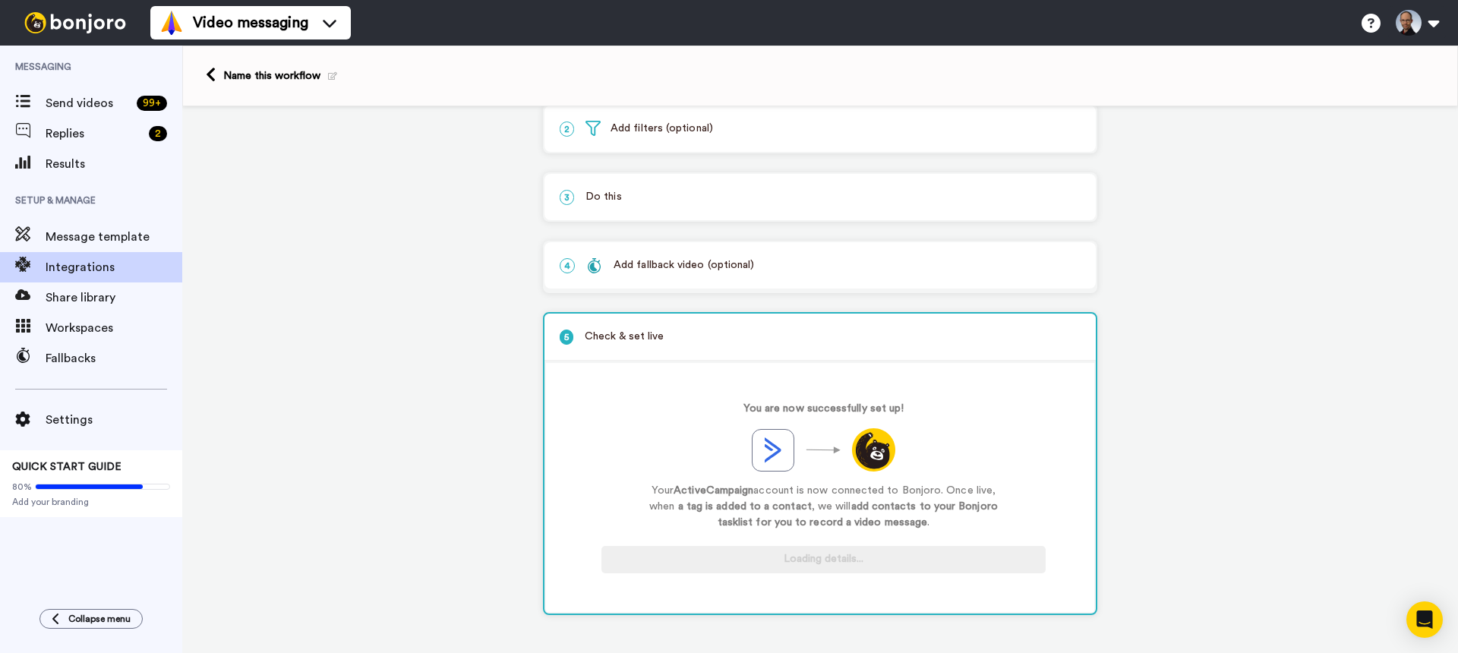
scroll to position [93, 0]
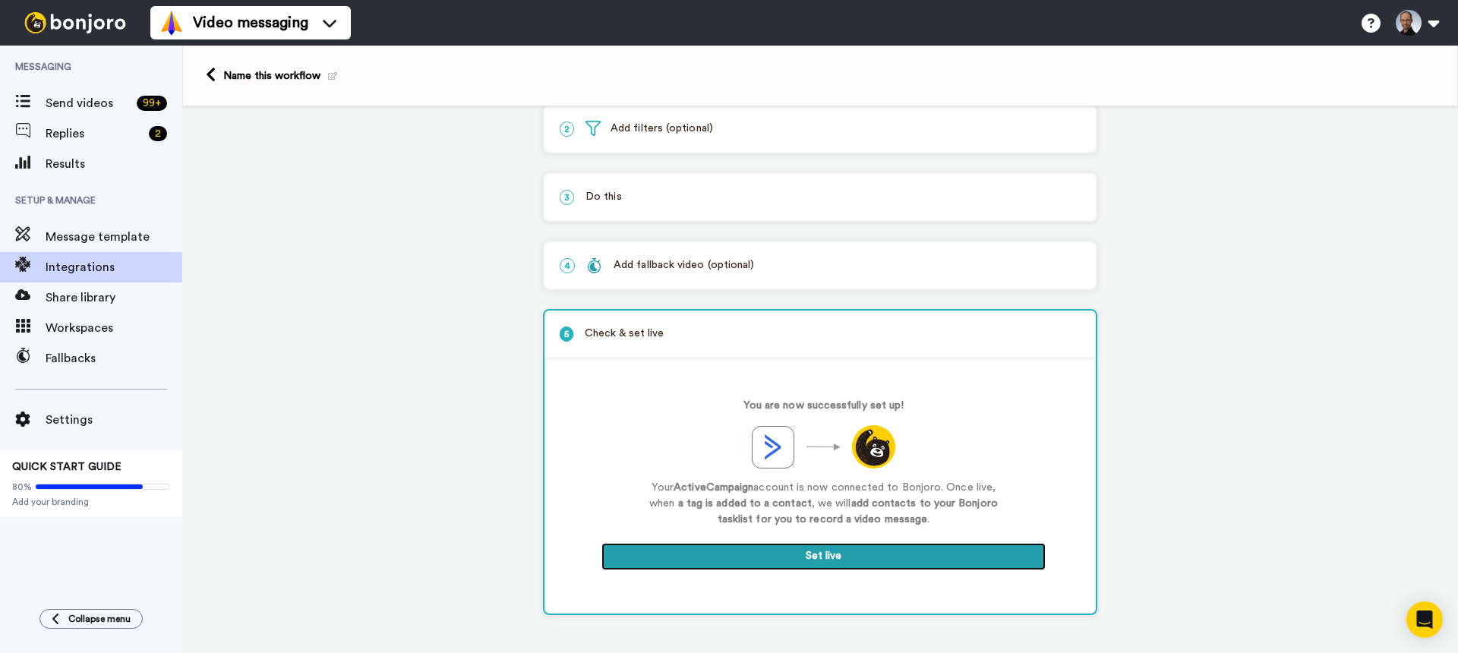
click at [815, 554] on button "Set live" at bounding box center [823, 556] width 444 height 27
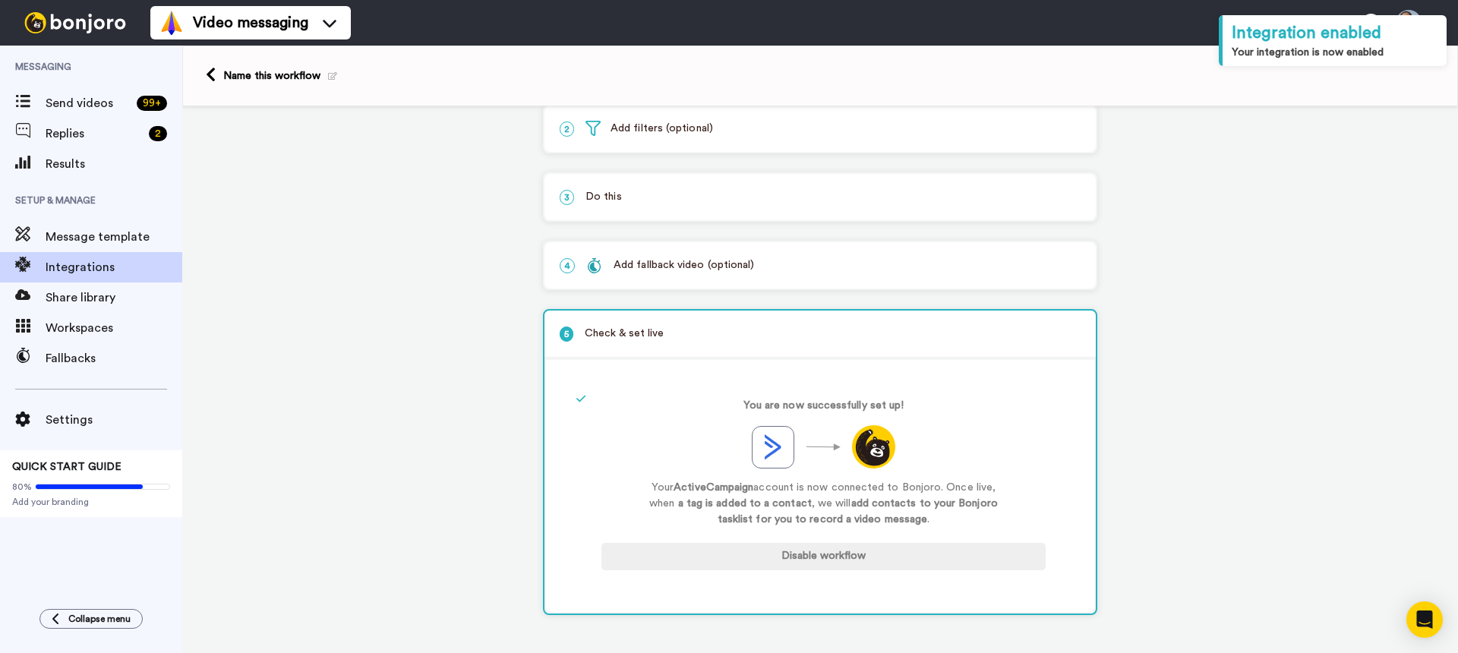
scroll to position [0, 0]
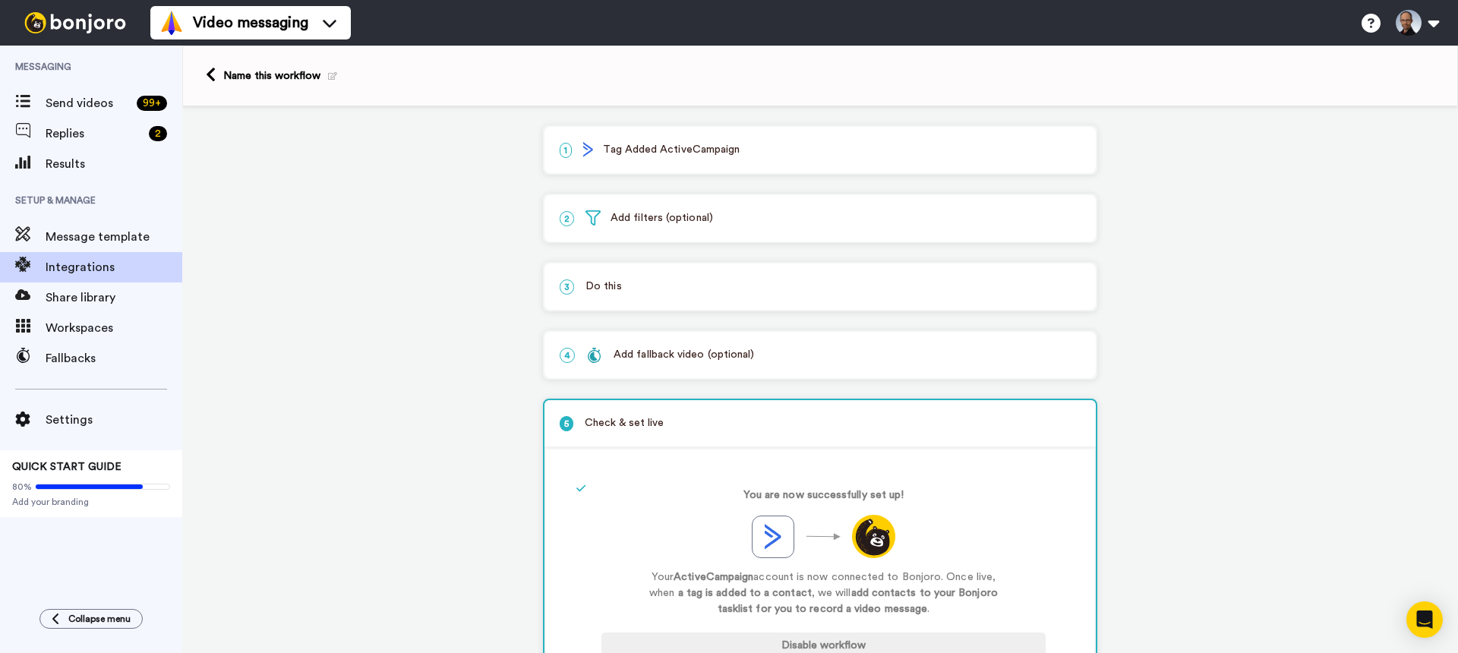
click at [272, 76] on div "Name this workflow" at bounding box center [280, 75] width 114 height 15
click at [329, 77] on icon at bounding box center [332, 76] width 9 height 8
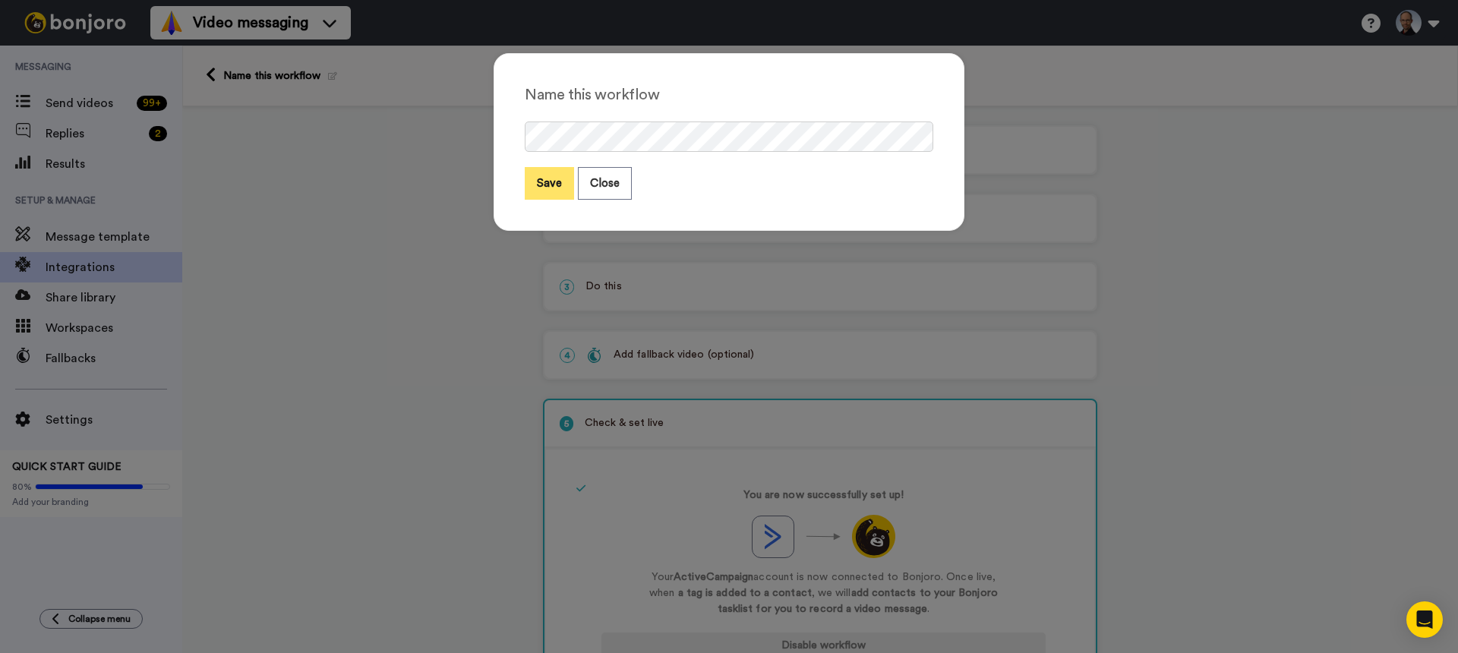
click at [530, 190] on button "Save" at bounding box center [549, 183] width 49 height 33
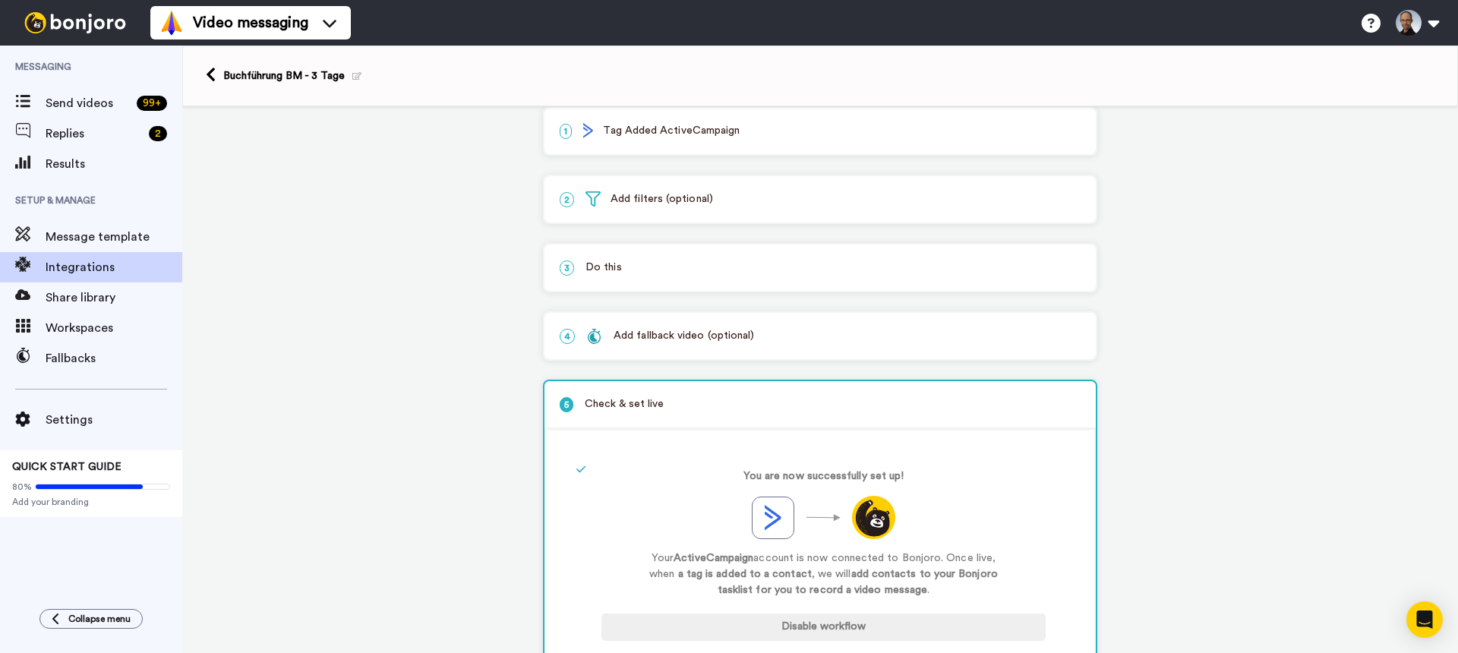
scroll to position [93, 0]
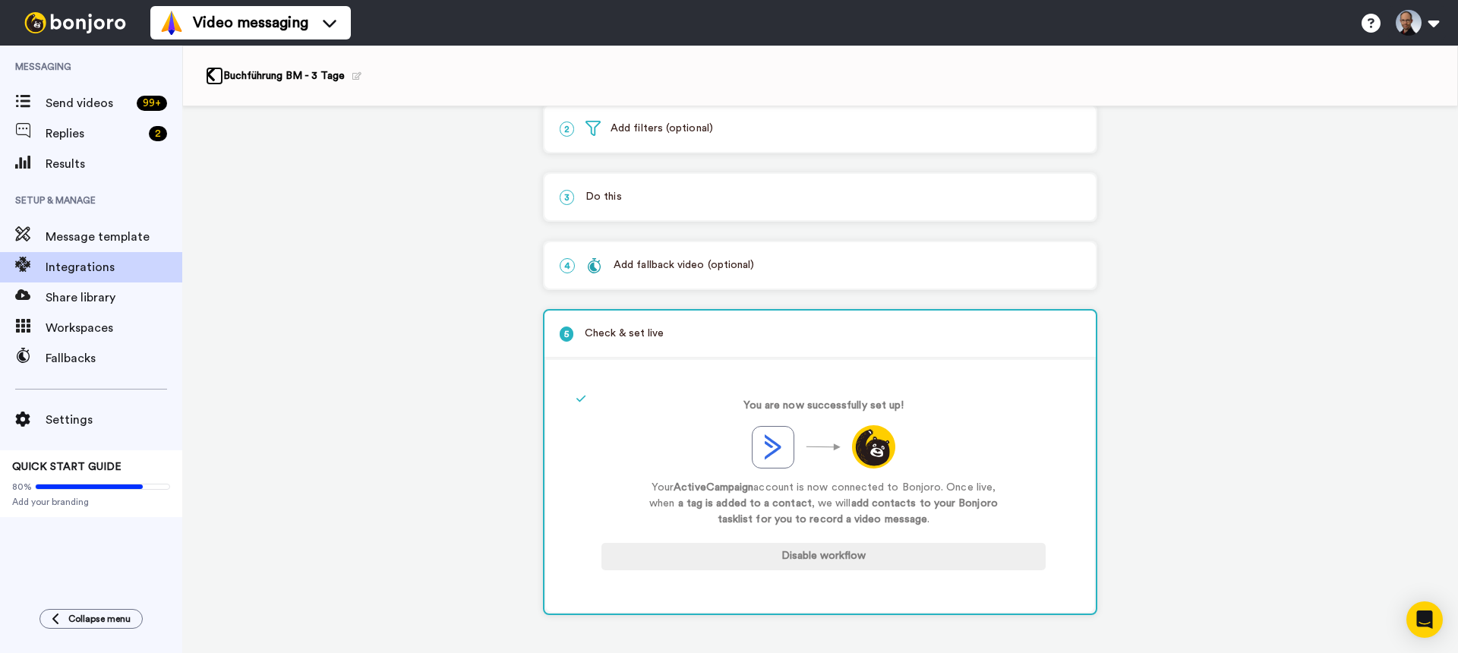
click at [208, 73] on icon at bounding box center [211, 75] width 10 height 16
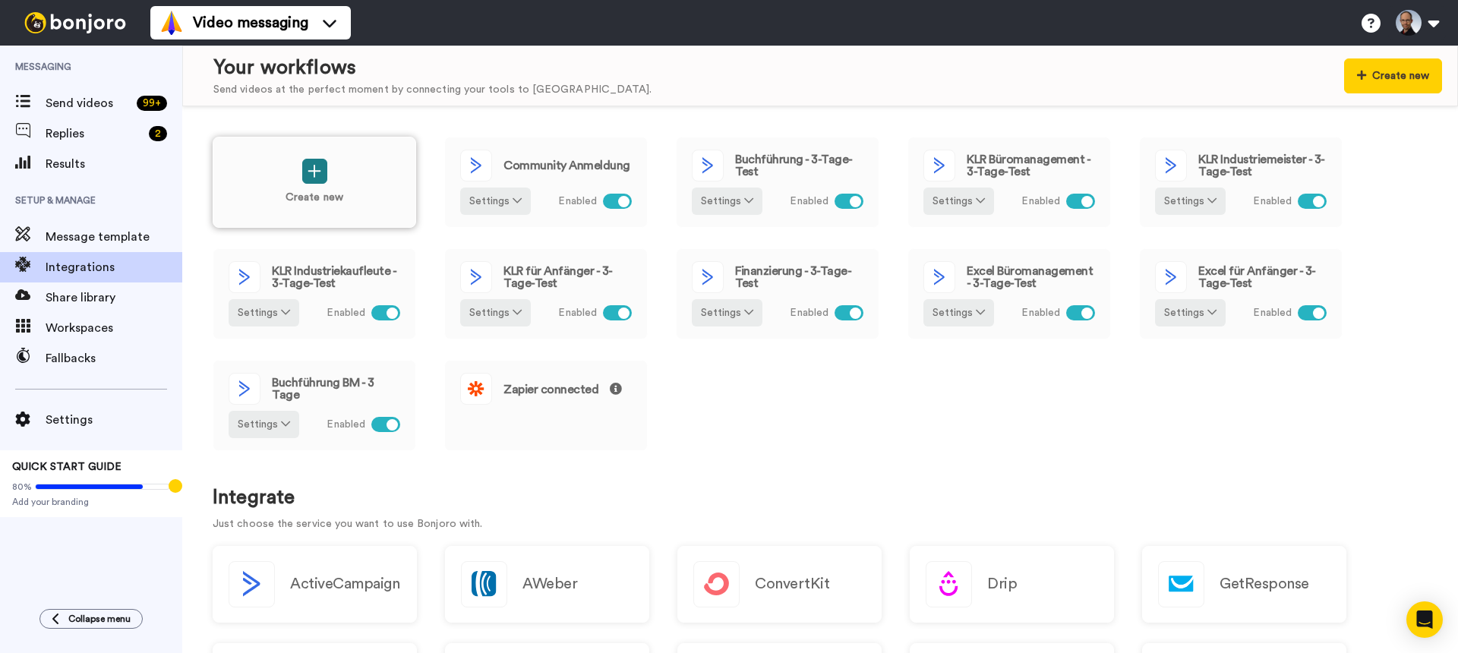
click at [313, 173] on icon at bounding box center [315, 171] width 14 height 16
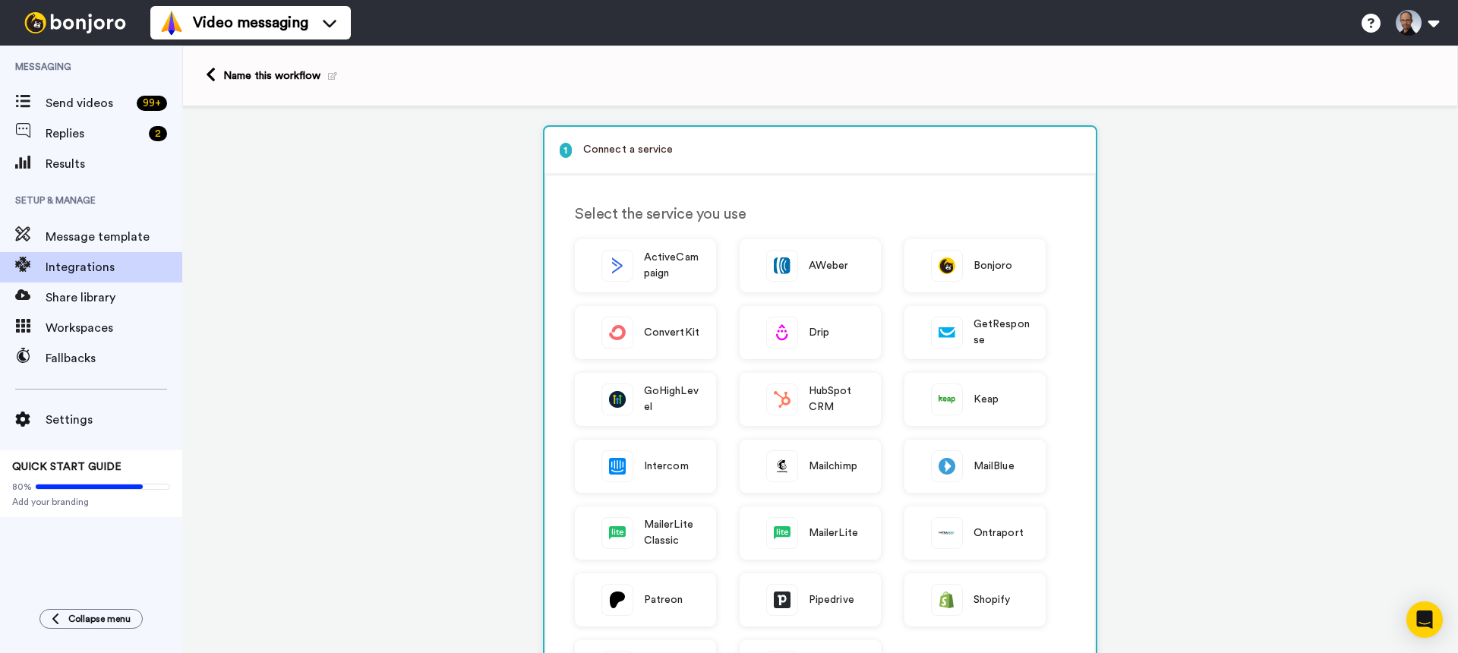
click at [330, 77] on icon at bounding box center [332, 76] width 9 height 8
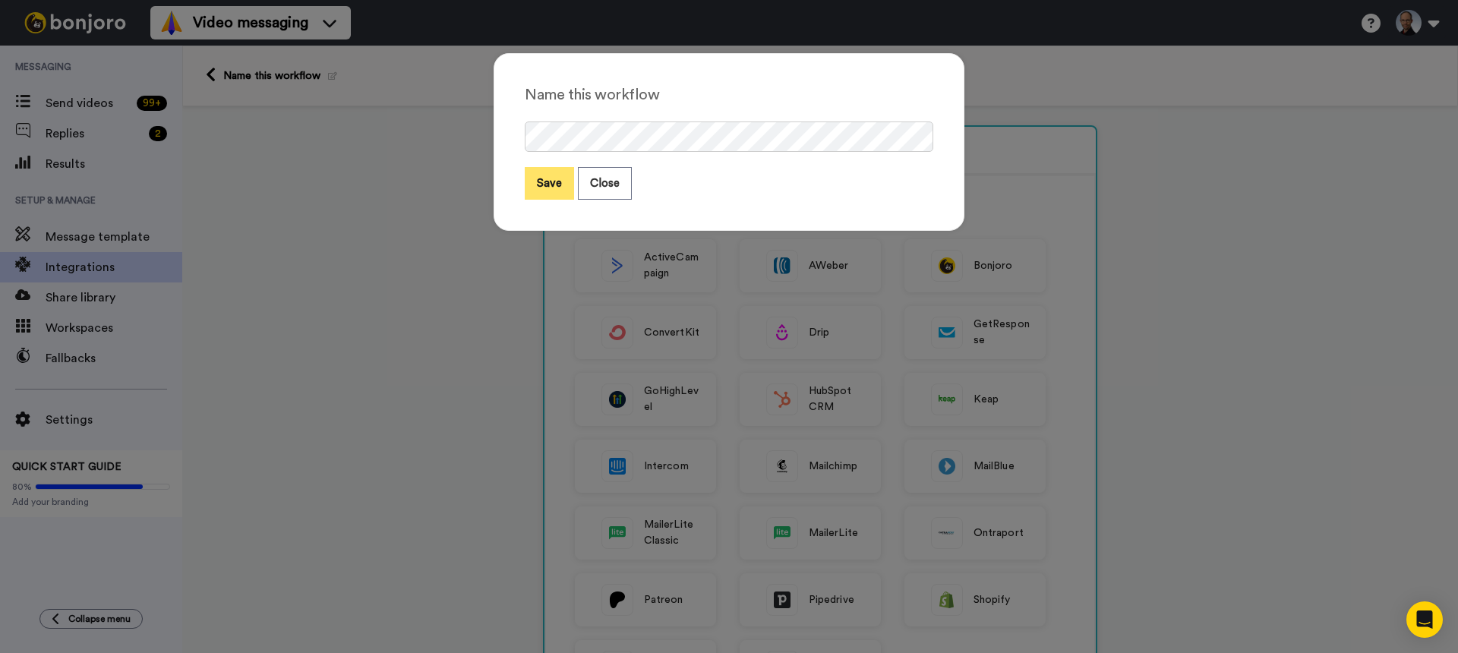
click at [547, 186] on button "Save" at bounding box center [549, 183] width 49 height 33
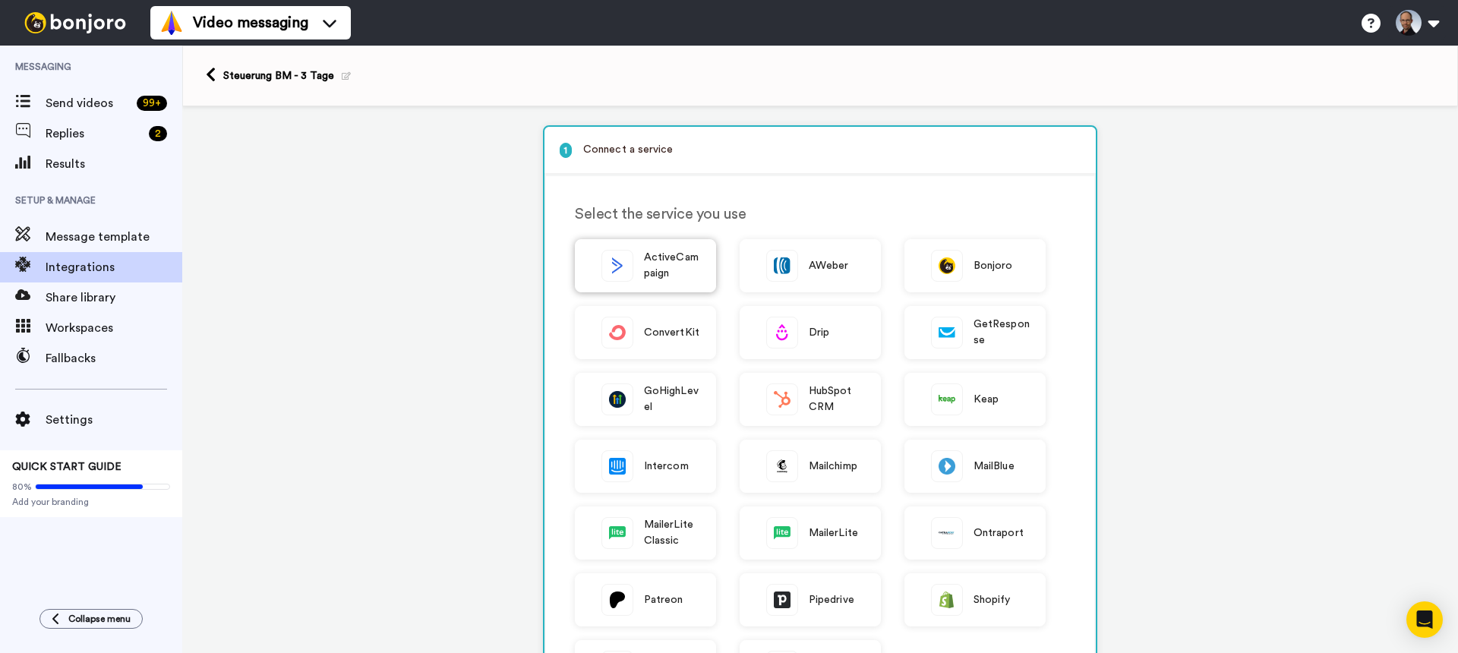
click at [614, 256] on img at bounding box center [617, 266] width 30 height 30
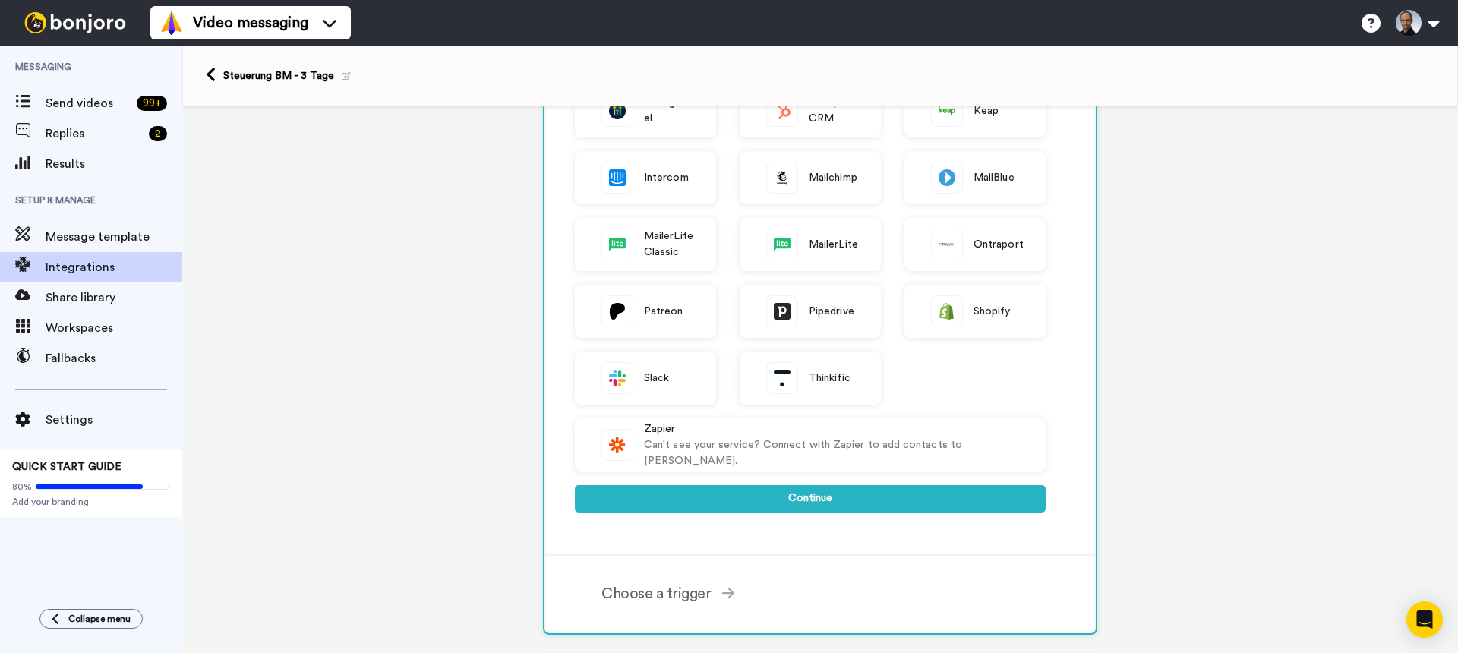
scroll to position [412, 0]
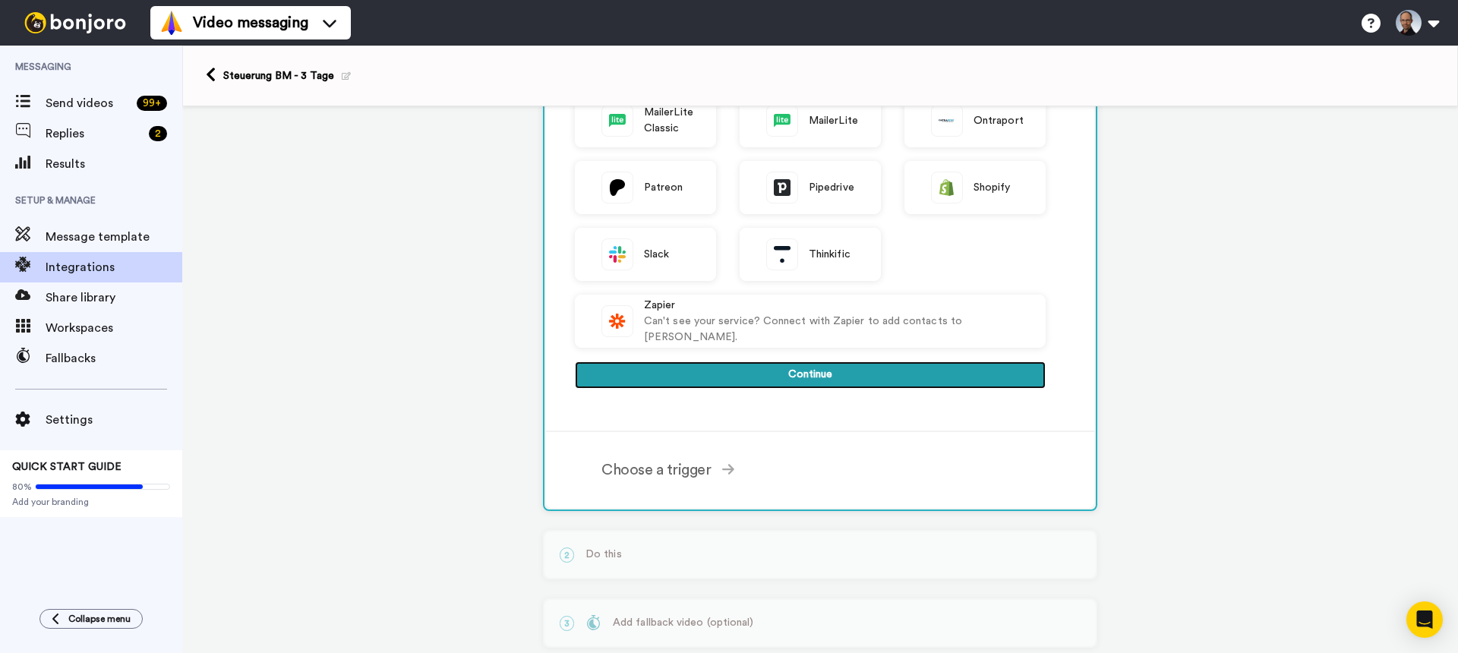
click at [806, 370] on button "Continue" at bounding box center [810, 374] width 471 height 27
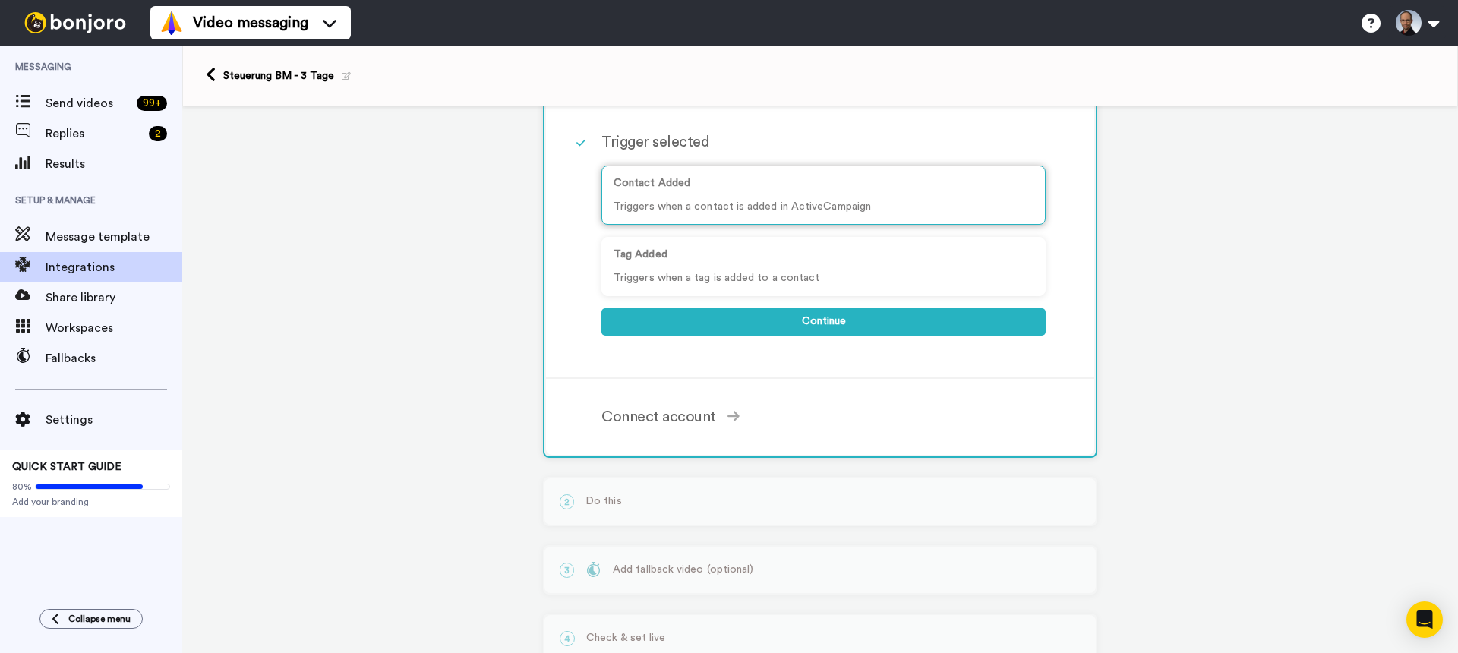
scroll to position [130, 0]
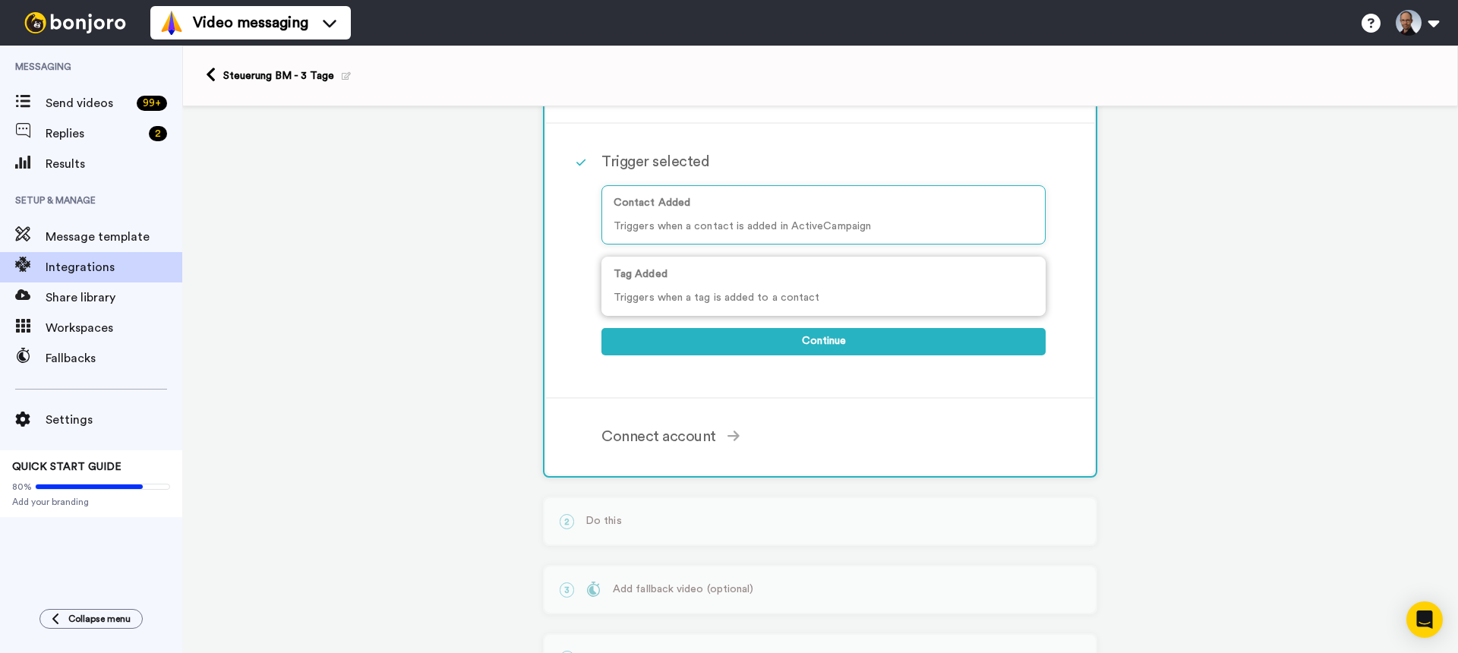
click at [743, 292] on p "Triggers when a tag is added to a contact" at bounding box center [824, 298] width 420 height 16
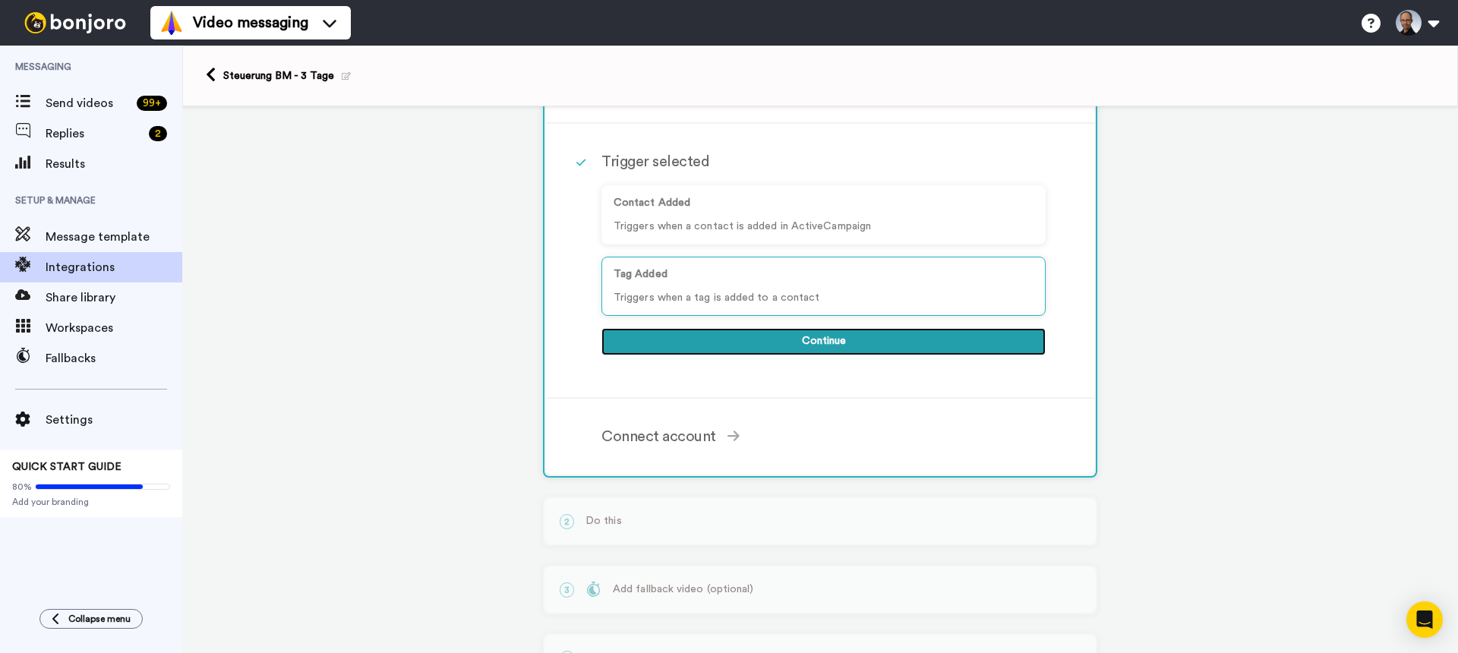
click at [819, 345] on button "Continue" at bounding box center [823, 341] width 444 height 27
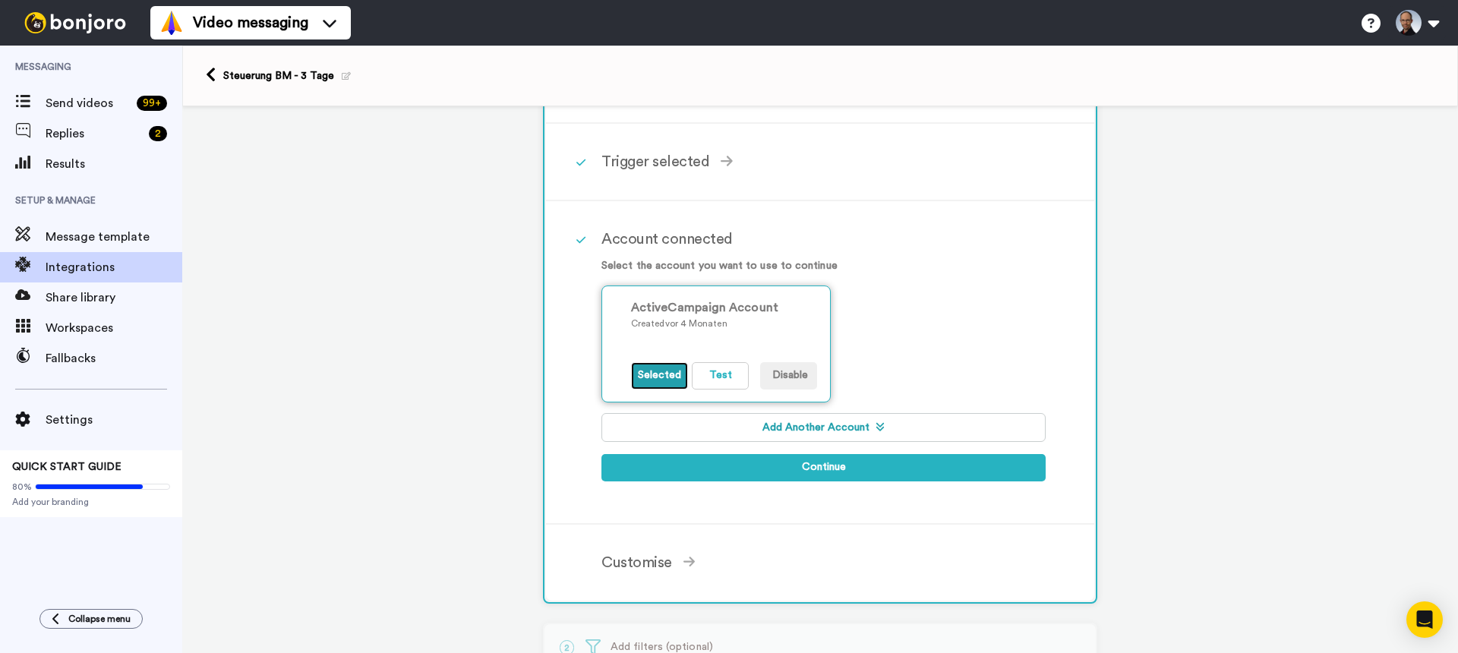
click at [634, 374] on button "Selected" at bounding box center [659, 375] width 57 height 27
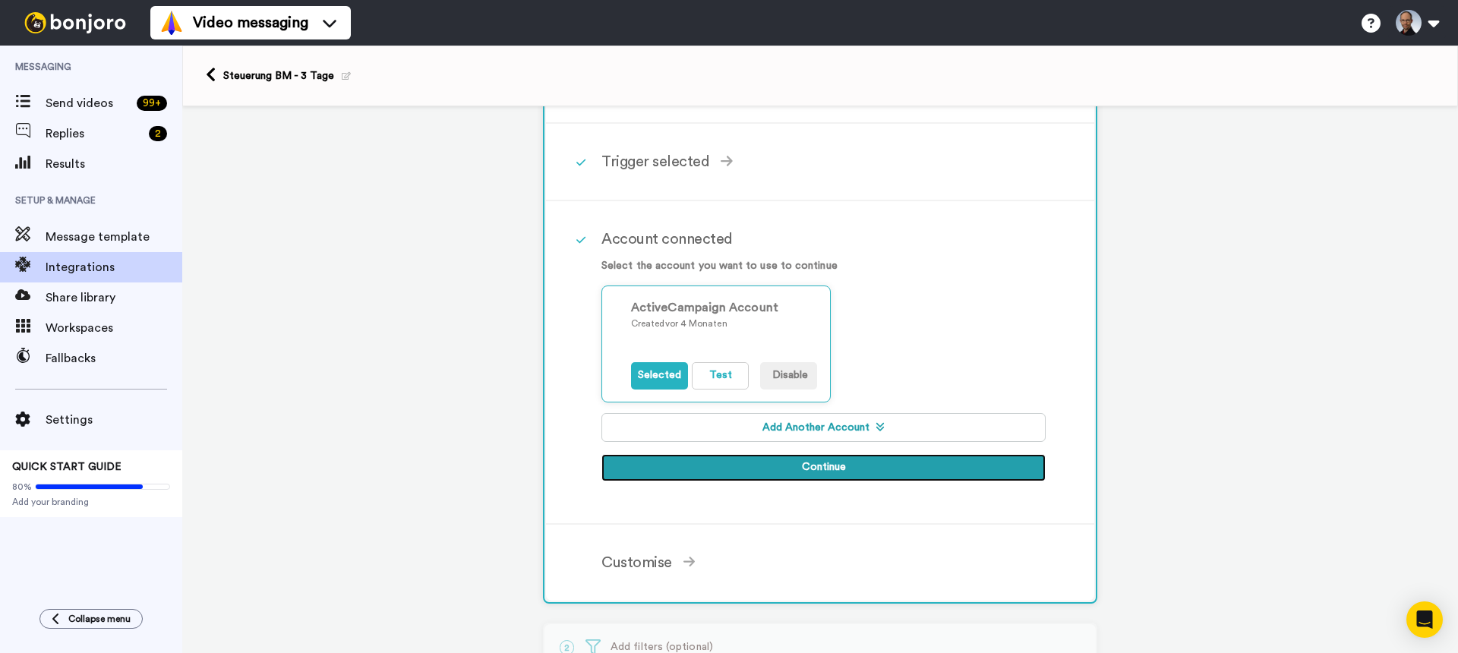
click at [817, 463] on button "Continue" at bounding box center [823, 467] width 444 height 27
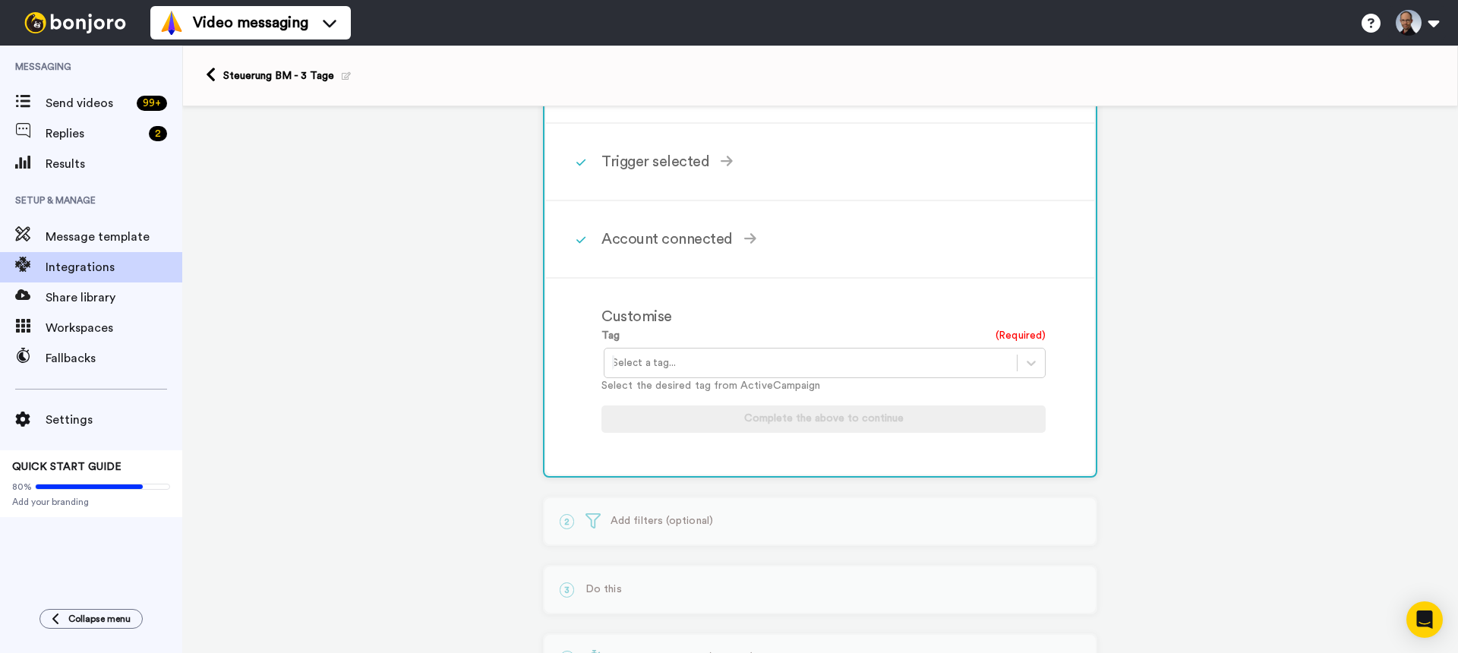
click at [756, 366] on div at bounding box center [810, 363] width 397 height 18
click at [733, 396] on div "PURCHASE: Steuerung-BM-3T" at bounding box center [826, 395] width 444 height 28
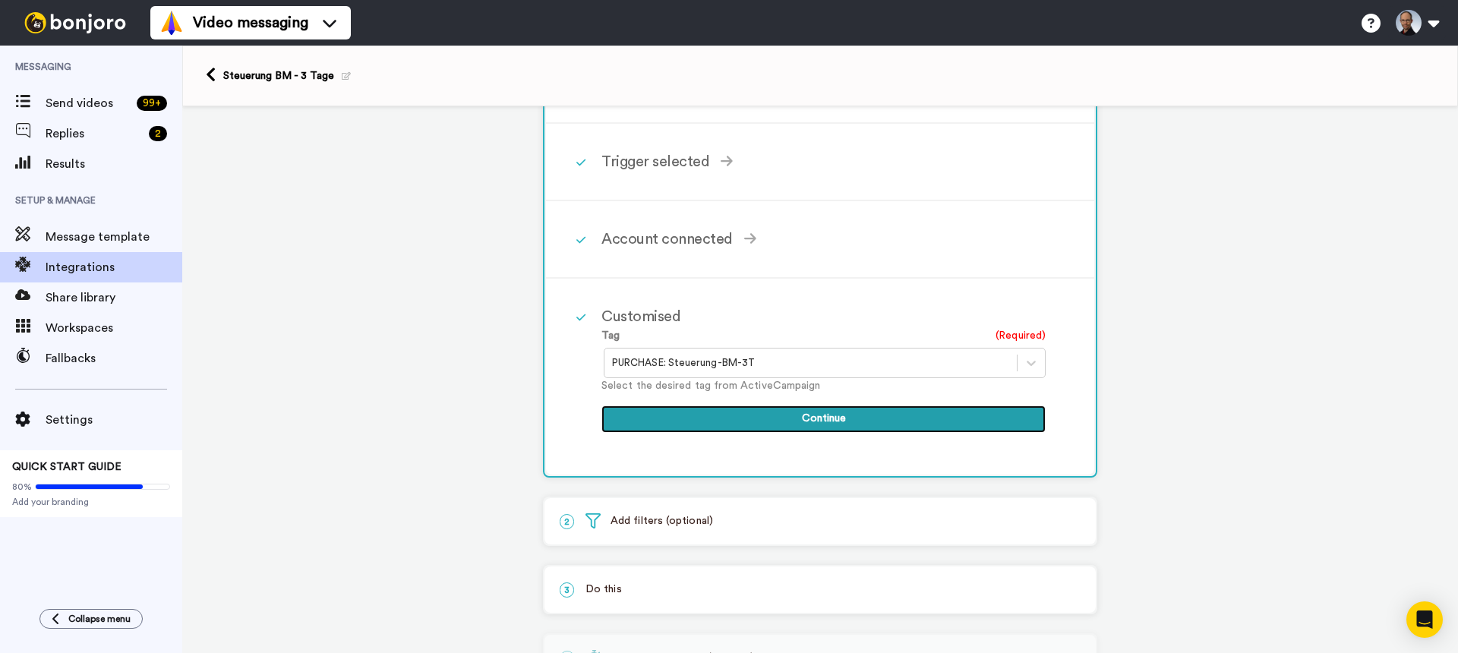
click at [825, 422] on button "Continue" at bounding box center [823, 418] width 444 height 27
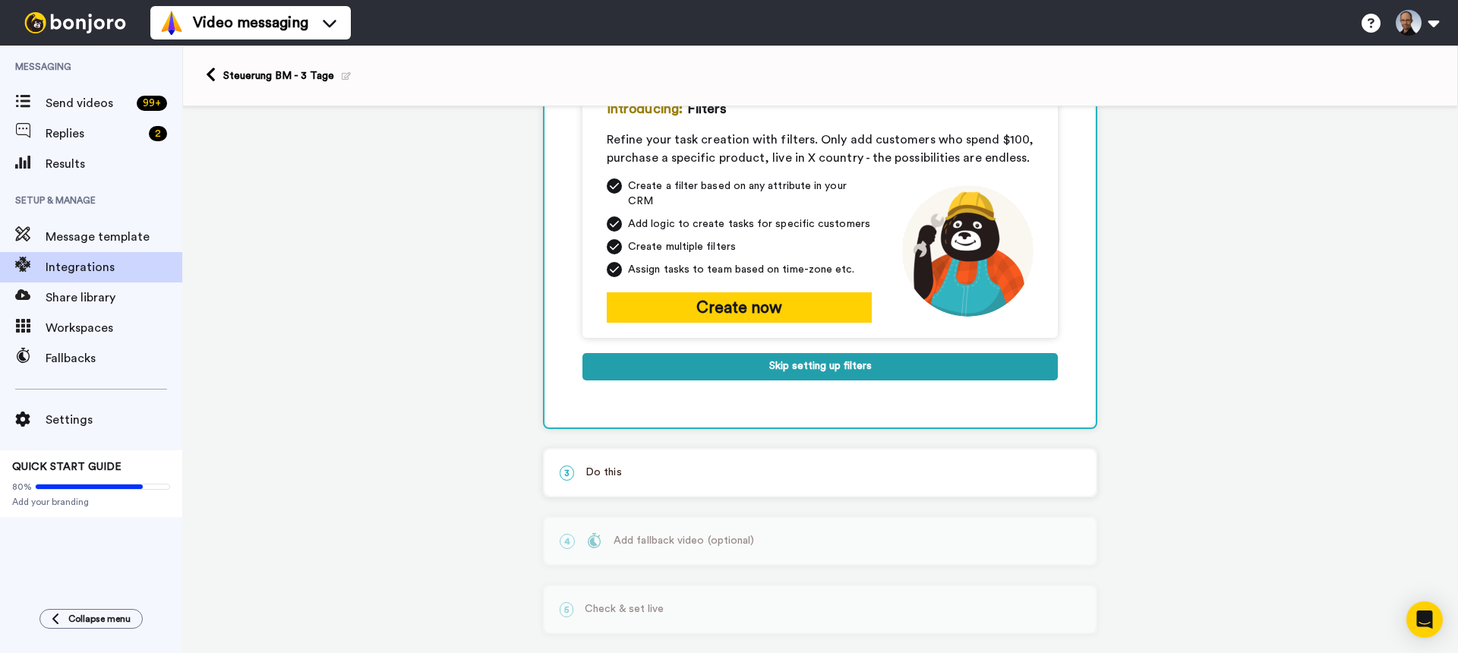
scroll to position [0, 0]
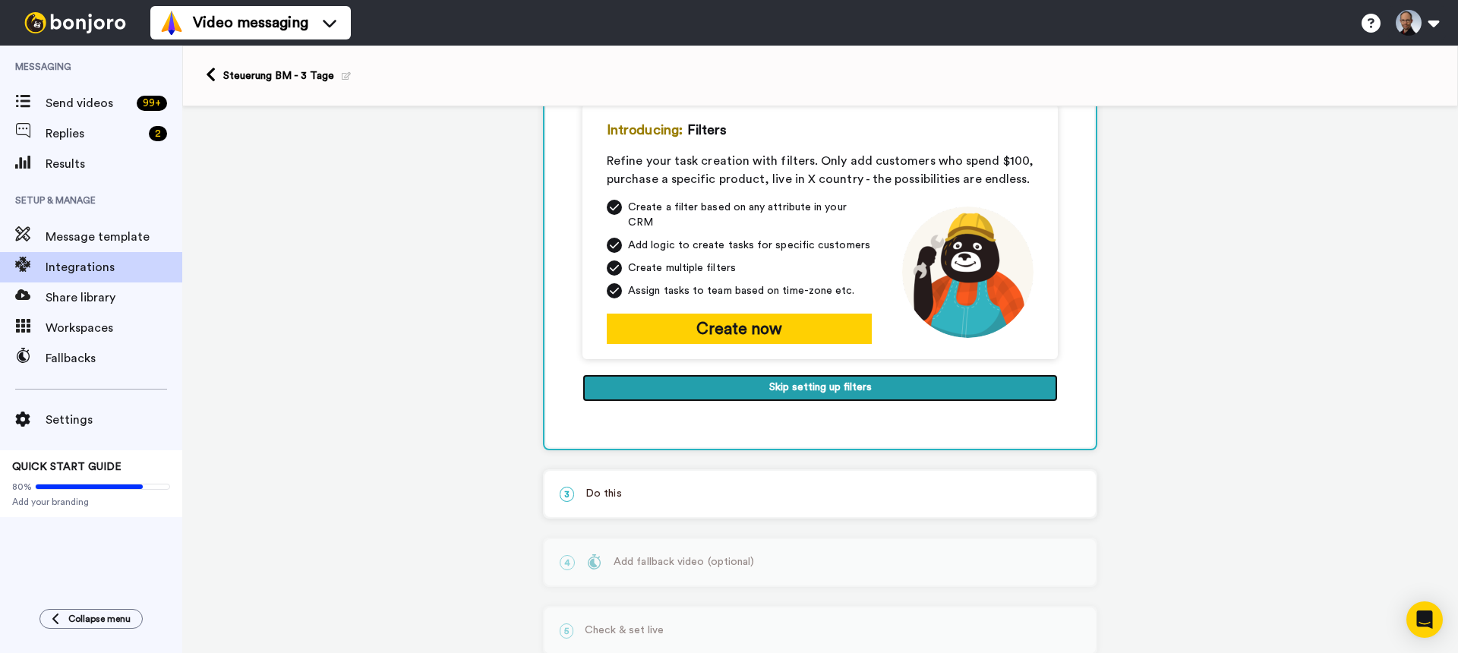
click at [829, 377] on button "Skip setting up filters" at bounding box center [819, 387] width 475 height 27
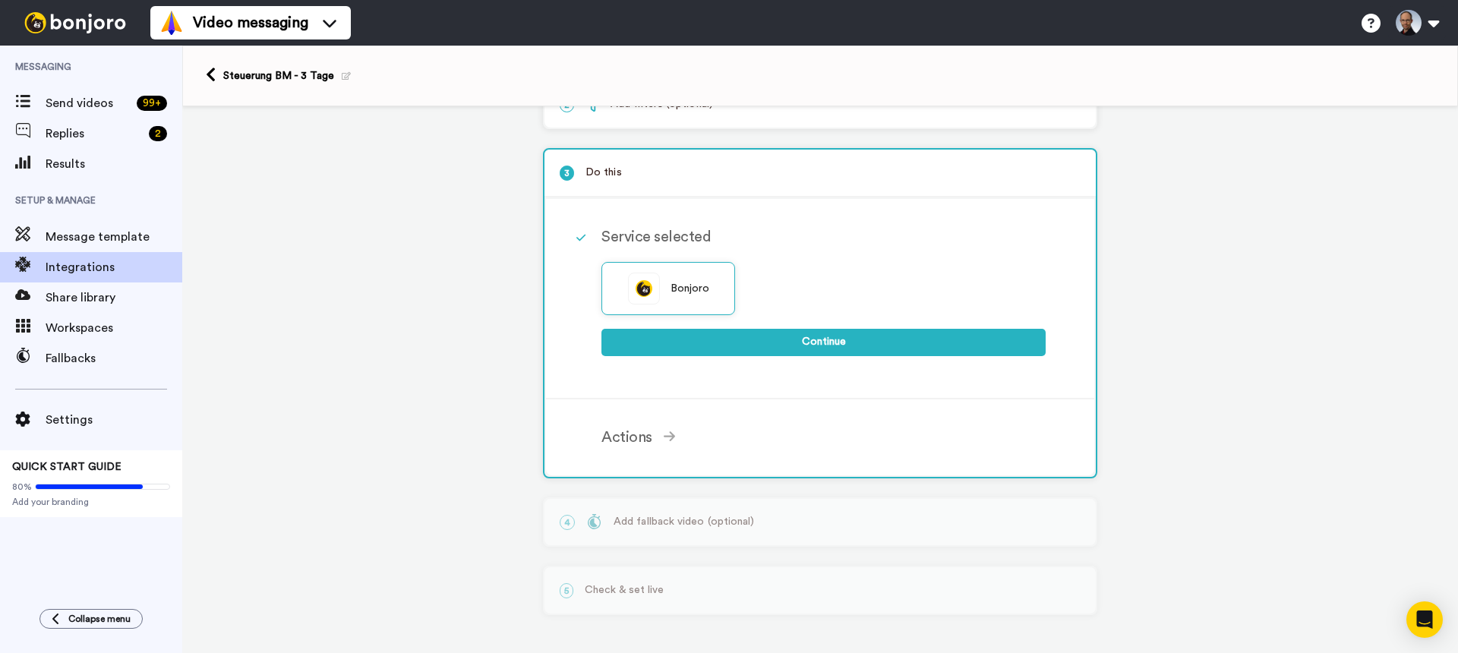
scroll to position [118, 0]
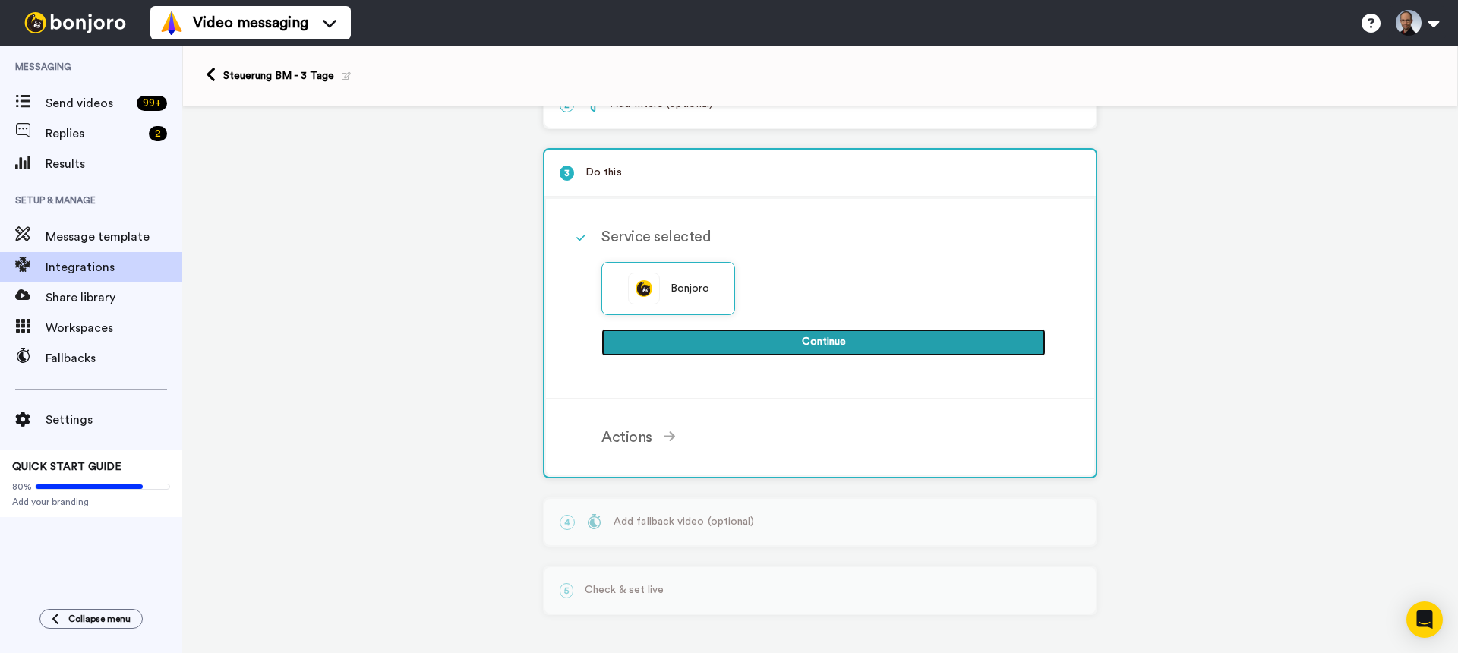
click at [796, 339] on button "Continue" at bounding box center [823, 342] width 444 height 27
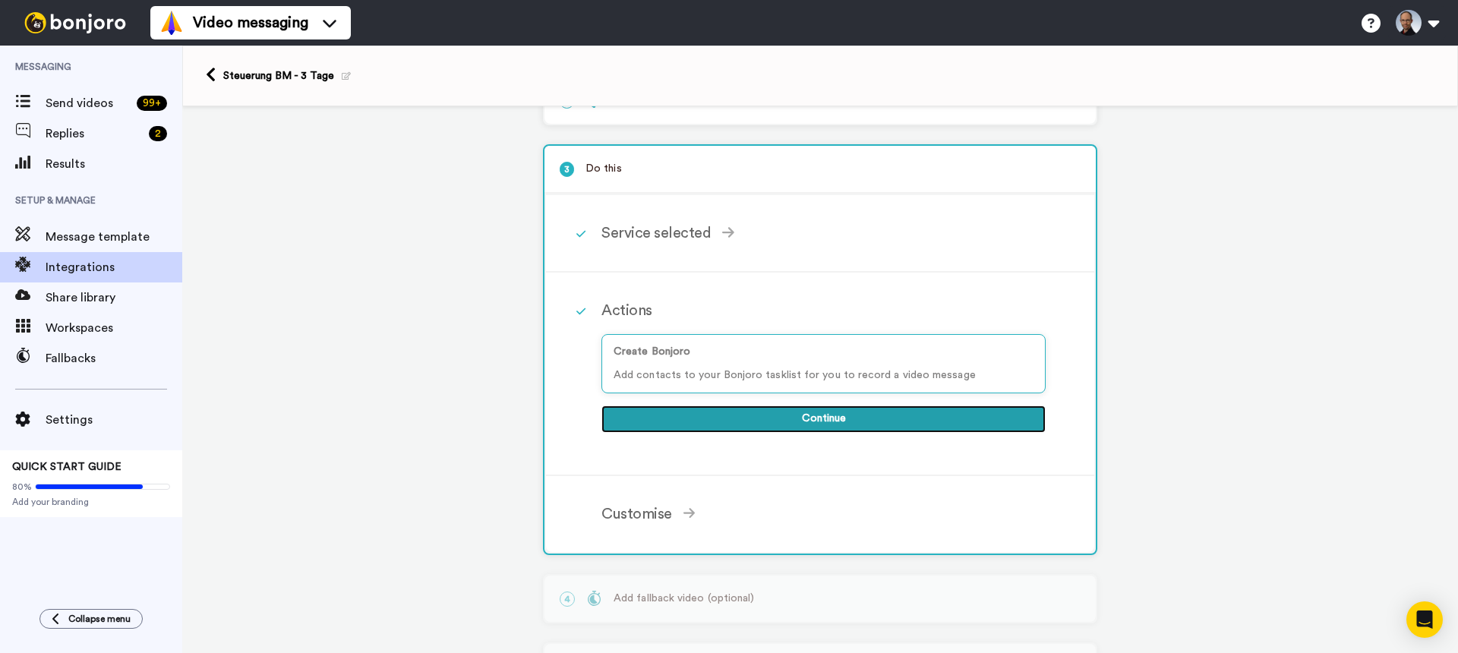
click at [804, 418] on button "Continue" at bounding box center [823, 418] width 444 height 27
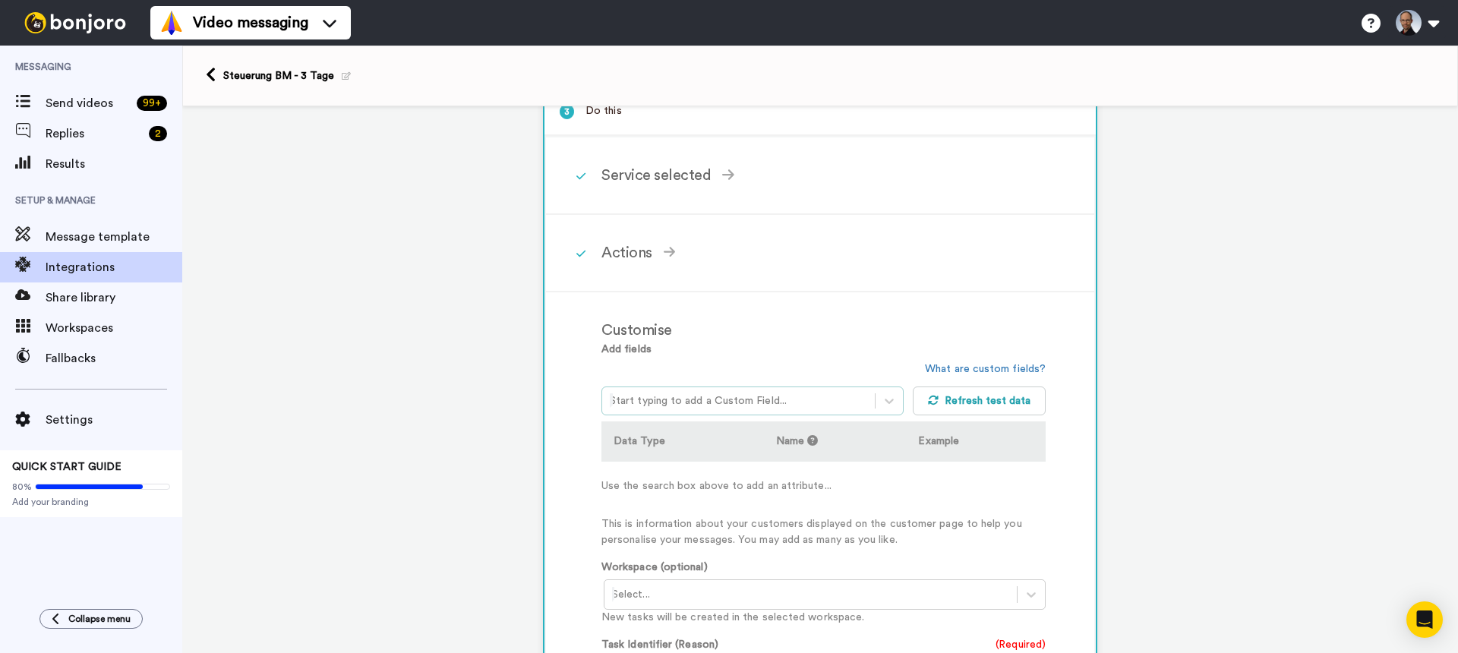
scroll to position [195, 0]
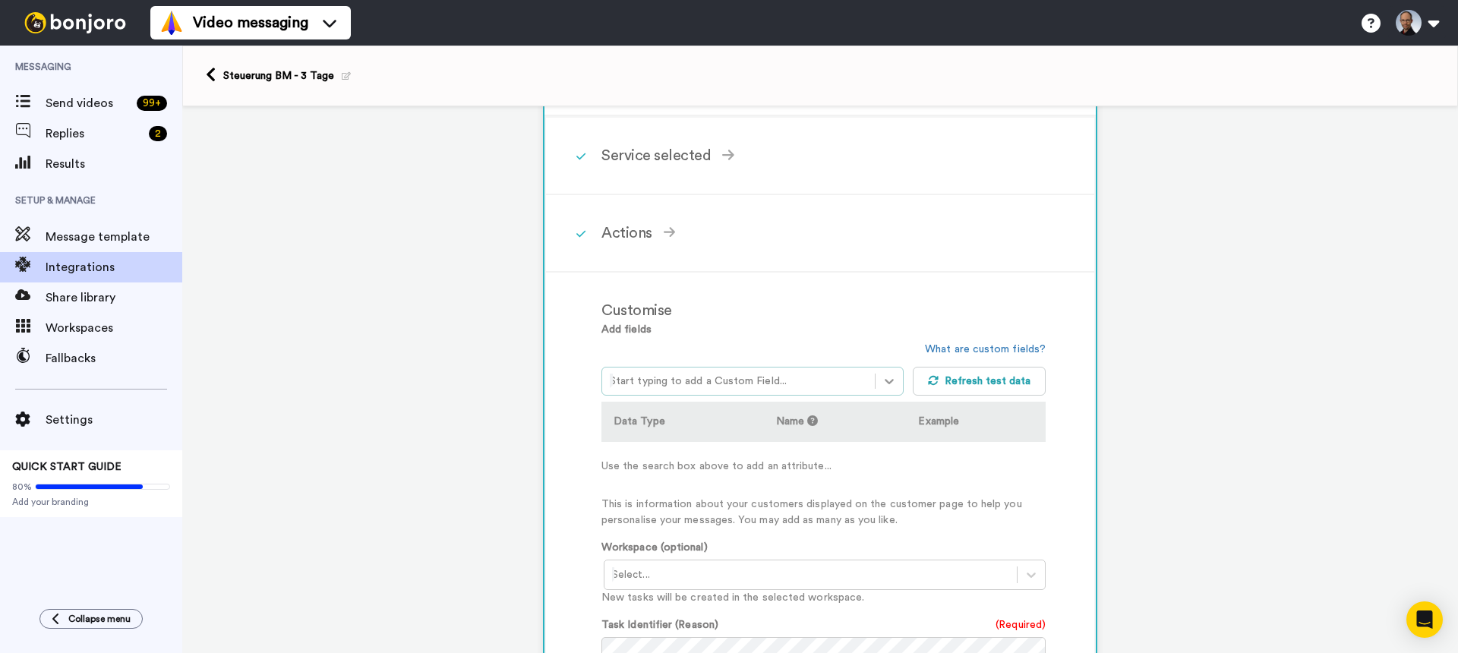
click at [886, 382] on icon at bounding box center [889, 381] width 15 height 15
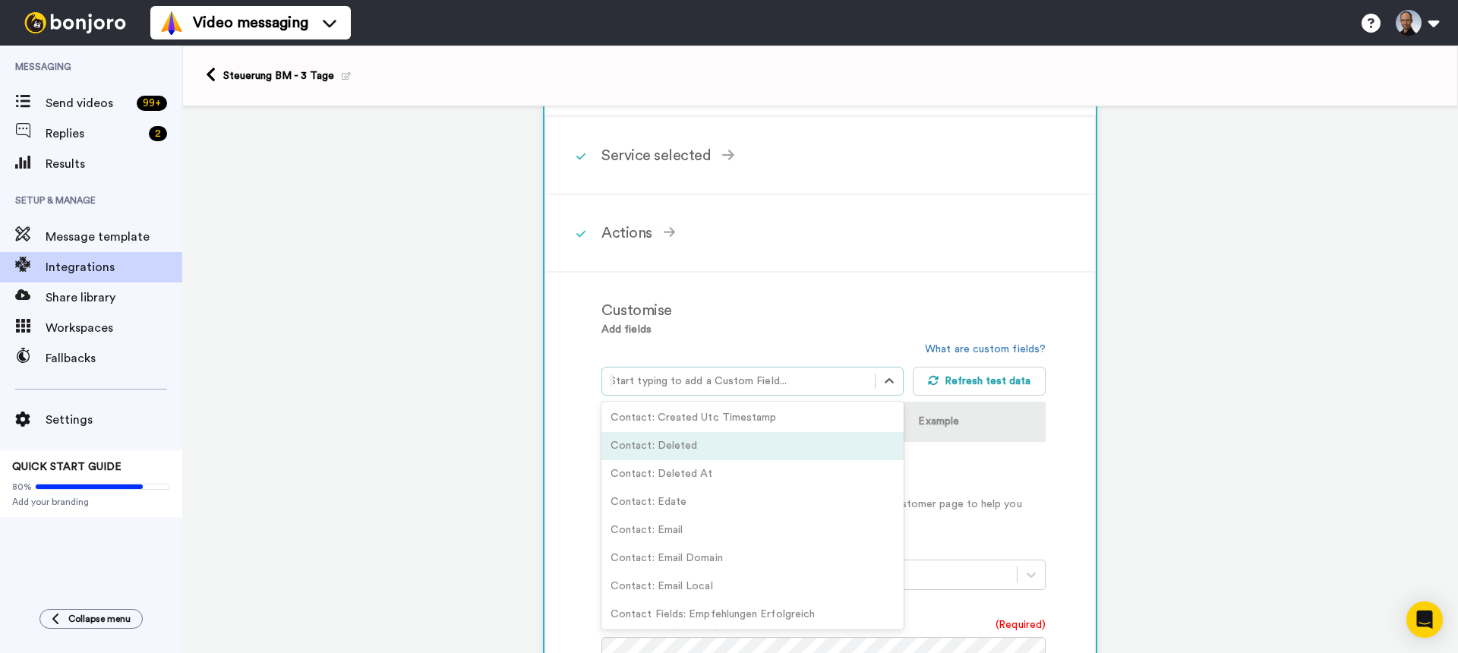
scroll to position [283, 0]
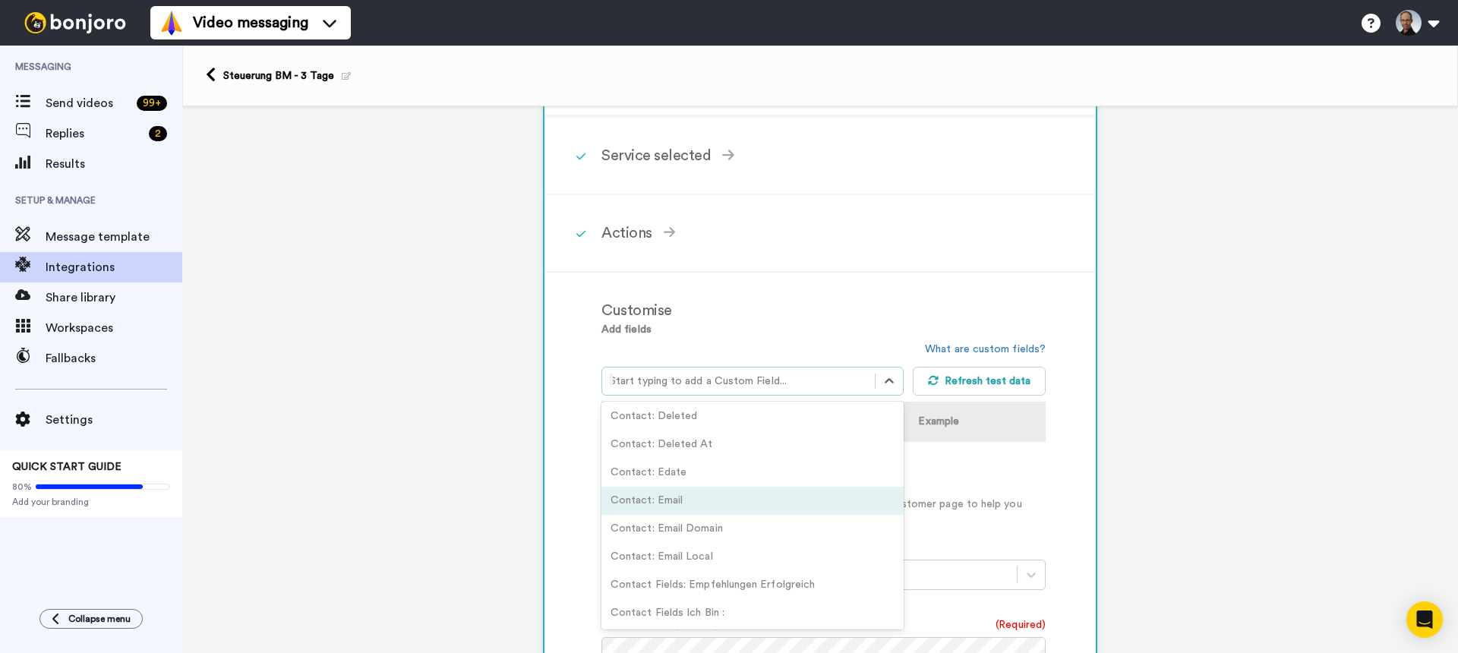
click at [692, 504] on div "Contact: Email" at bounding box center [752, 501] width 302 height 28
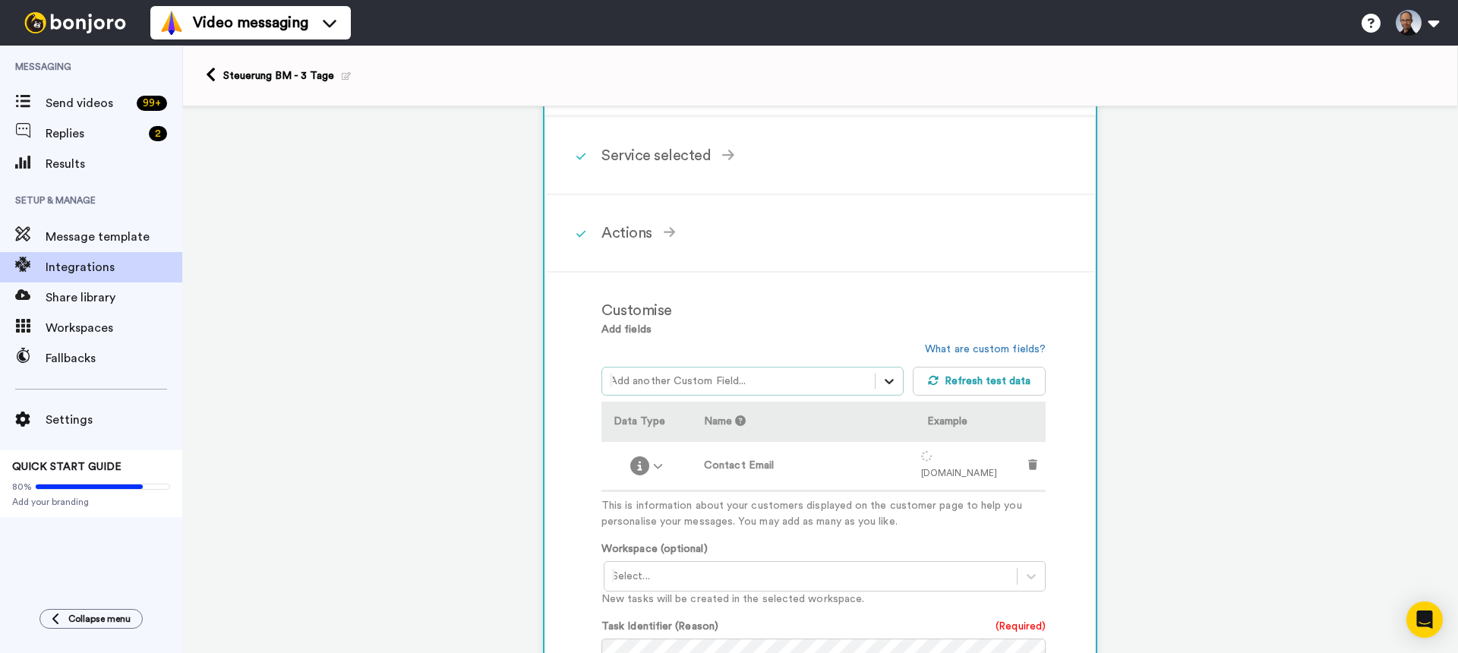
click at [885, 381] on icon at bounding box center [889, 381] width 15 height 15
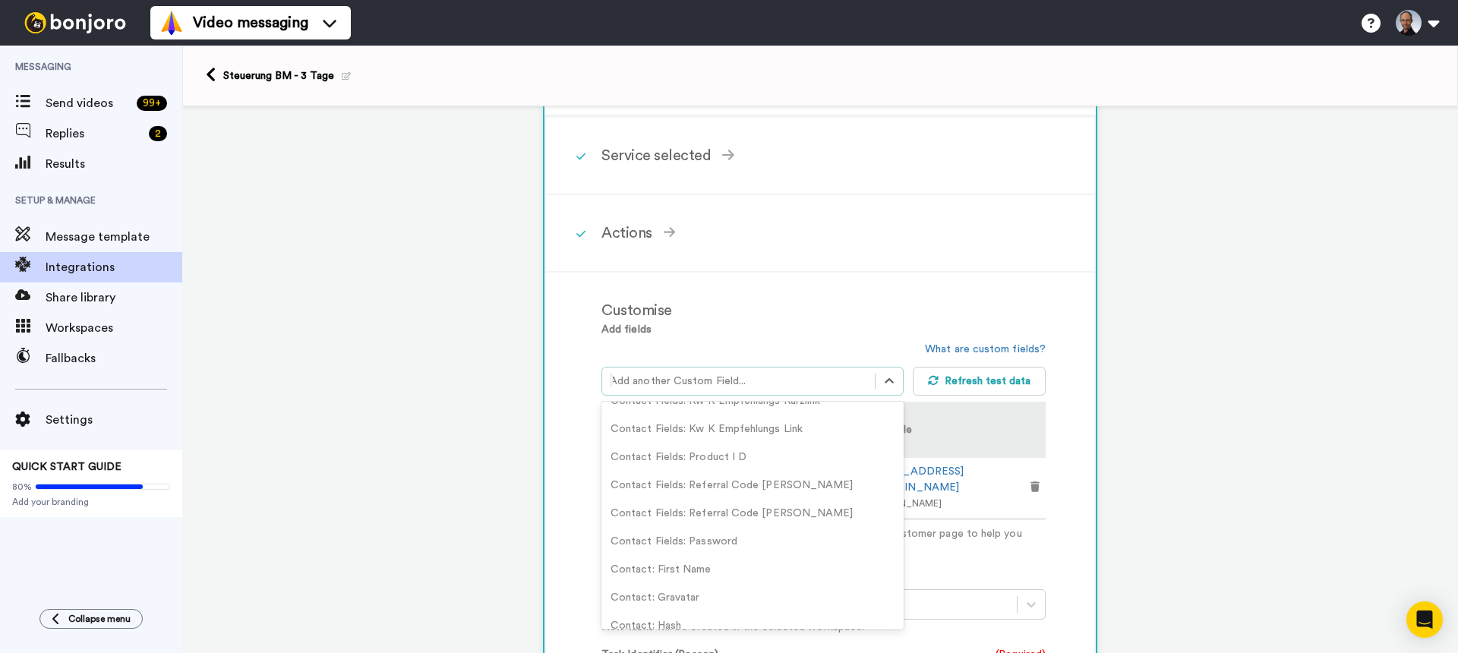
scroll to position [543, 0]
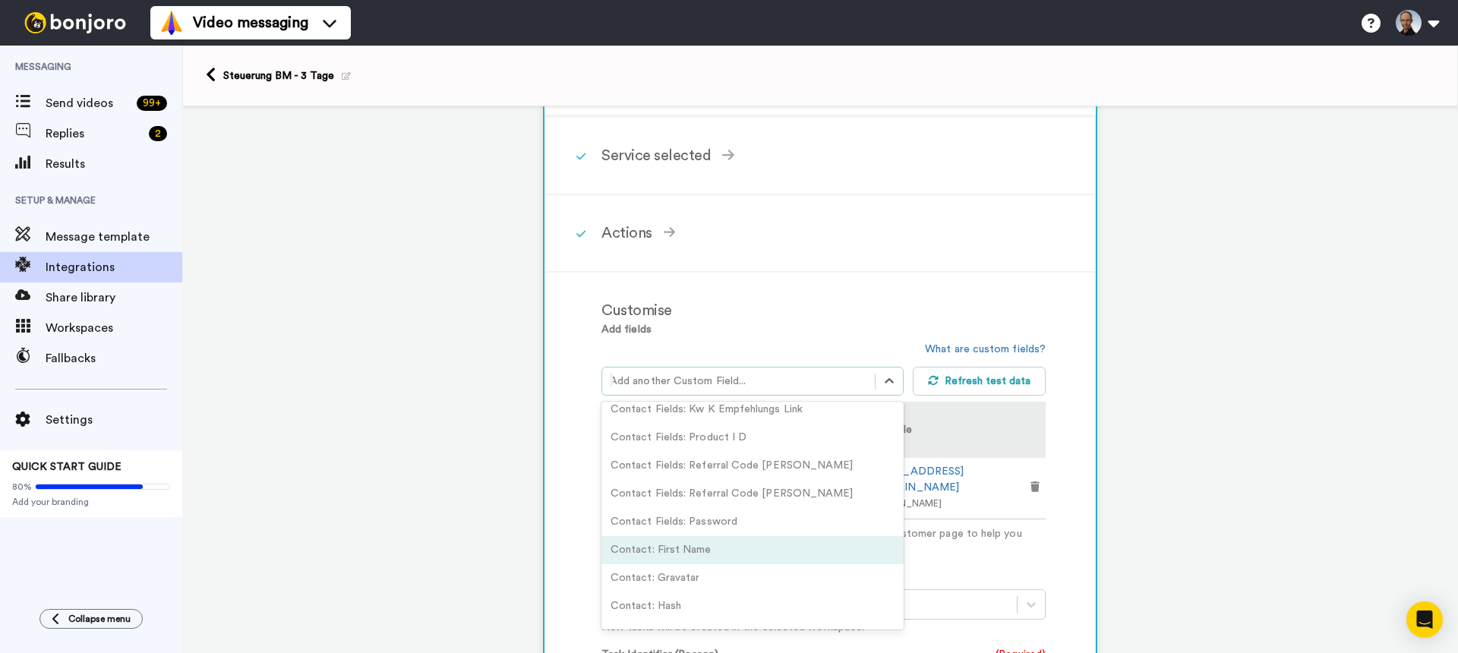
click at [708, 540] on div "Contact: First Name" at bounding box center [752, 550] width 302 height 28
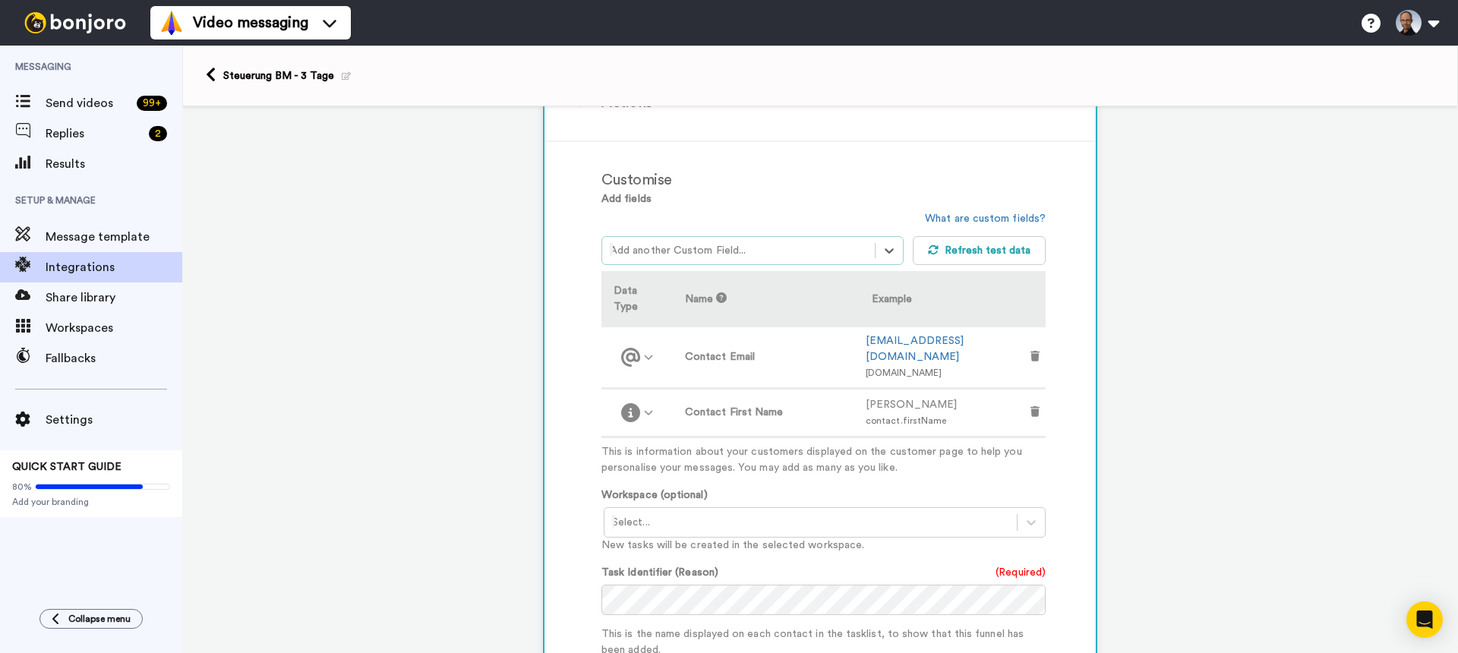
scroll to position [345, 0]
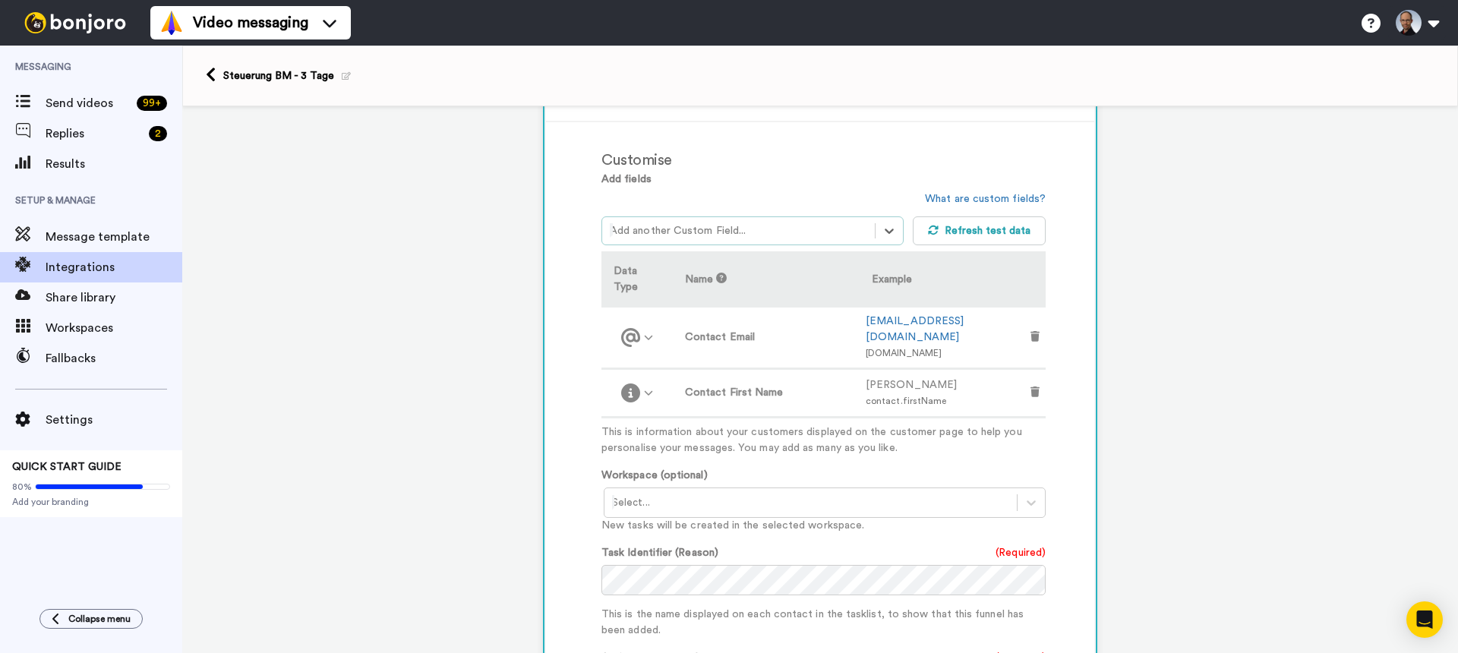
click at [843, 494] on div at bounding box center [810, 503] width 397 height 18
click at [768, 521] on div "Willkommensvideos erstellen <Default>" at bounding box center [826, 535] width 444 height 28
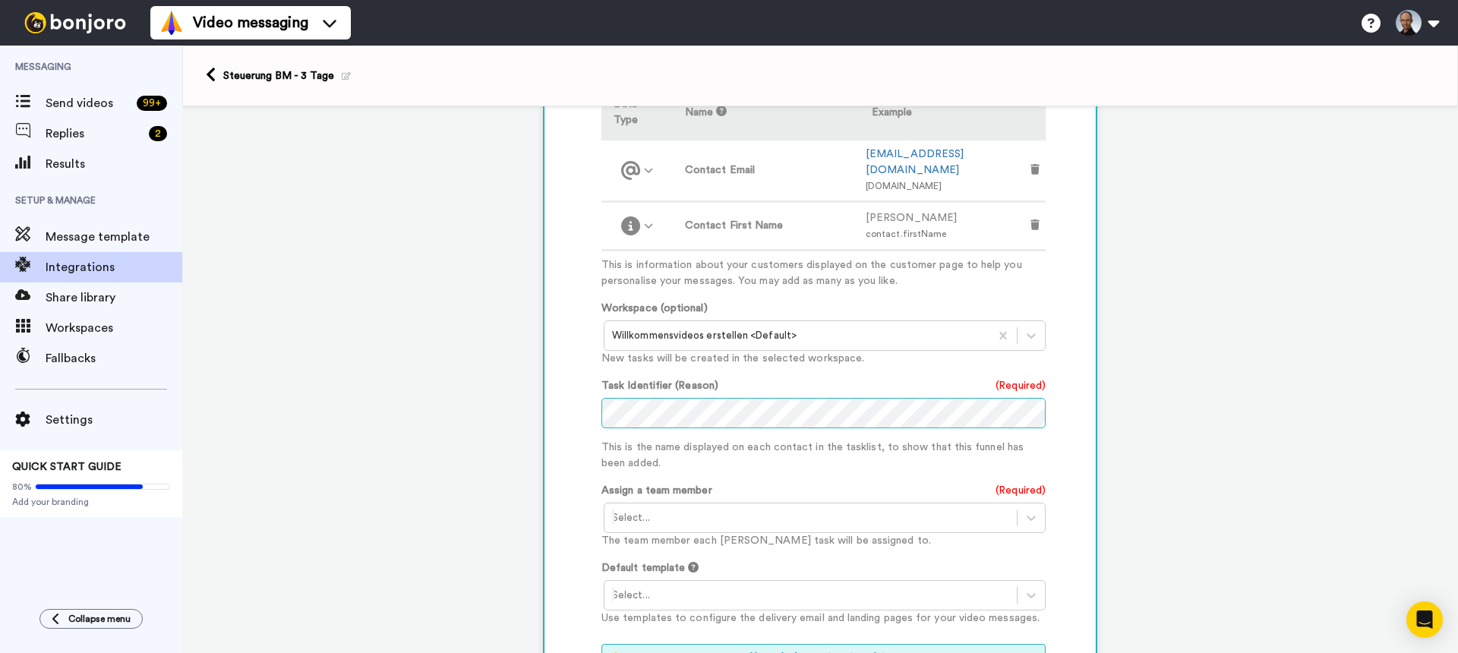
scroll to position [532, 0]
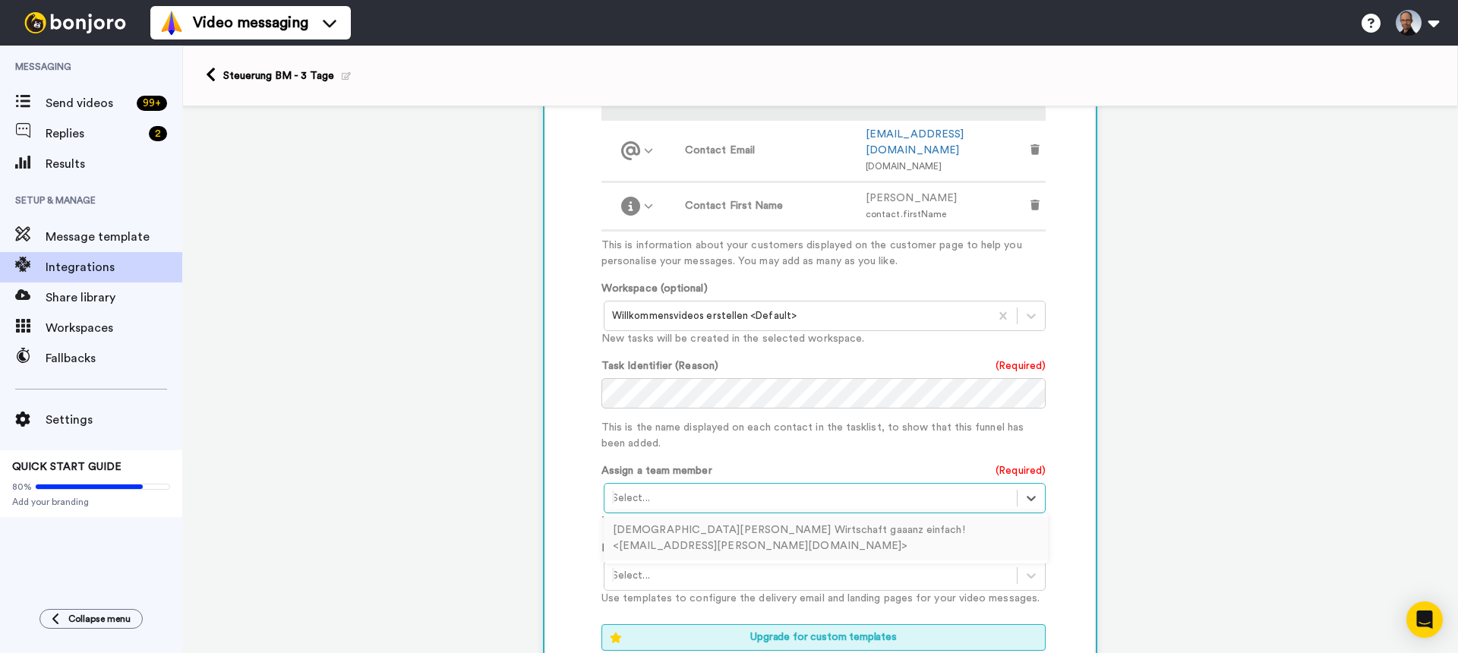
click at [721, 486] on div "Select..." at bounding box center [810, 498] width 412 height 24
click at [724, 516] on div "Christian Von Wirtschaft gaaanz einfach! <onlinemarketing.borcherding@gmail.com>" at bounding box center [826, 538] width 444 height 44
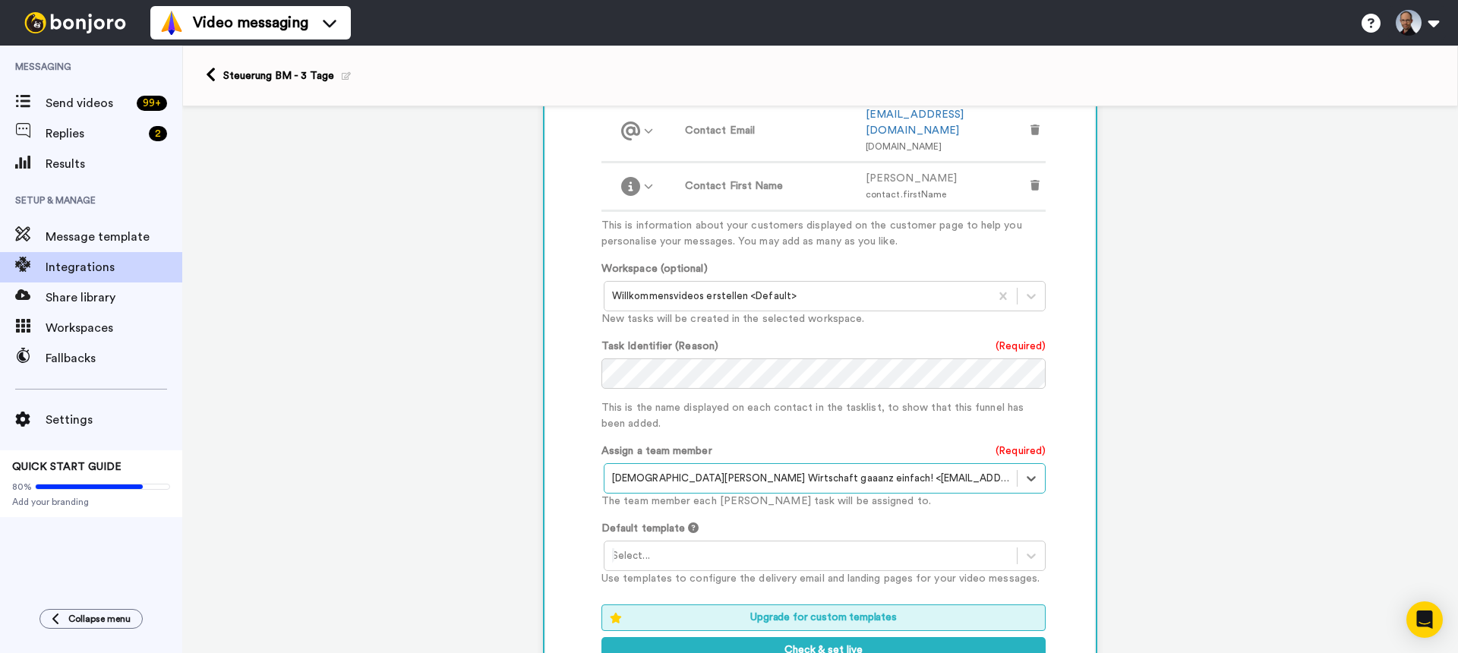
scroll to position [629, 0]
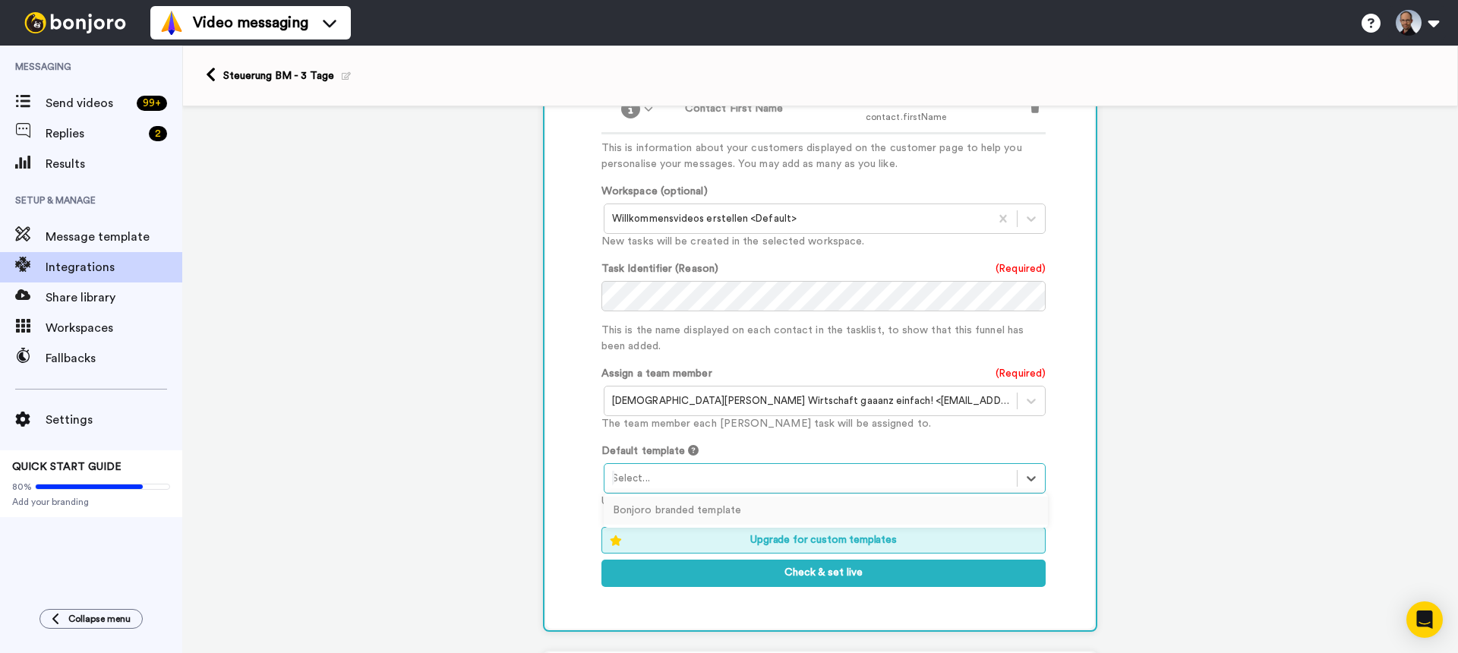
click at [754, 466] on div "Select..." at bounding box center [810, 478] width 412 height 24
click at [721, 497] on div "Bonjoro branded template" at bounding box center [826, 511] width 444 height 28
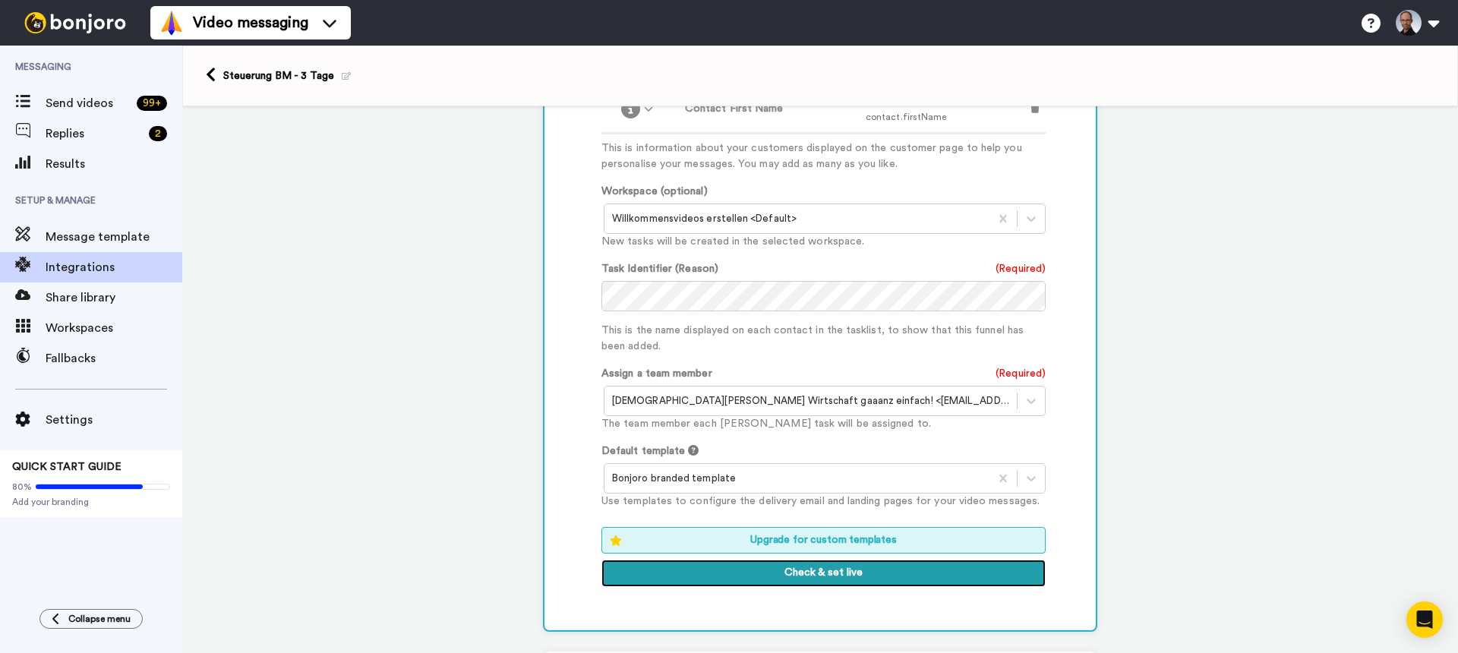
click at [850, 560] on button "Check & set live" at bounding box center [823, 573] width 444 height 27
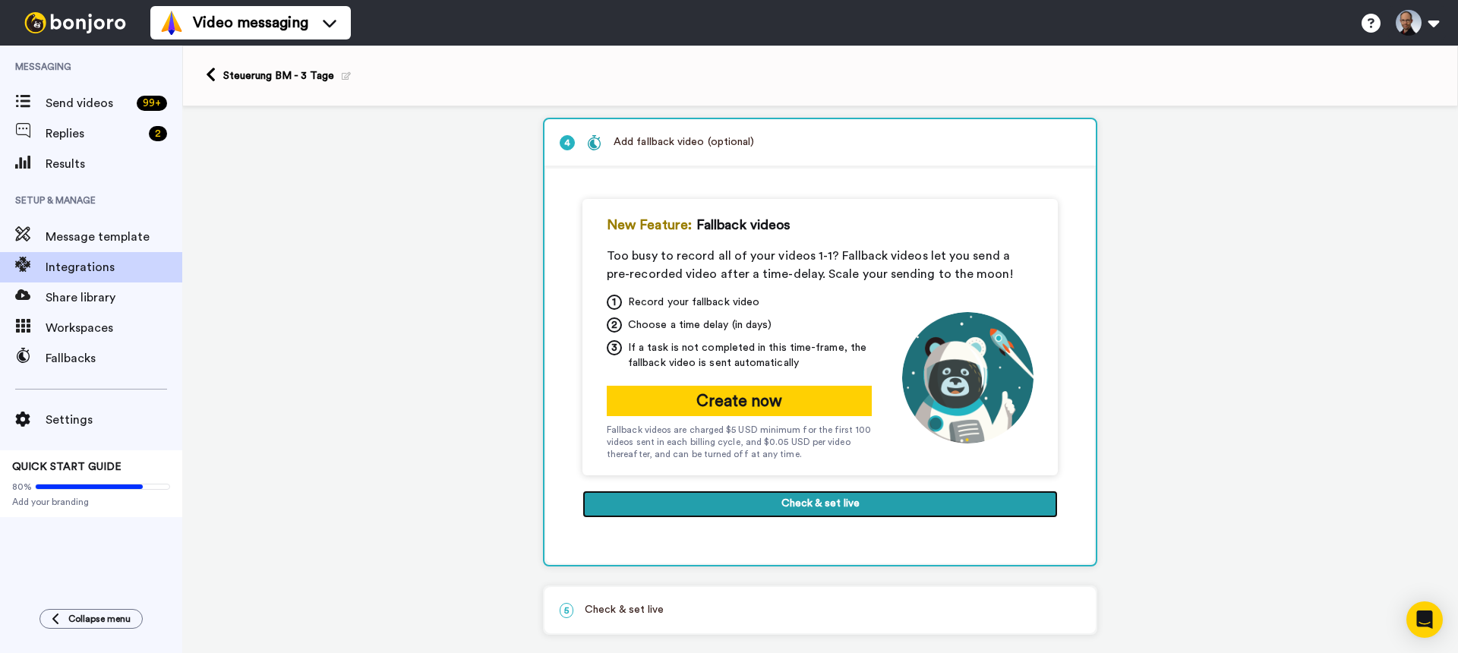
click at [817, 512] on button "Check & set live" at bounding box center [819, 504] width 475 height 27
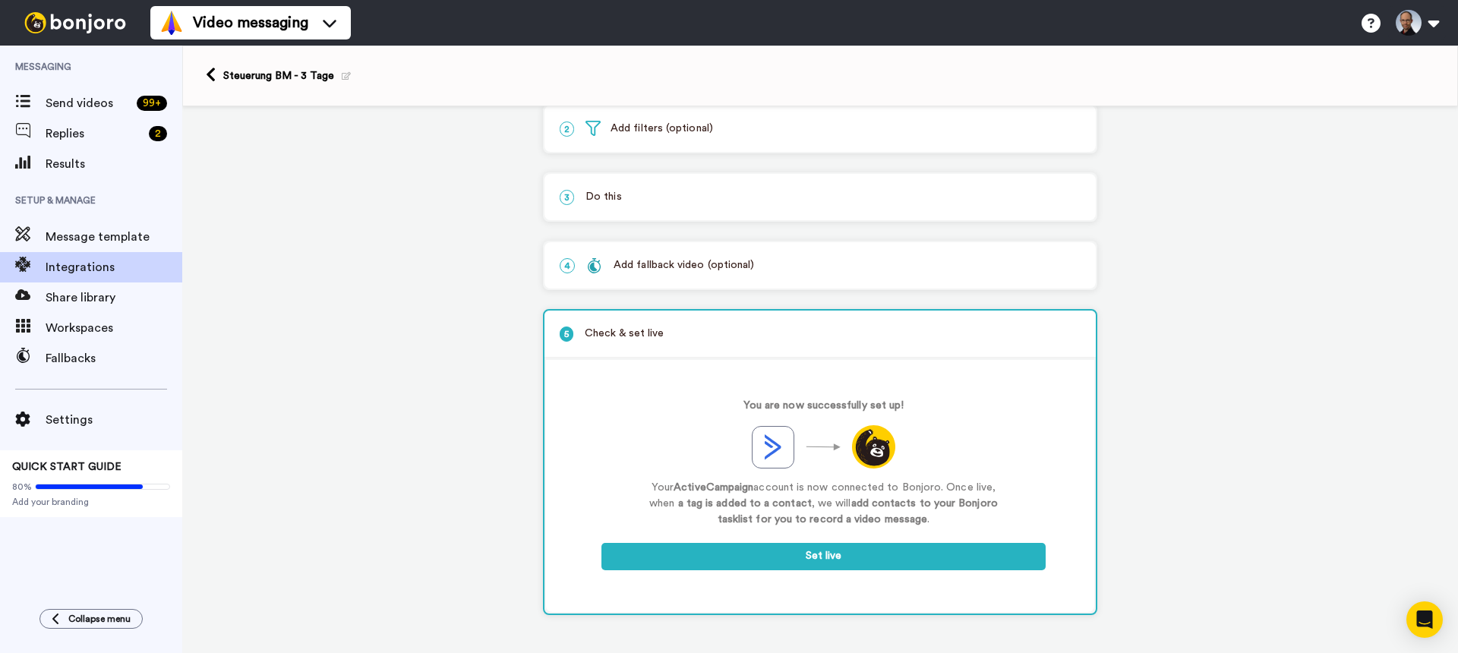
scroll to position [93, 0]
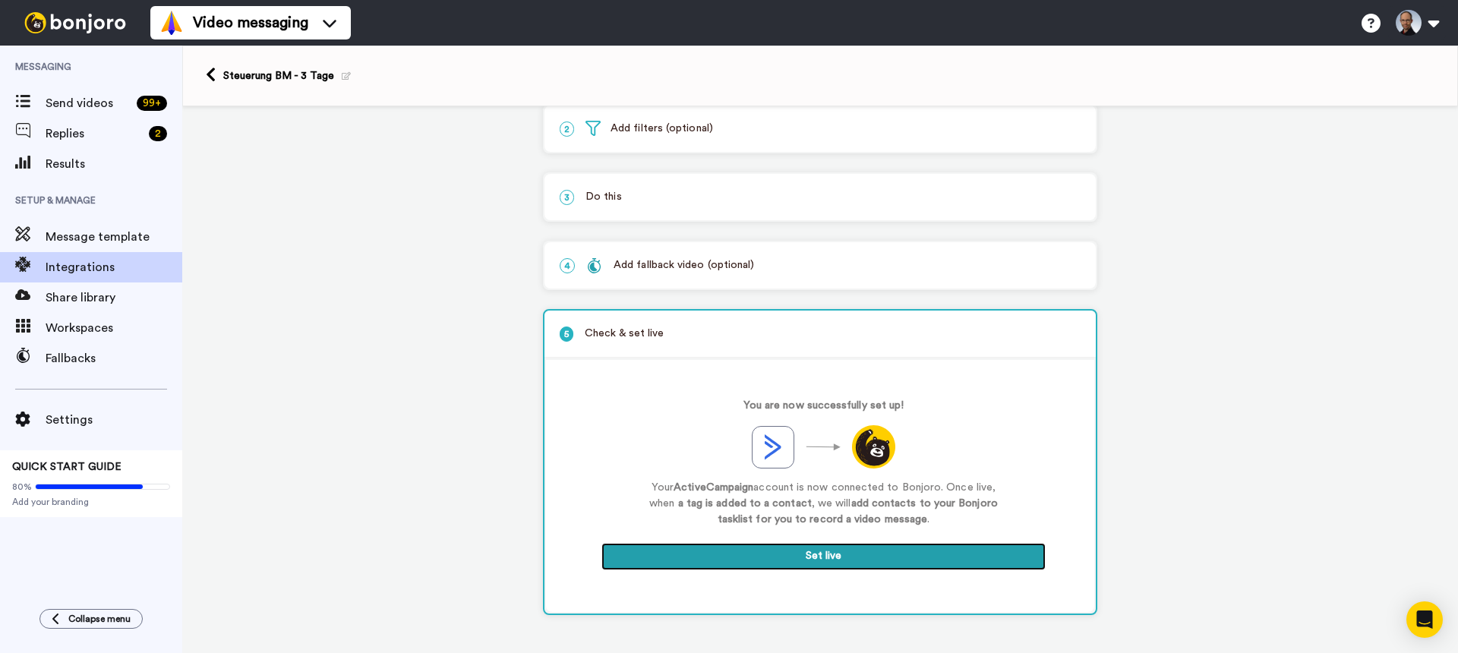
click at [818, 563] on button "Set live" at bounding box center [823, 556] width 444 height 27
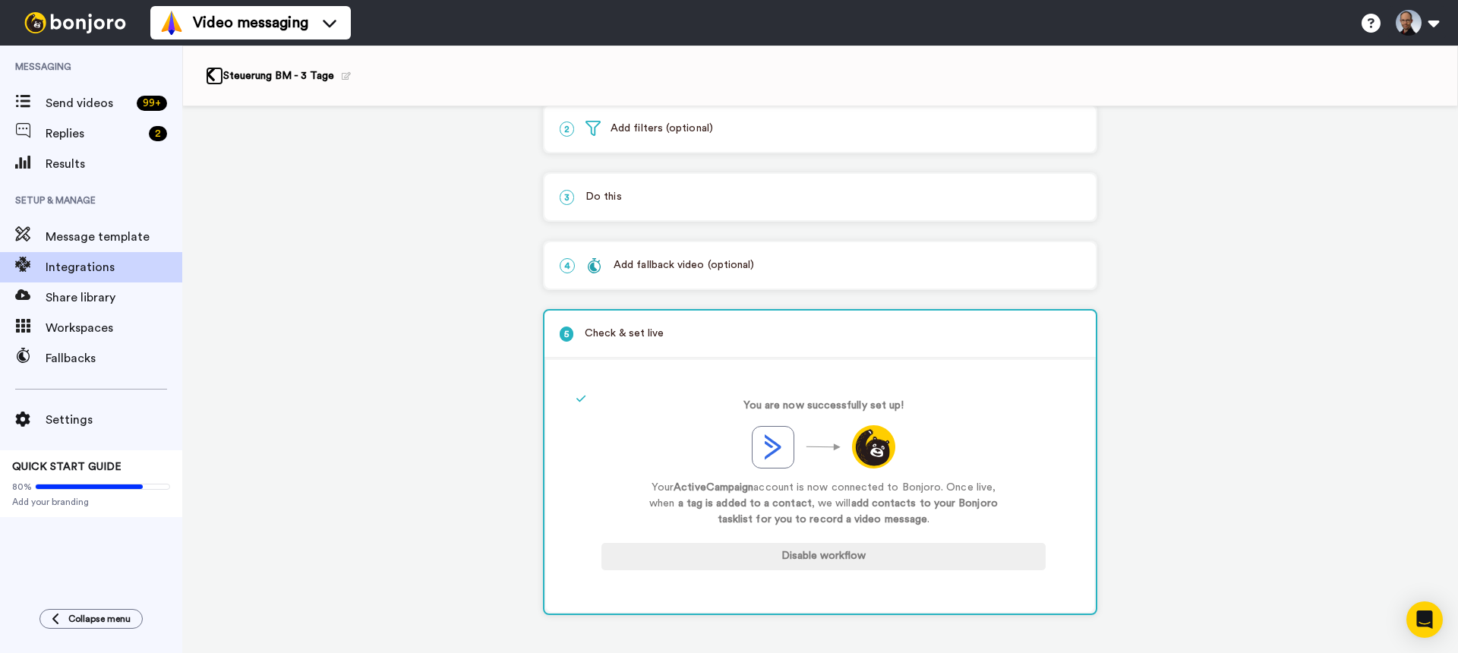
click at [210, 73] on icon at bounding box center [211, 75] width 10 height 16
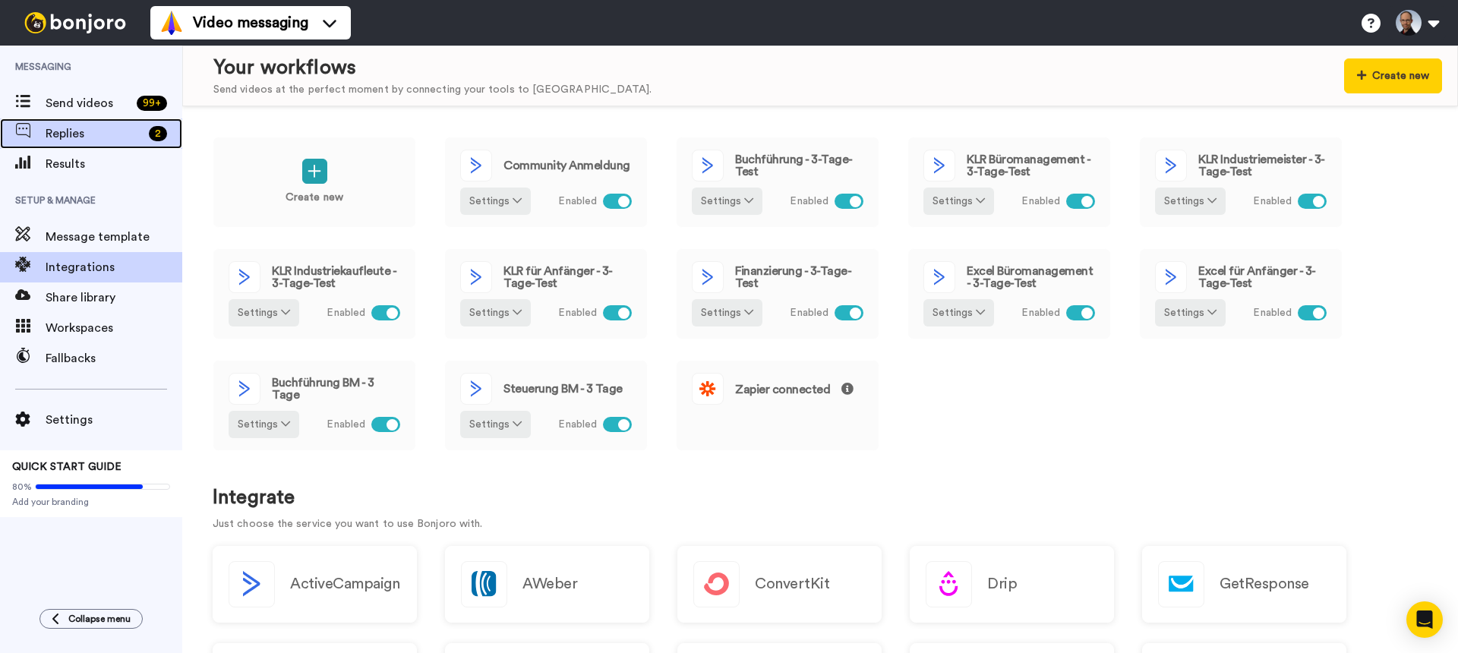
click at [118, 132] on span "Replies" at bounding box center [94, 134] width 97 height 18
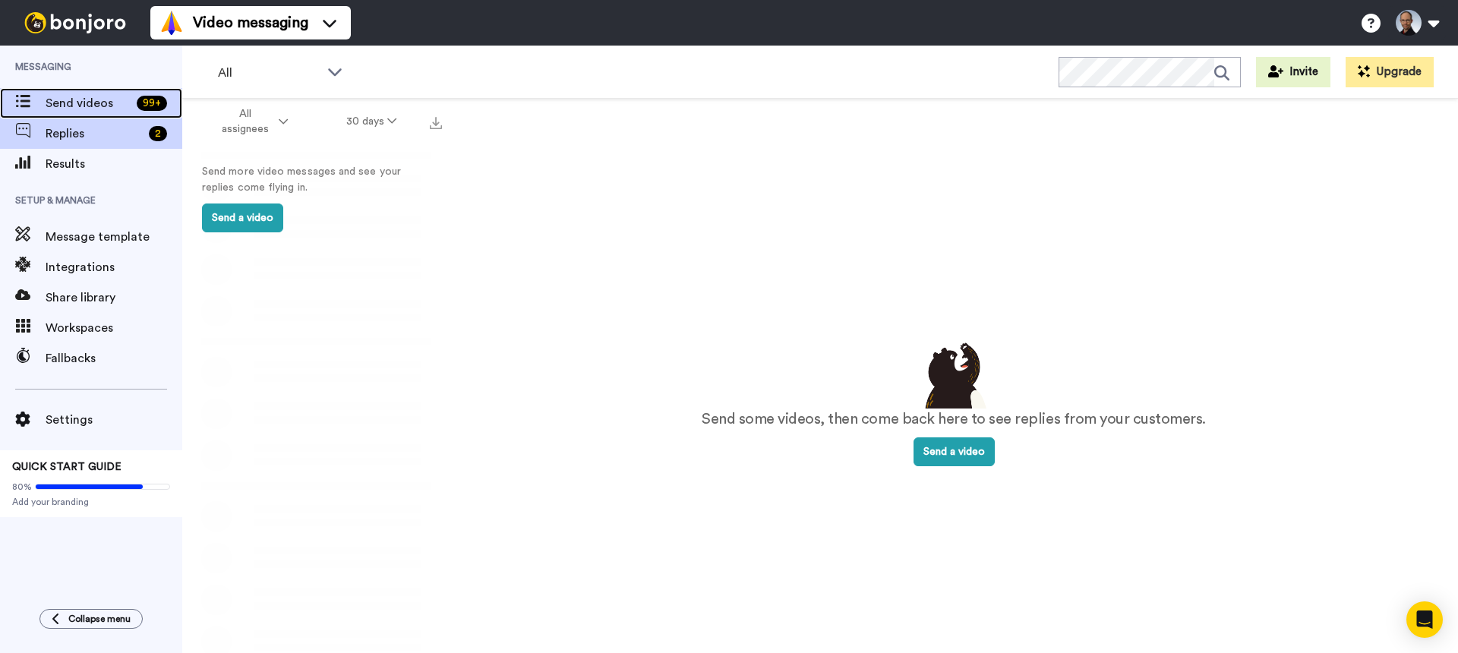
click at [80, 103] on span "Send videos" at bounding box center [88, 103] width 85 height 18
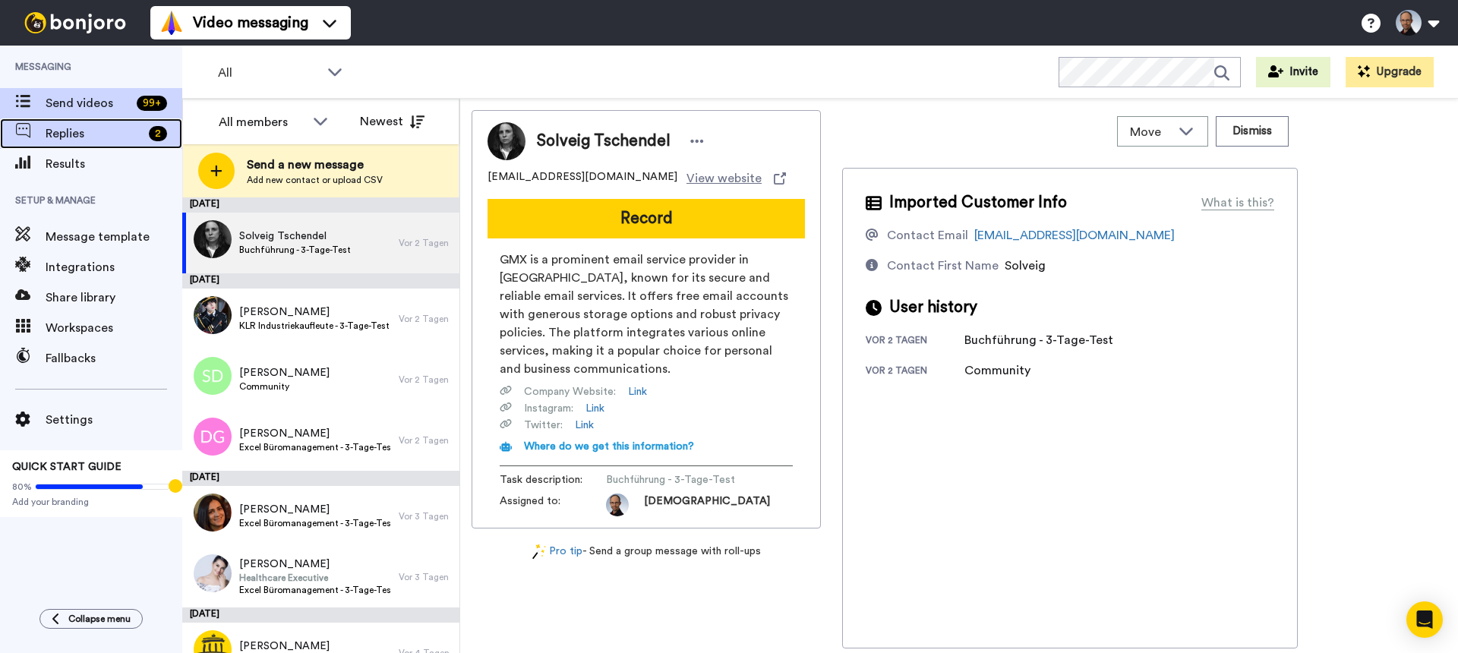
click at [87, 136] on span "Replies" at bounding box center [94, 134] width 97 height 18
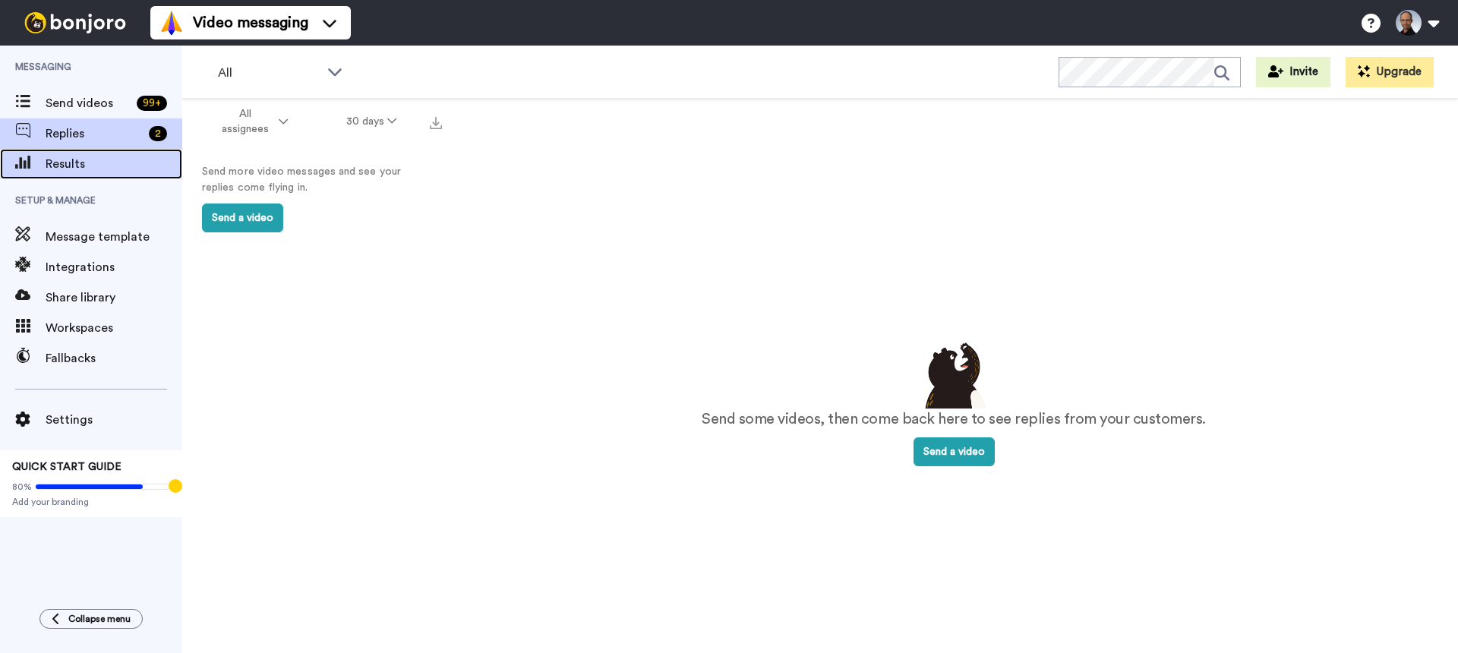
click at [87, 162] on span "Results" at bounding box center [114, 164] width 137 height 18
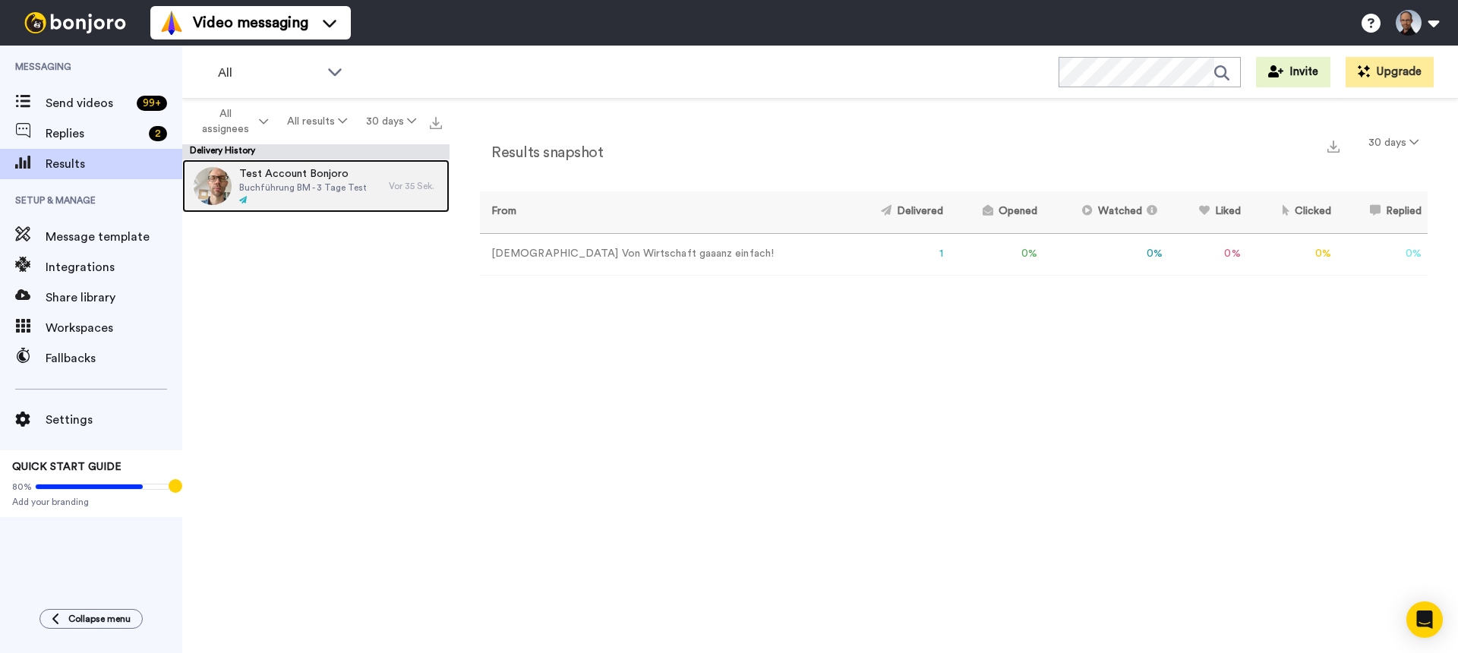
click at [310, 191] on span "Buchführung BM - 3 Tage Test" at bounding box center [303, 187] width 128 height 12
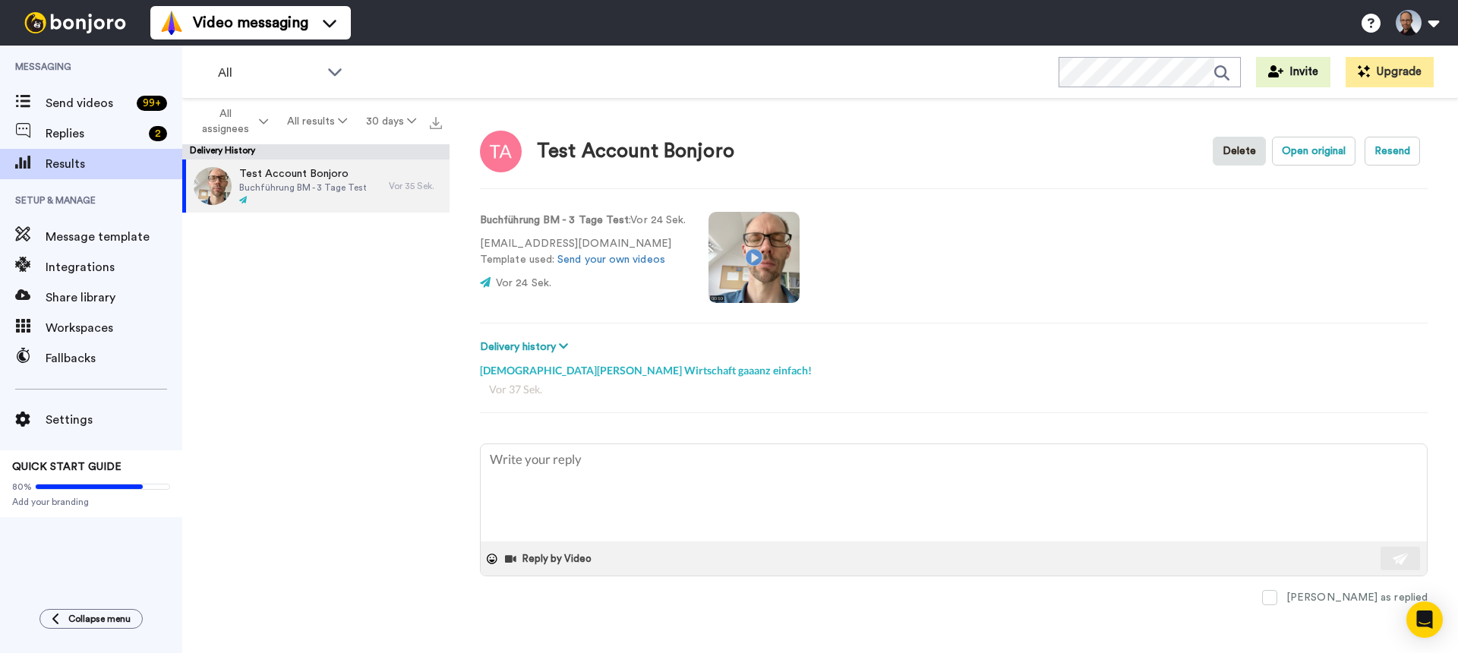
click at [755, 255] on video at bounding box center [753, 257] width 91 height 91
click at [756, 265] on video at bounding box center [753, 257] width 91 height 91
click at [101, 331] on span "Workspaces" at bounding box center [114, 328] width 137 height 18
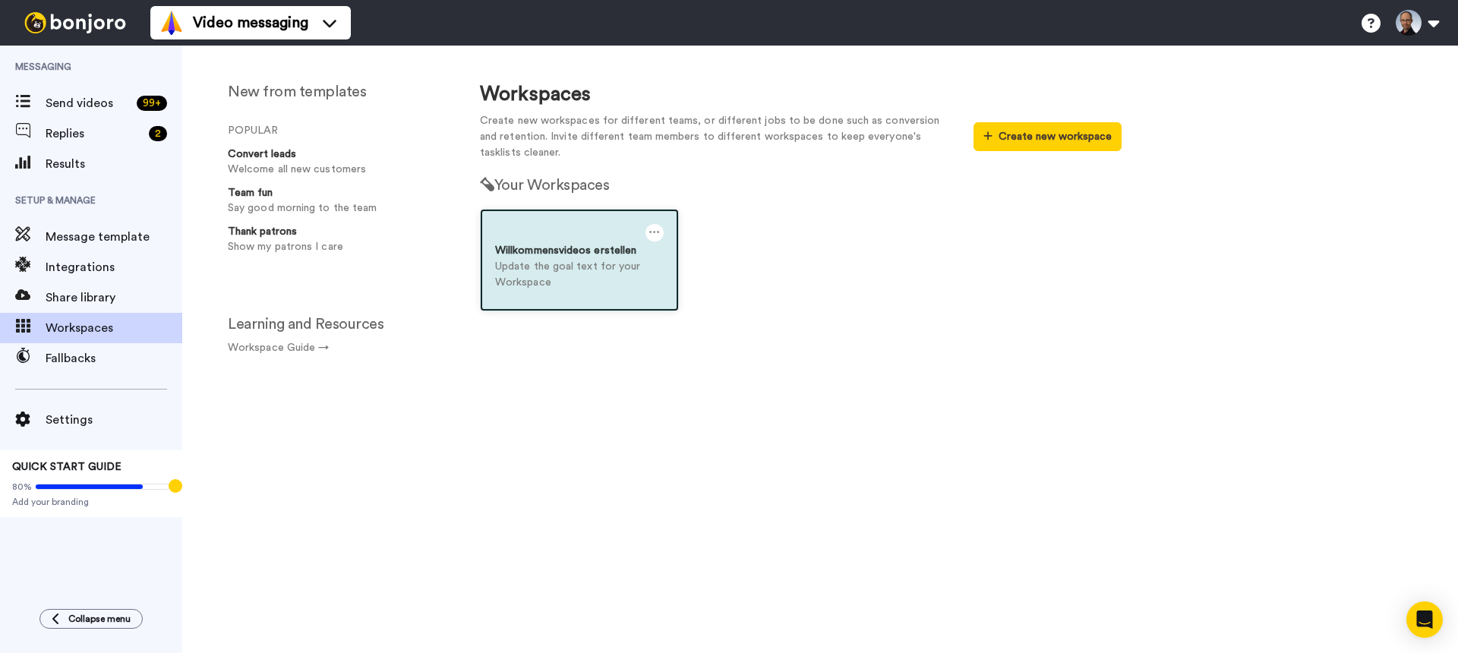
click at [585, 269] on p "Update the goal text for your Workspace" at bounding box center [579, 275] width 169 height 32
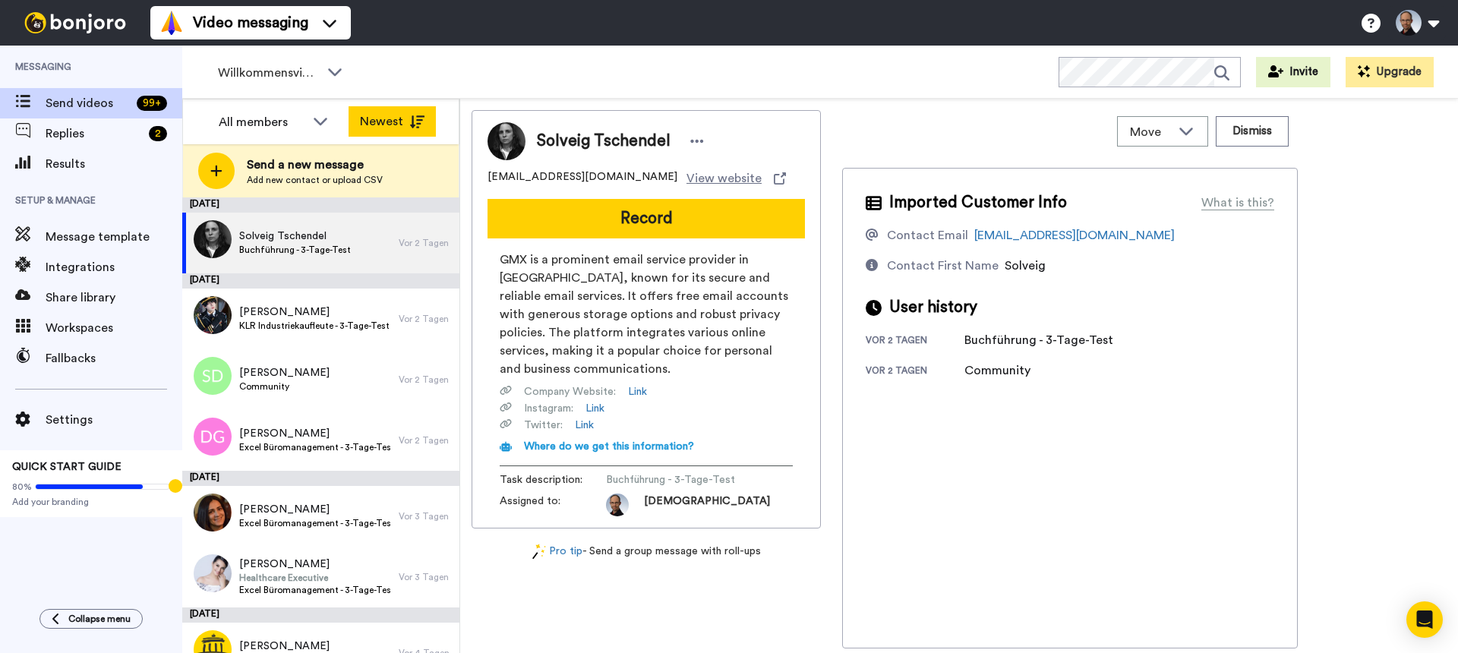
click at [394, 117] on button "Newest" at bounding box center [392, 121] width 87 height 30
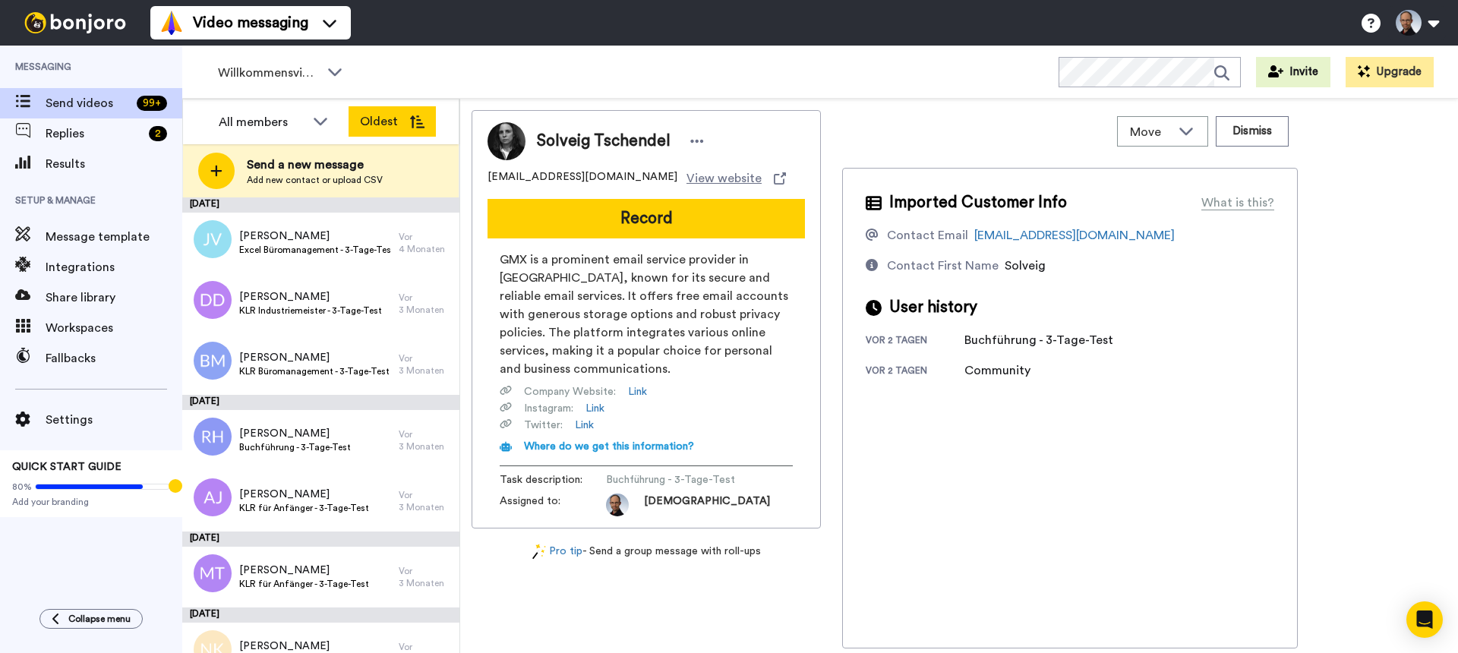
click at [387, 118] on button "Oldest" at bounding box center [392, 121] width 87 height 30
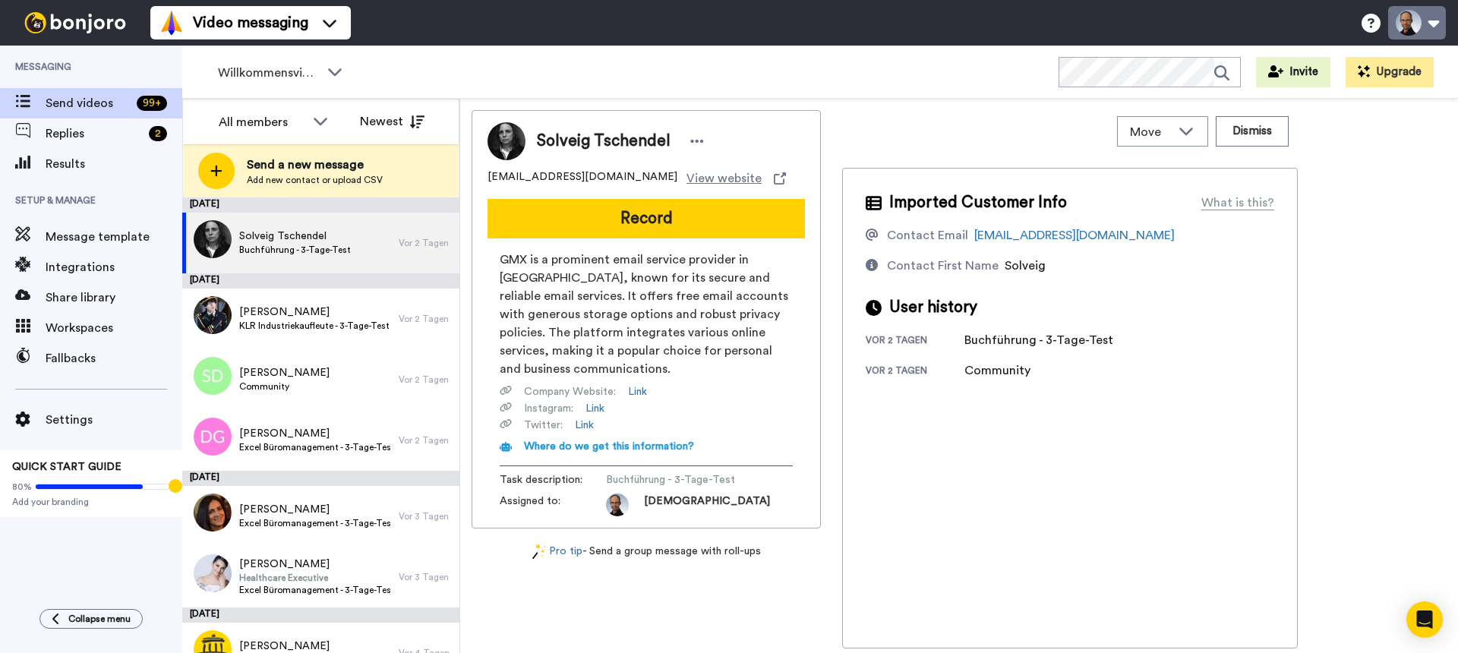
click at [1402, 25] on button at bounding box center [1417, 22] width 58 height 33
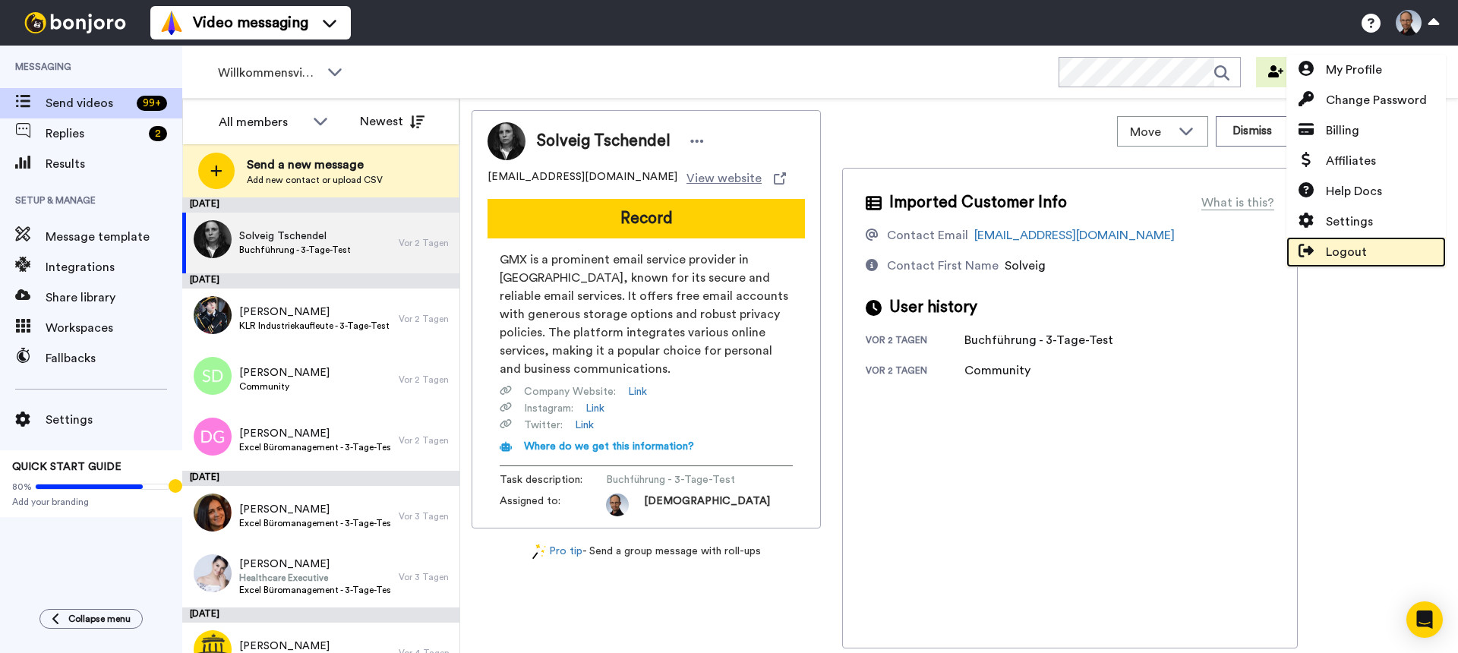
click at [1340, 248] on span "Logout" at bounding box center [1346, 252] width 41 height 18
